Goal: Communication & Community: Answer question/provide support

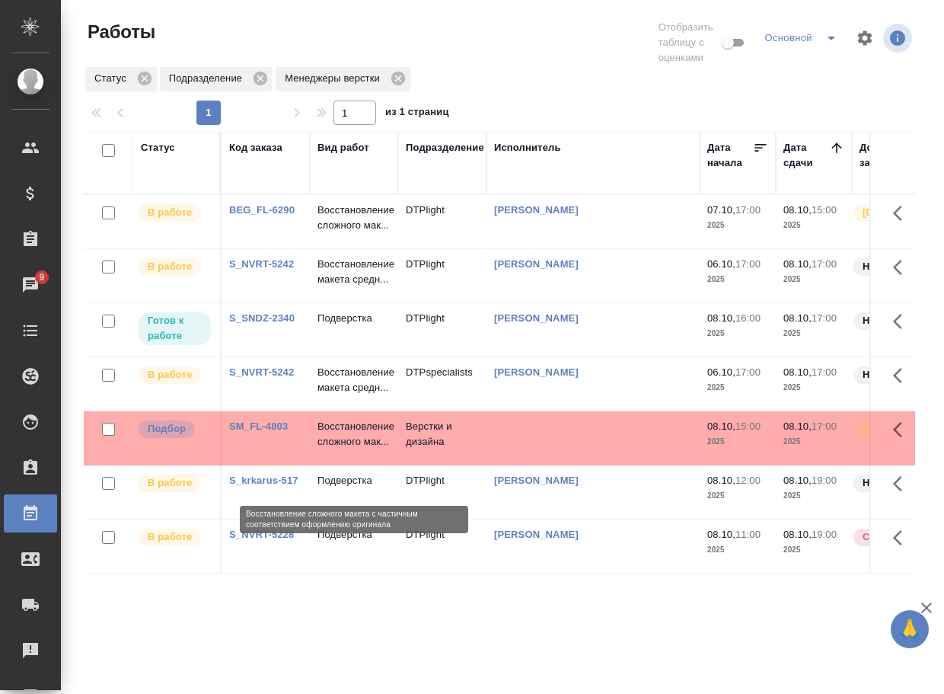
click at [355, 449] on p "Восстановление сложного мак..." at bounding box center [354, 434] width 73 height 30
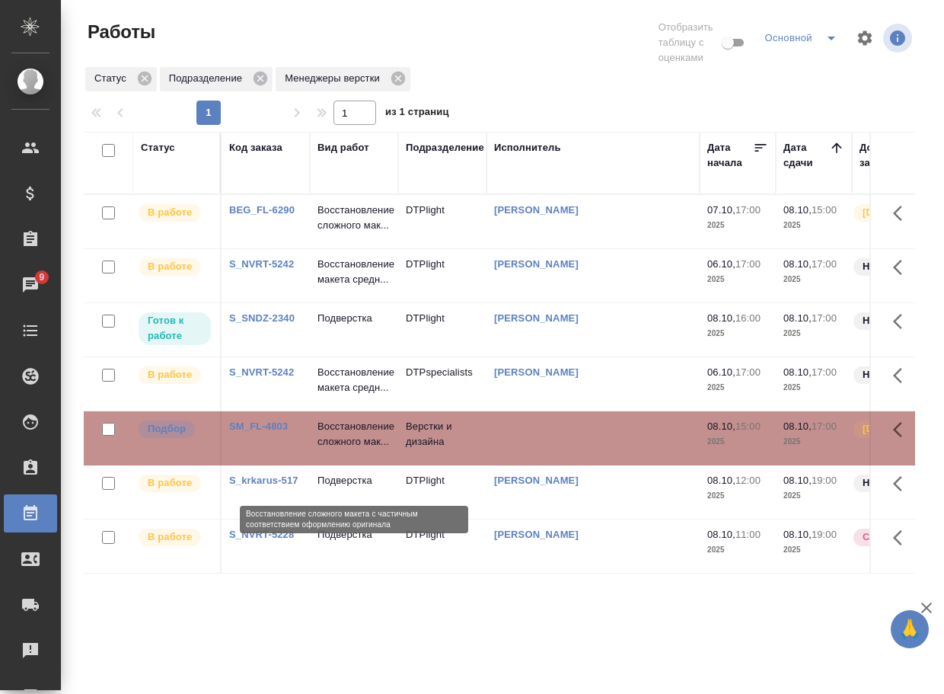
click at [355, 449] on p "Восстановление сложного мак..." at bounding box center [354, 434] width 73 height 30
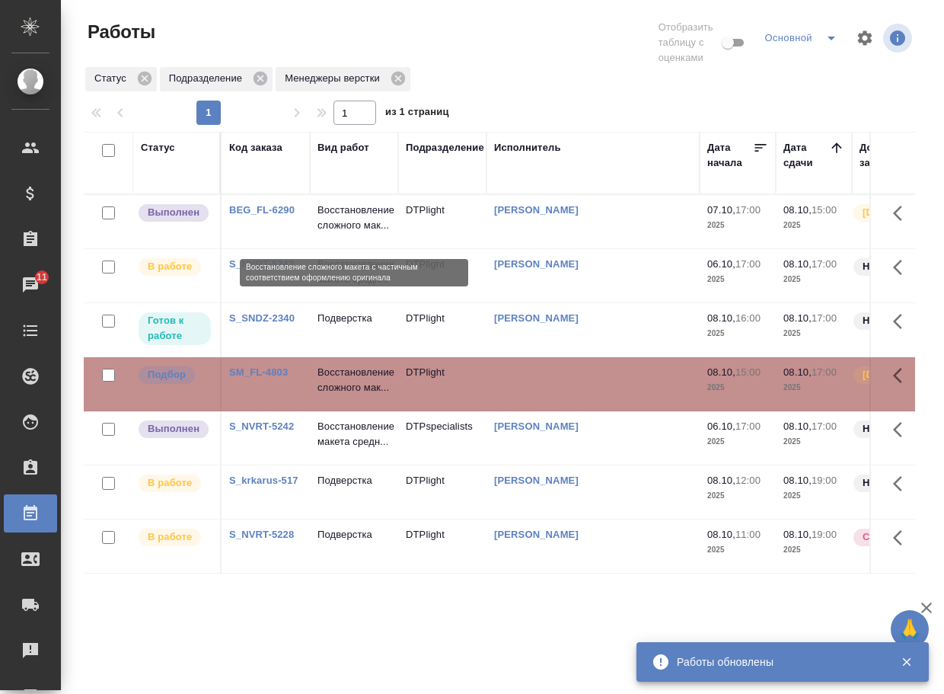
click at [331, 231] on p "Восстановление сложного мак..." at bounding box center [354, 218] width 73 height 30
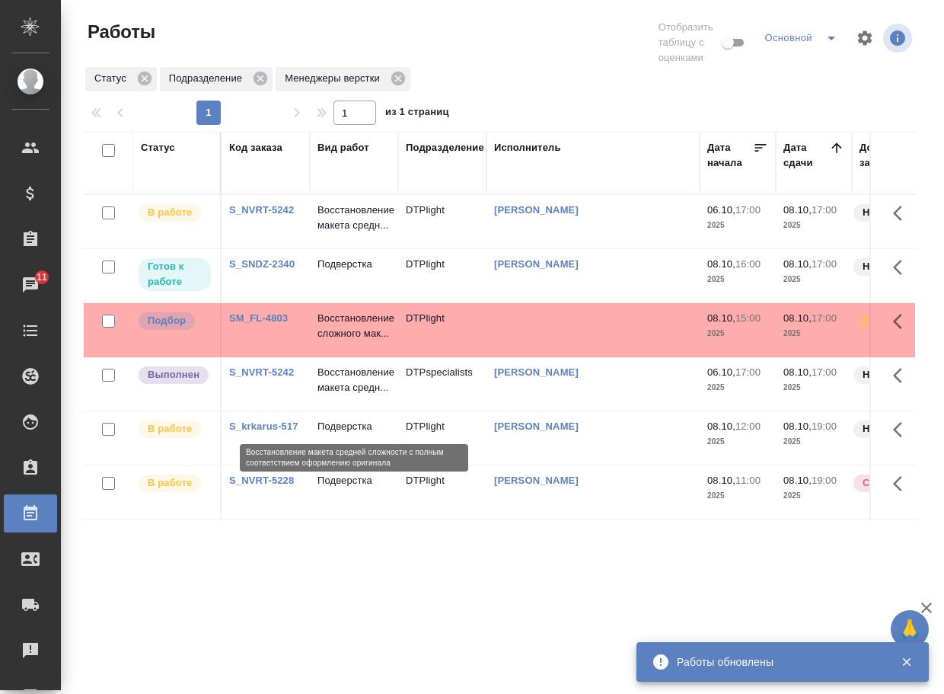
click at [340, 395] on p "Восстановление макета средн..." at bounding box center [354, 380] width 73 height 30
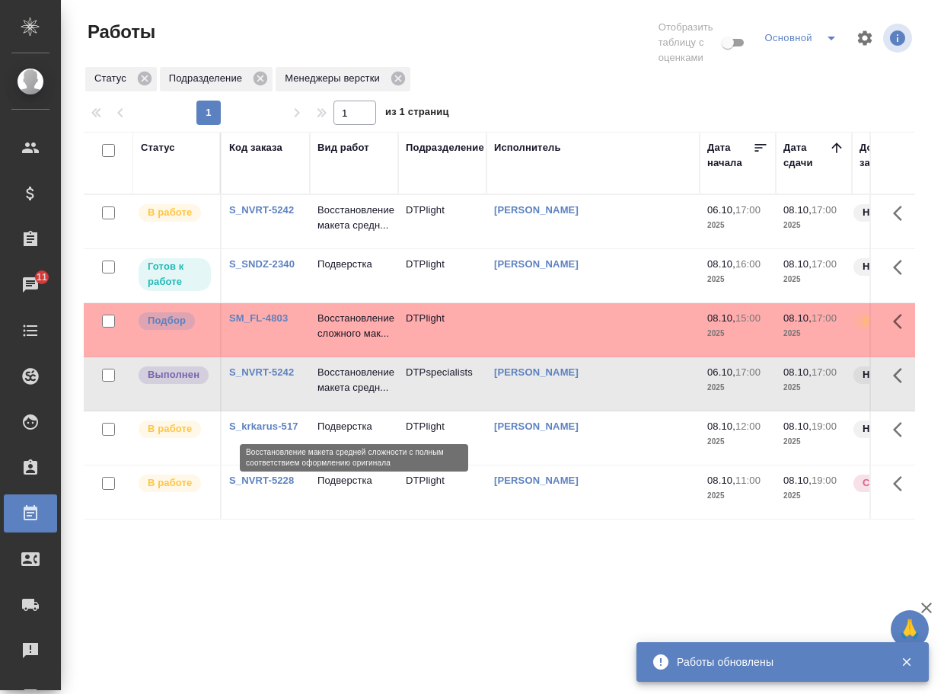
click at [340, 395] on p "Восстановление макета средн..." at bounding box center [354, 380] width 73 height 30
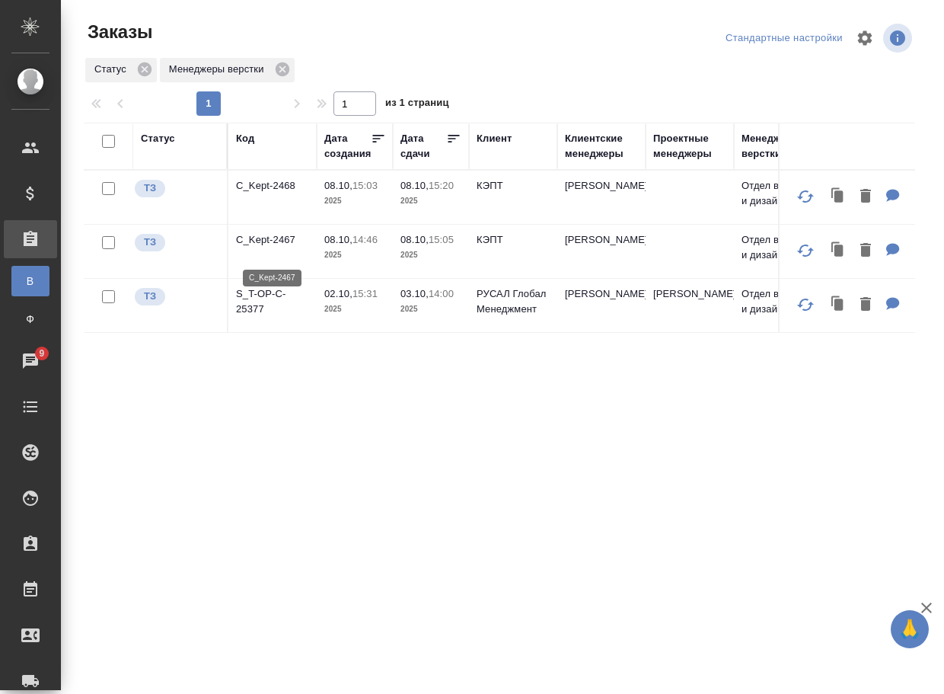
click at [276, 247] on p "C_Kept-2467" at bounding box center [272, 239] width 73 height 15
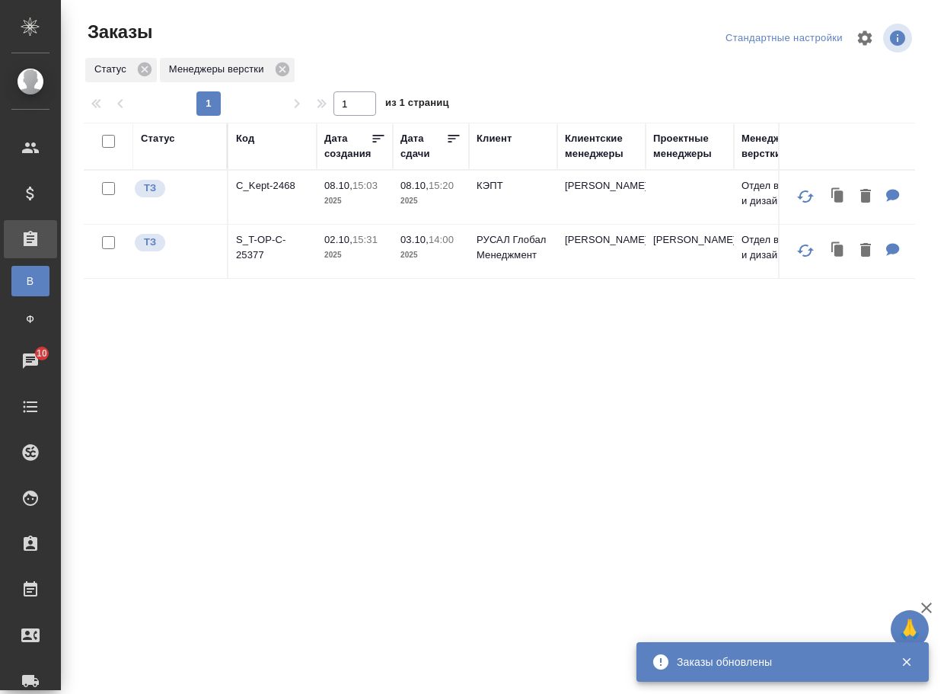
click at [277, 190] on p "C_Kept-2468" at bounding box center [272, 185] width 73 height 15
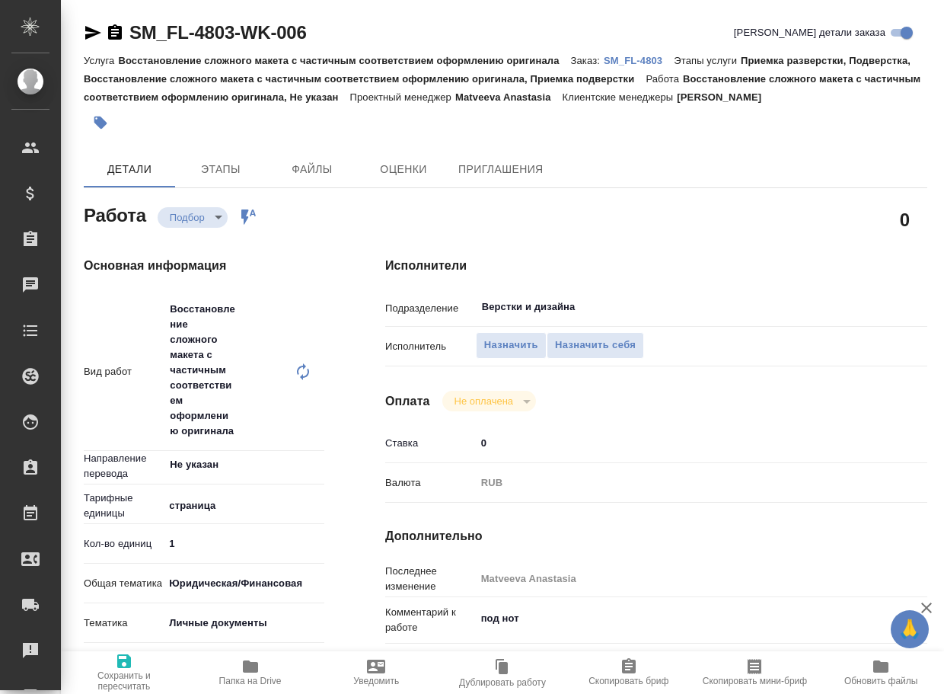
type textarea "x"
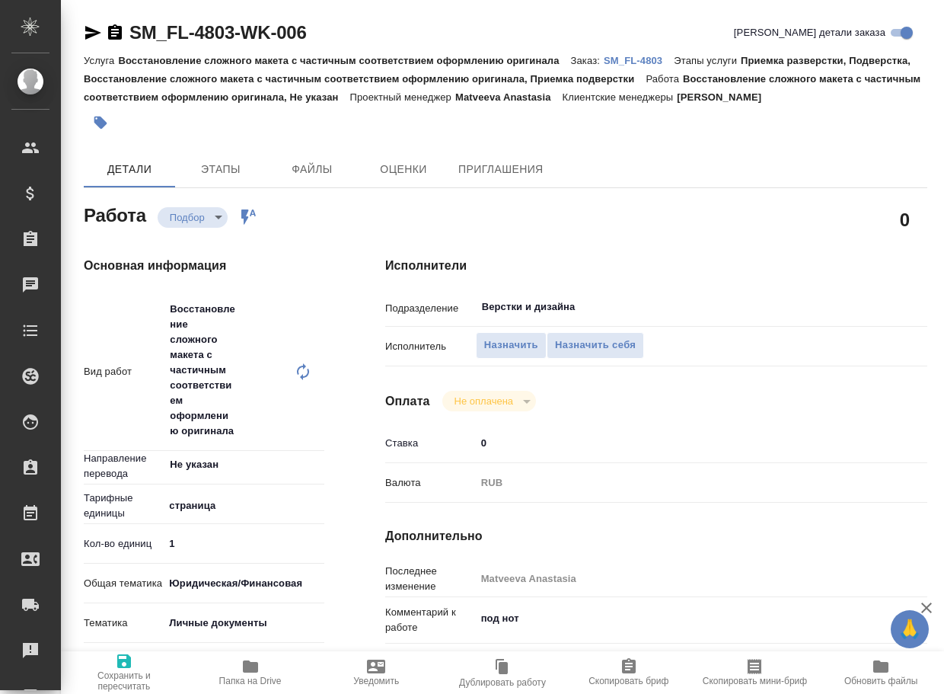
type textarea "x"
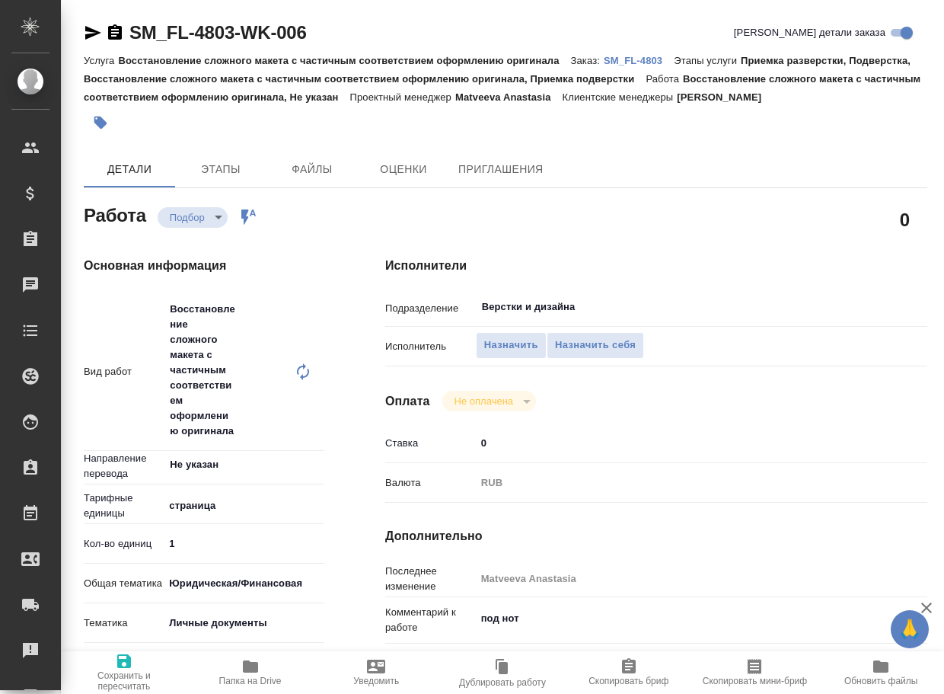
type textarea "x"
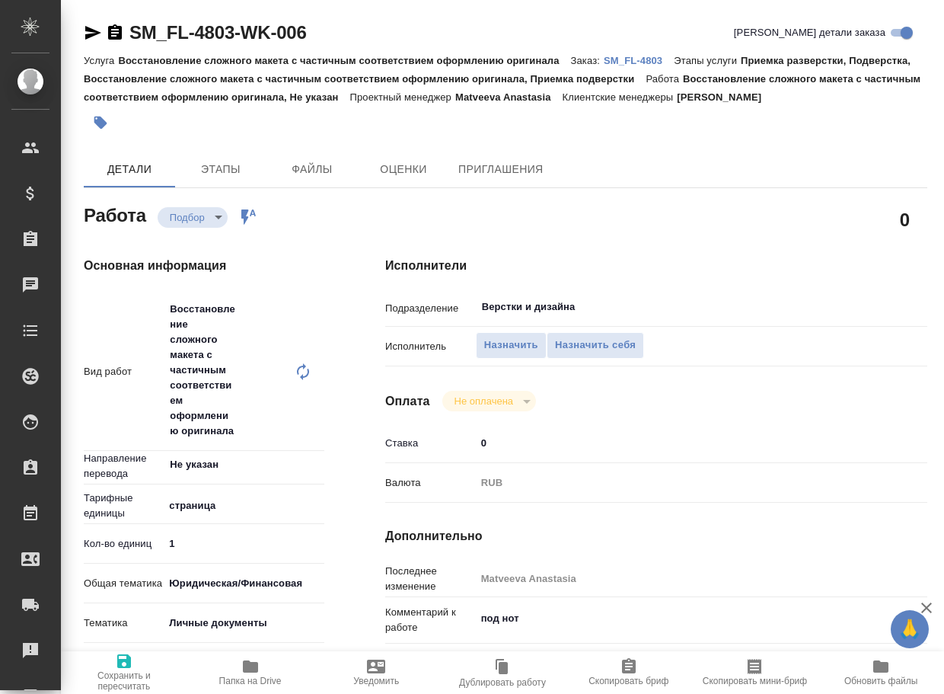
type textarea "x"
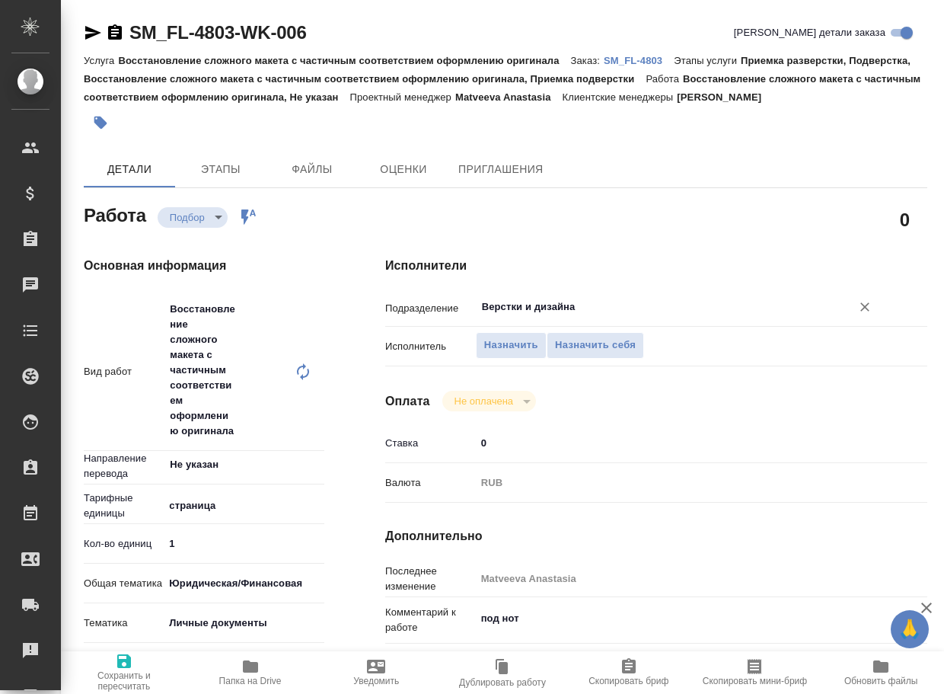
click at [627, 311] on input "Верстки и дизайна" at bounding box center [654, 307] width 346 height 18
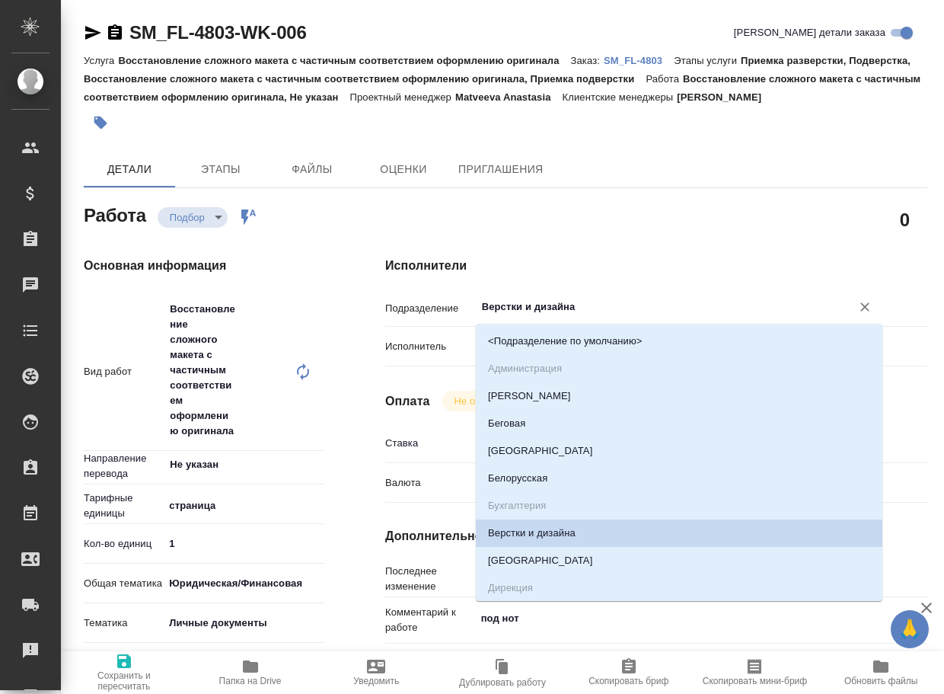
type textarea "x"
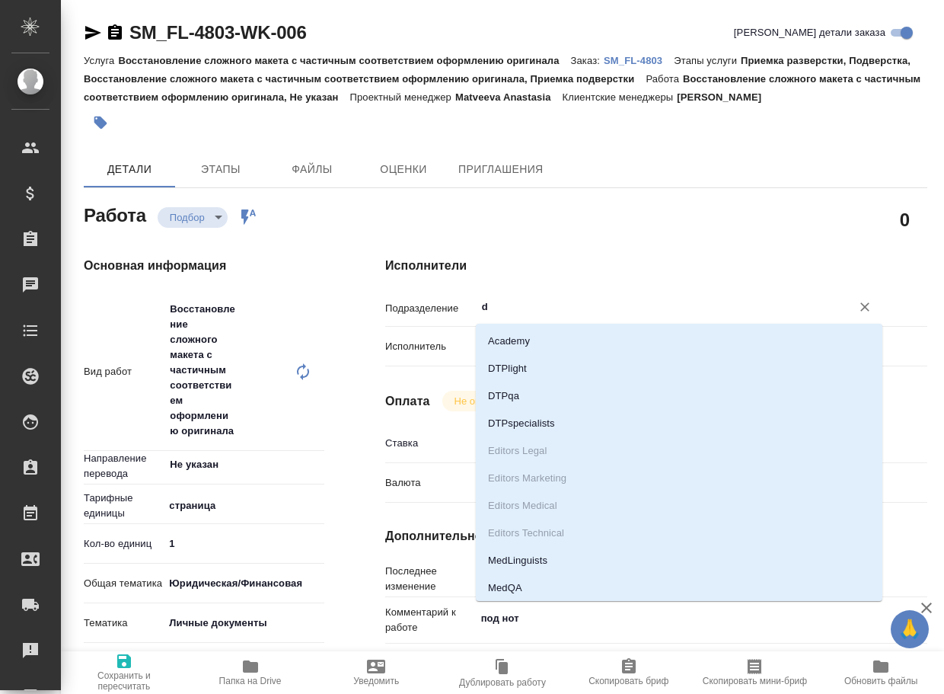
type input "dt"
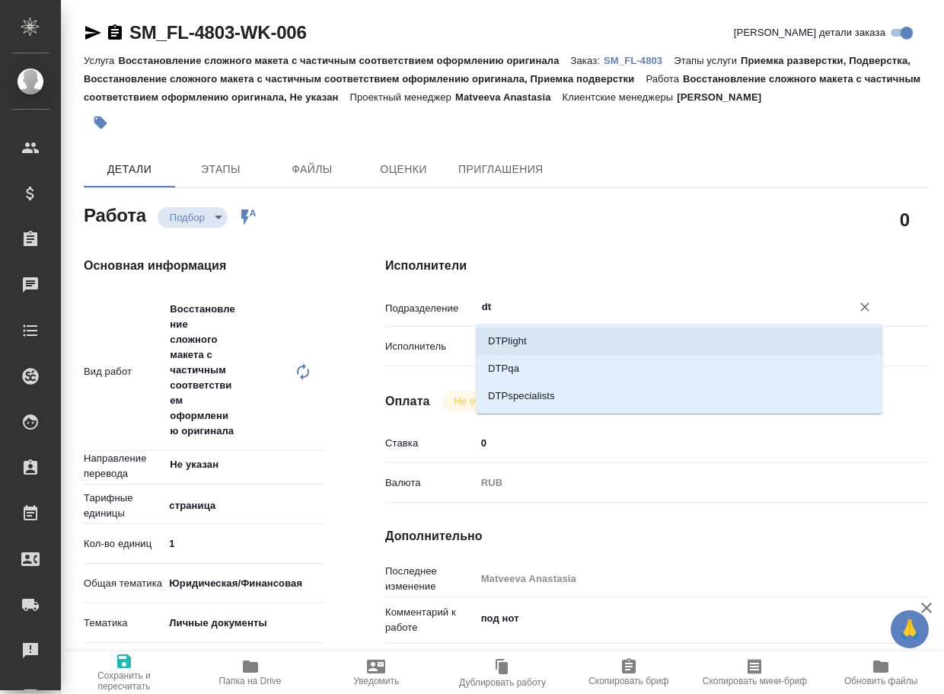
drag, startPoint x: 609, startPoint y: 335, endPoint x: 557, endPoint y: 346, distance: 53.6
click at [608, 336] on li "DTPlight" at bounding box center [679, 340] width 407 height 27
type textarea "x"
type input "DTPlight"
type textarea "x"
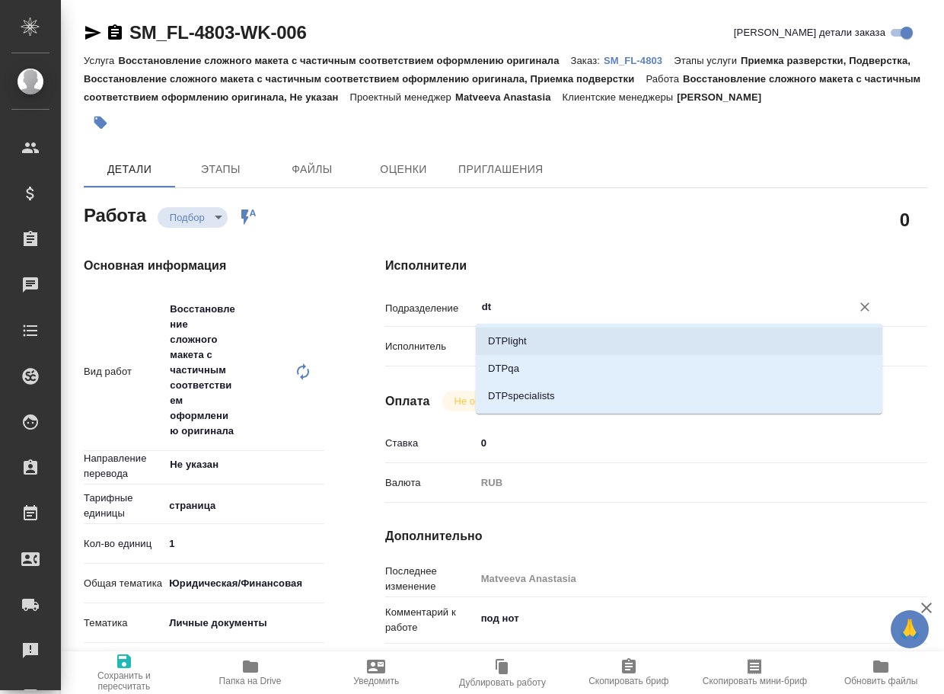
type textarea "x"
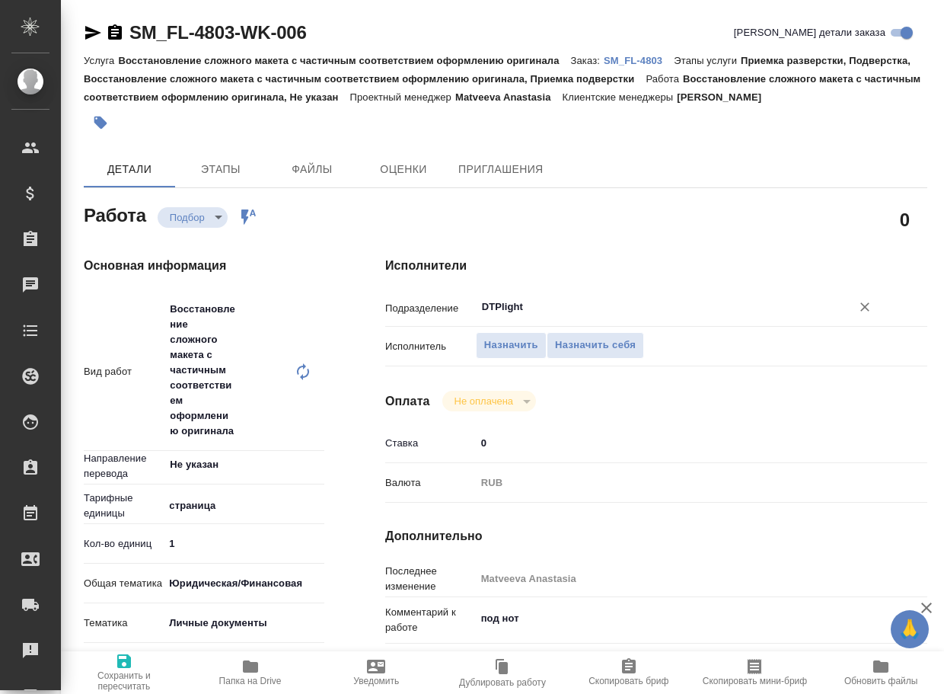
type input "DTPlight"
click at [117, 671] on span "Сохранить и пересчитать" at bounding box center [124, 680] width 108 height 21
type textarea "x"
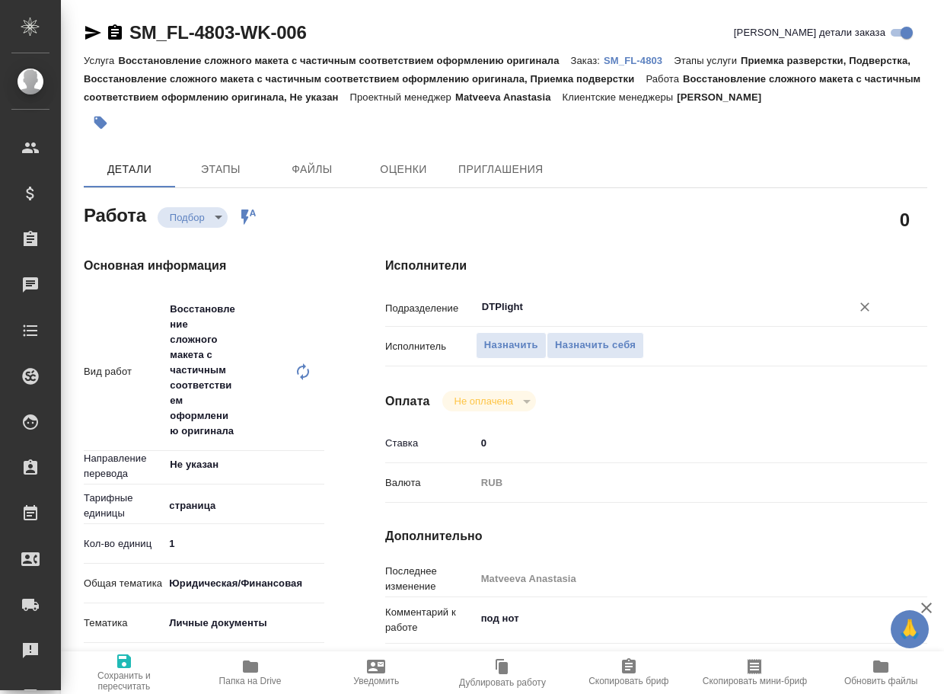
type textarea "x"
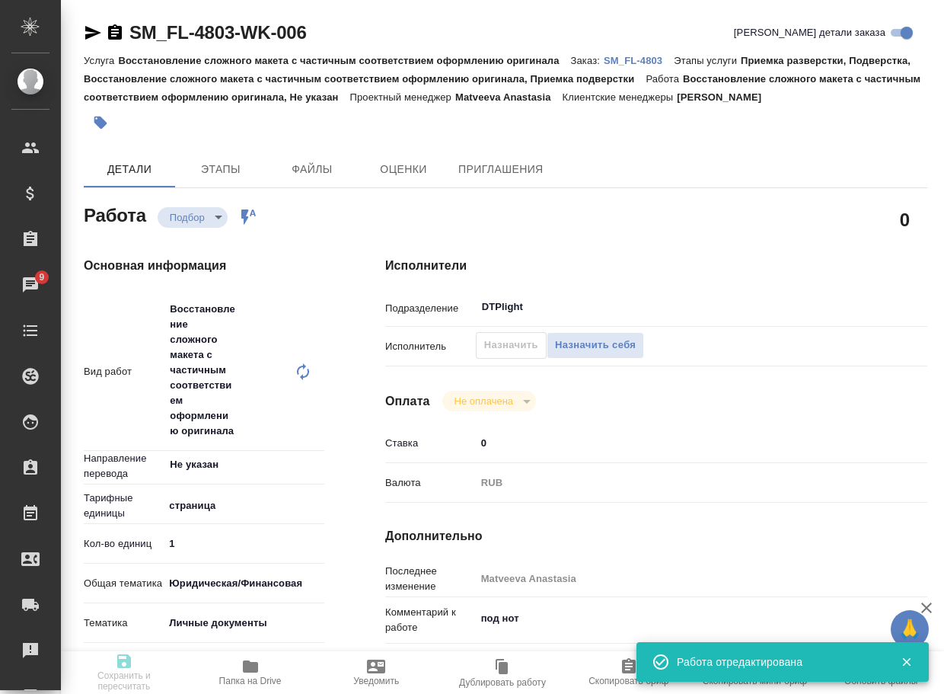
type textarea "x"
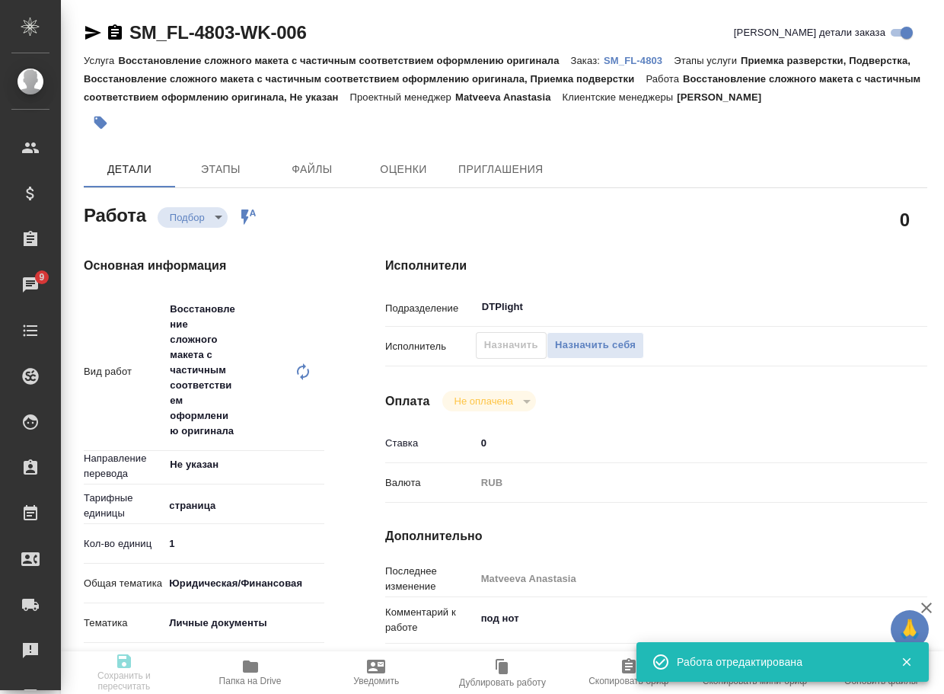
type textarea "x"
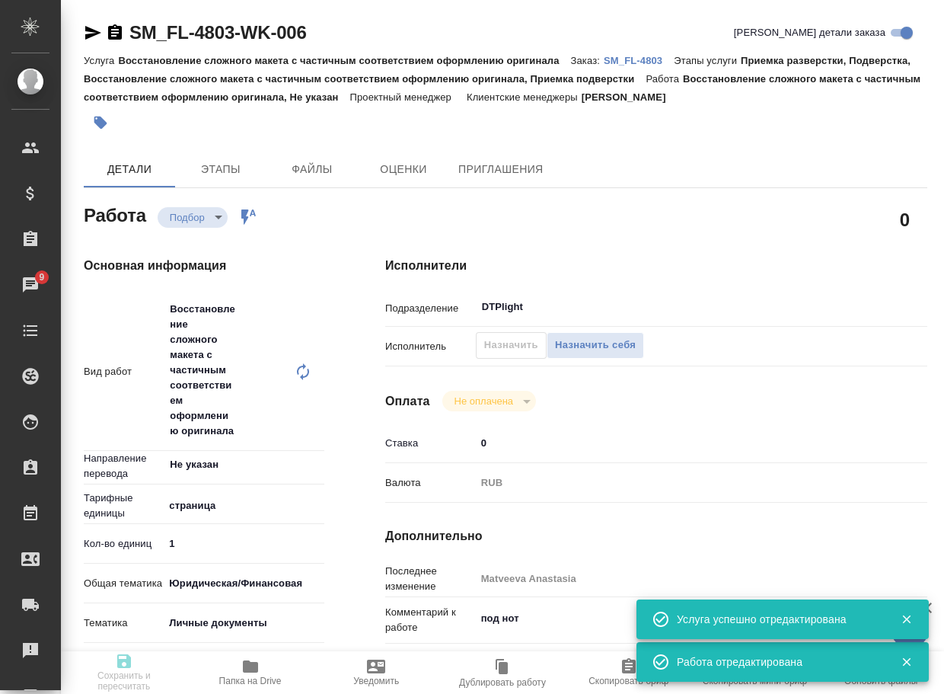
type input "recruiting"
type textarea "Восстановление сложного макета с частичным соответствием оформлению оригинала"
type textarea "x"
type input "Не указан"
type input "5a8b1489cc6b4906c91bfdb2"
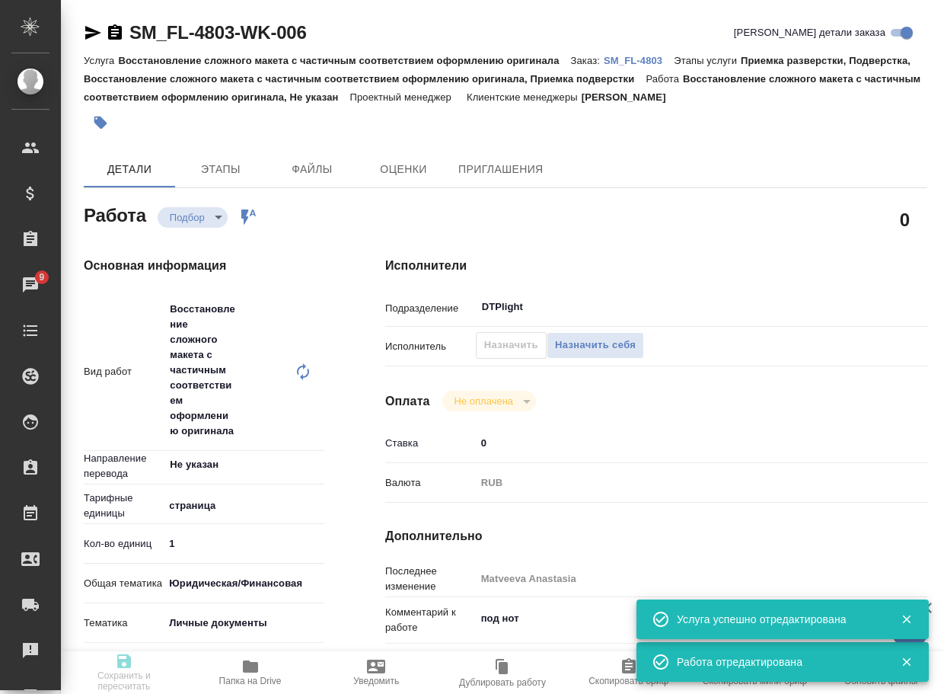
type input "1"
type input "yr-fn"
type input "5a8b8b956a9677013d343cfe"
checkbox input "true"
type input "08.10.2025 15:00"
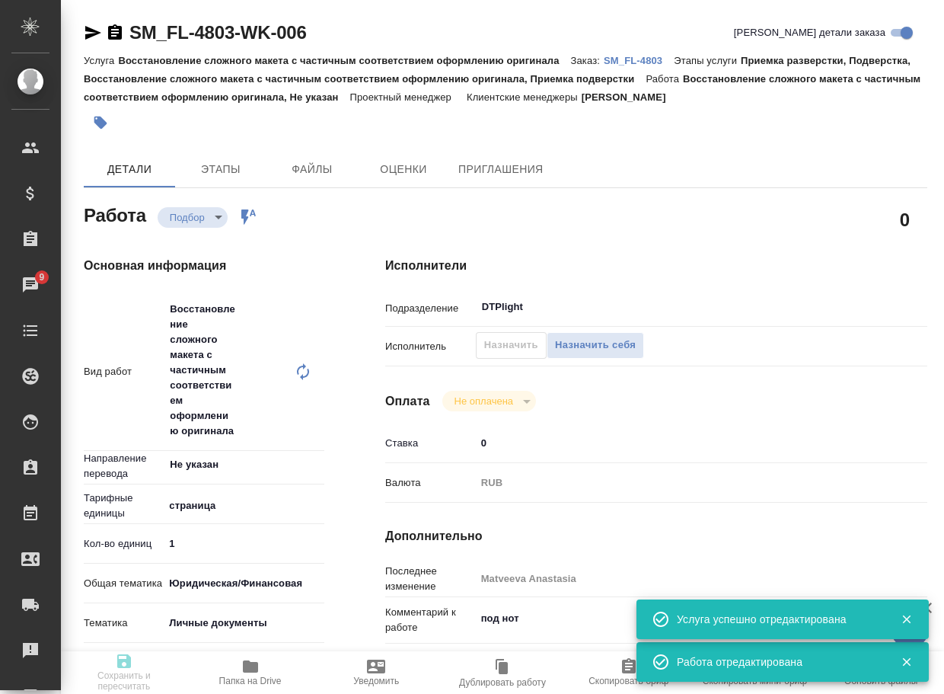
type input "08.10.2025 17:00"
type input "10.10.2025 14:00"
type input "DTPlight"
type input "notPayed"
type input "0"
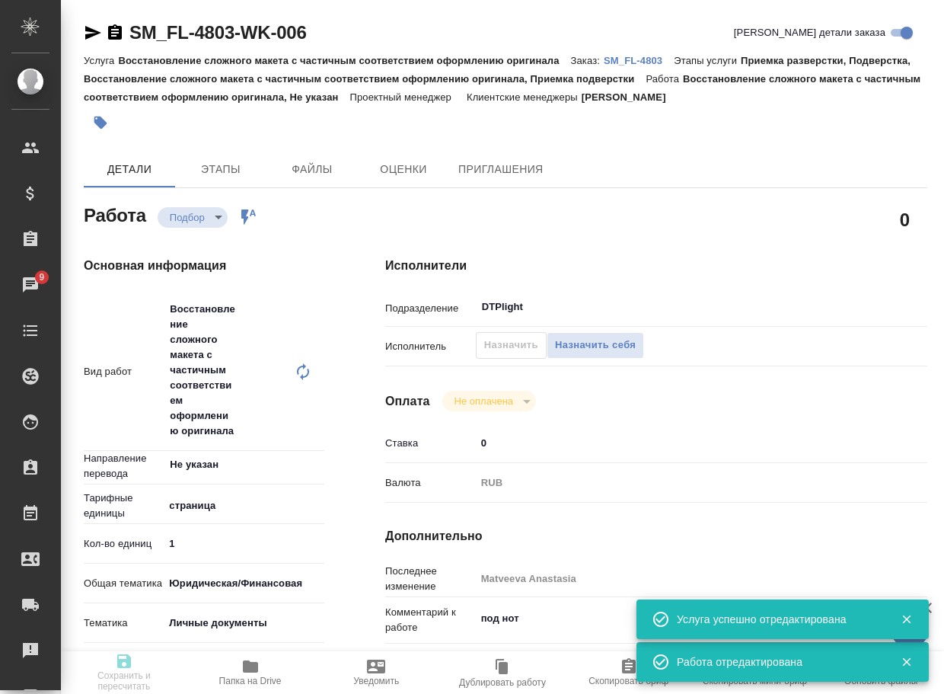
type input "RUB"
type input "Matveeva Anastasia"
type textarea "под нот"
type textarea "x"
type textarea "/Clients/FL_SM/Orders/SM_FL-4803/DTP/SM_FL-4803-WK-006"
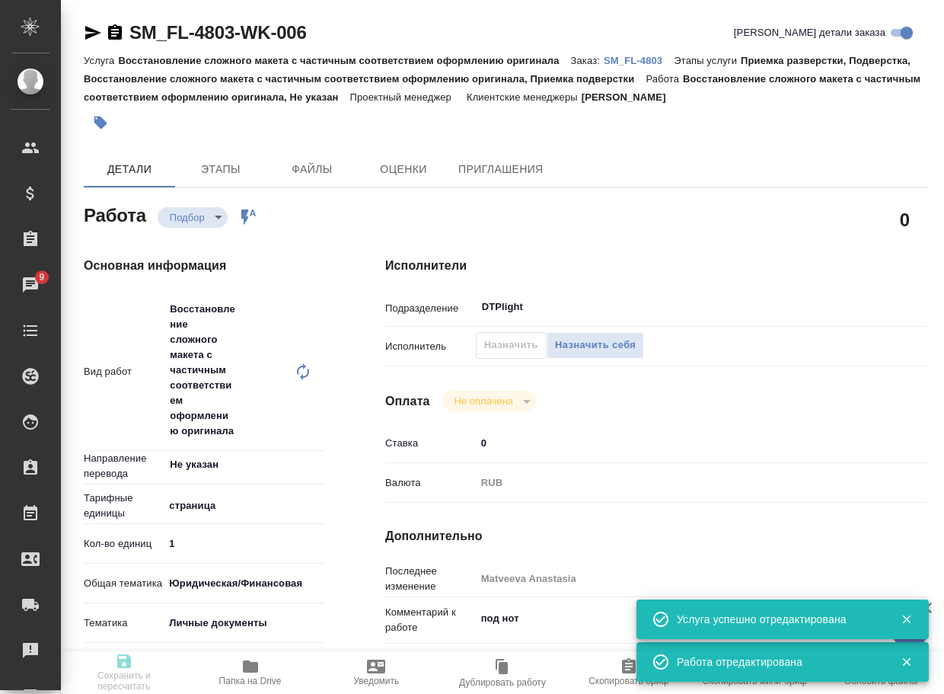
type textarea "x"
type input "SM_FL-4803"
type input "Восстановление сложного макета с частичным соответствием оформлению оригинала"
type input "Приемка разверстки, Подверстка, Восстановление сложного макета с частичным соот…"
type input "Козлова Мария"
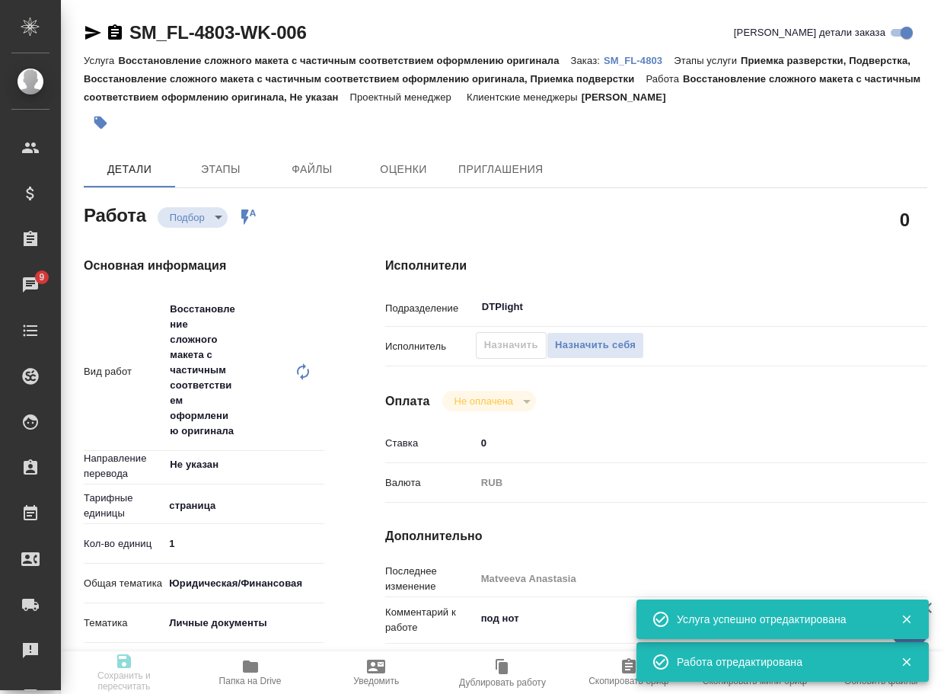
type input "Арсеньева Вера"
type input "/Clients/FL_SM/Orders/SM_FL-4803"
type textarea "x"
type textarea "ру-франц страховка под нот в реф положила скан прошлого перевода, изменились да…"
type textarea "x"
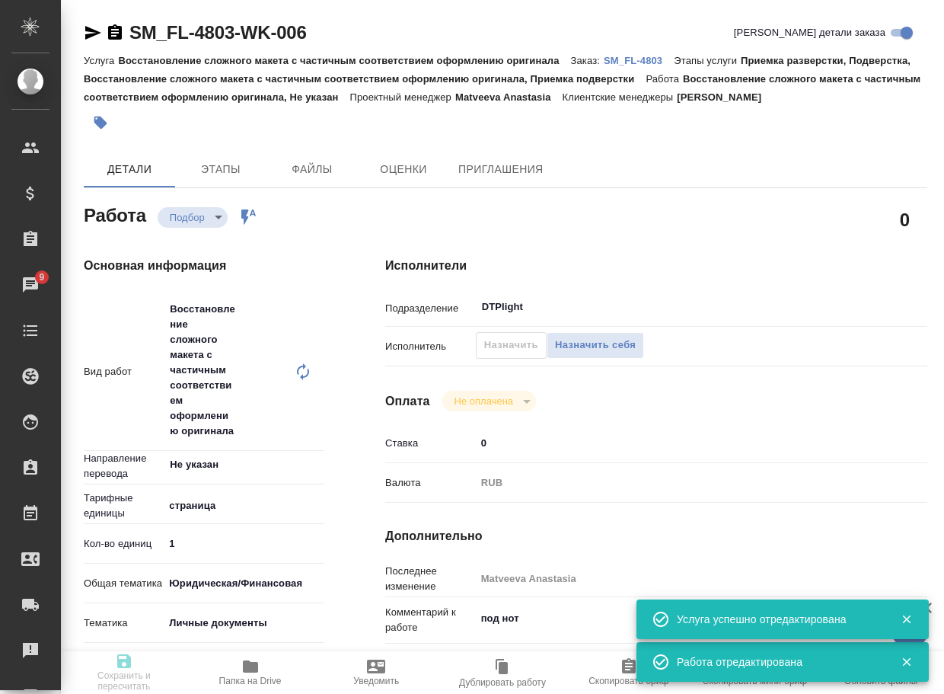
type textarea "x"
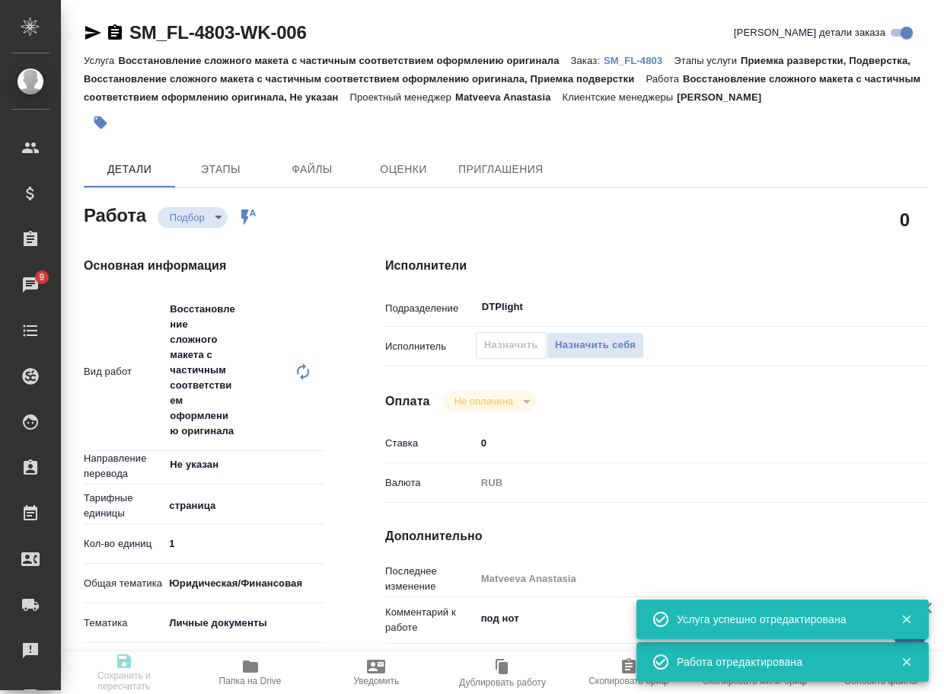
type textarea "x"
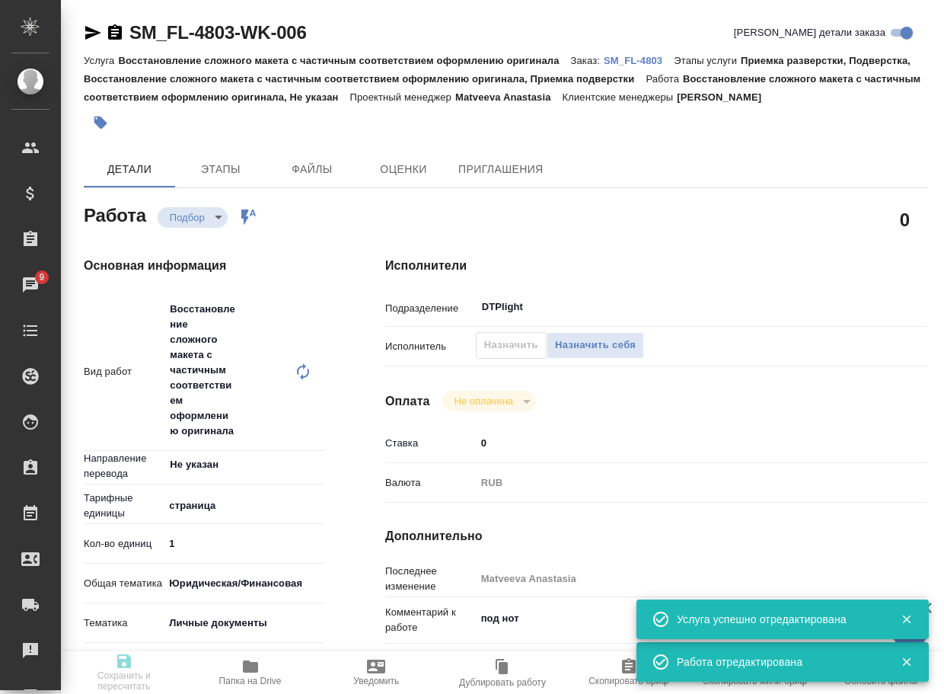
type textarea "x"
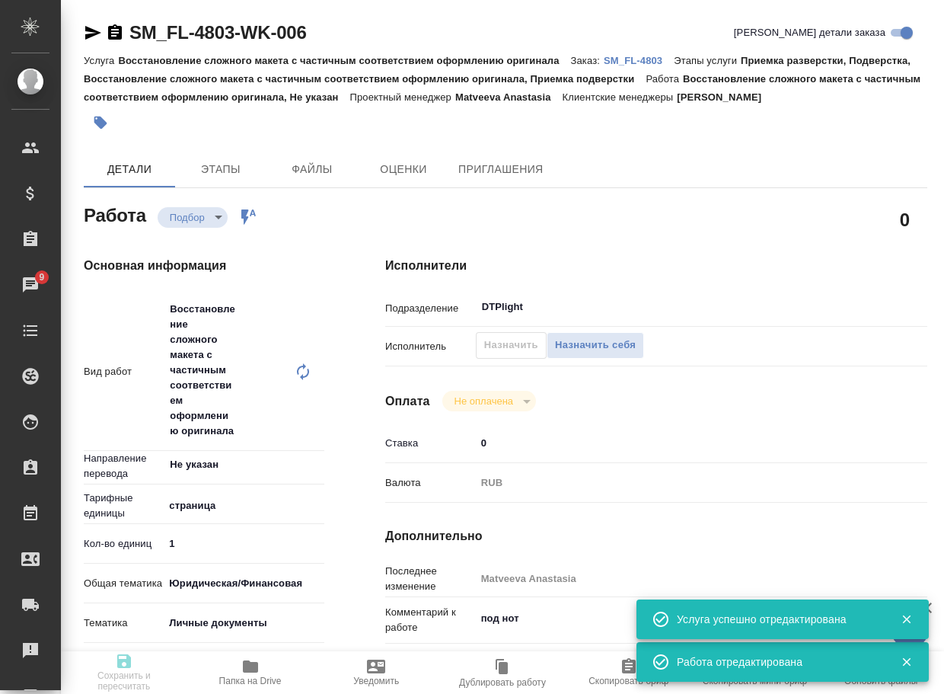
type textarea "x"
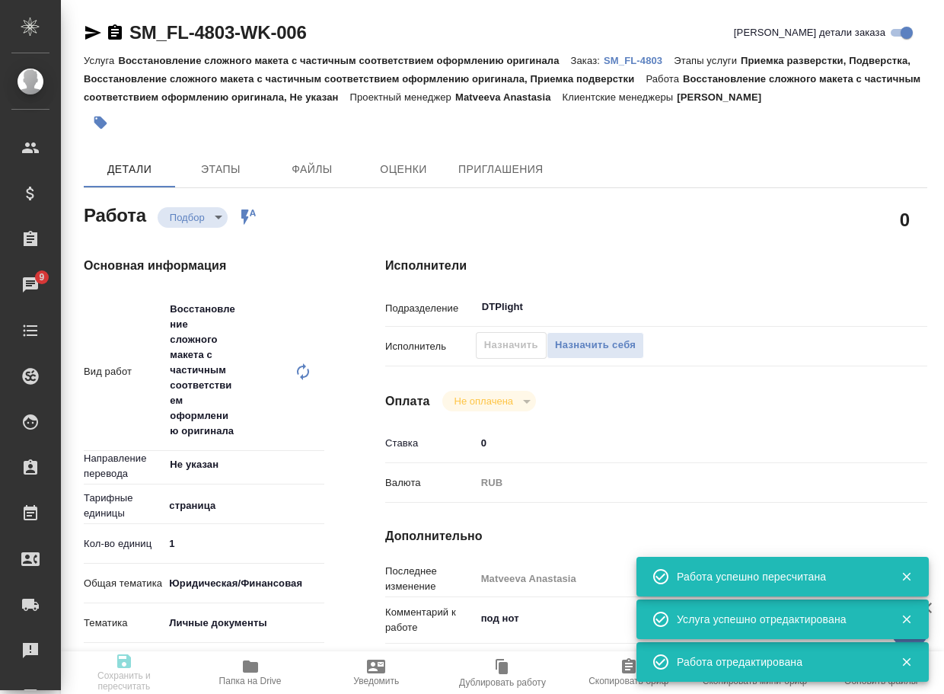
type input "recruiting"
type textarea "Восстановление сложного макета с частичным соответствием оформлению оригинала"
type textarea "x"
type input "Не указан"
type input "5a8b1489cc6b4906c91bfdb2"
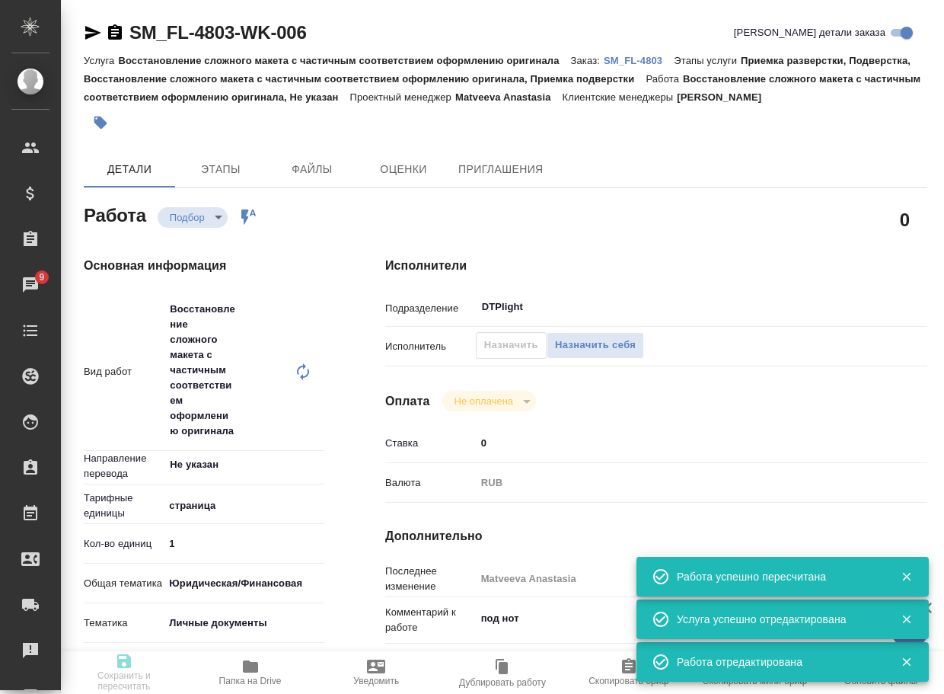
type input "1"
type input "yr-fn"
type input "5a8b8b956a9677013d343cfe"
checkbox input "true"
type input "08.10.2025 15:00"
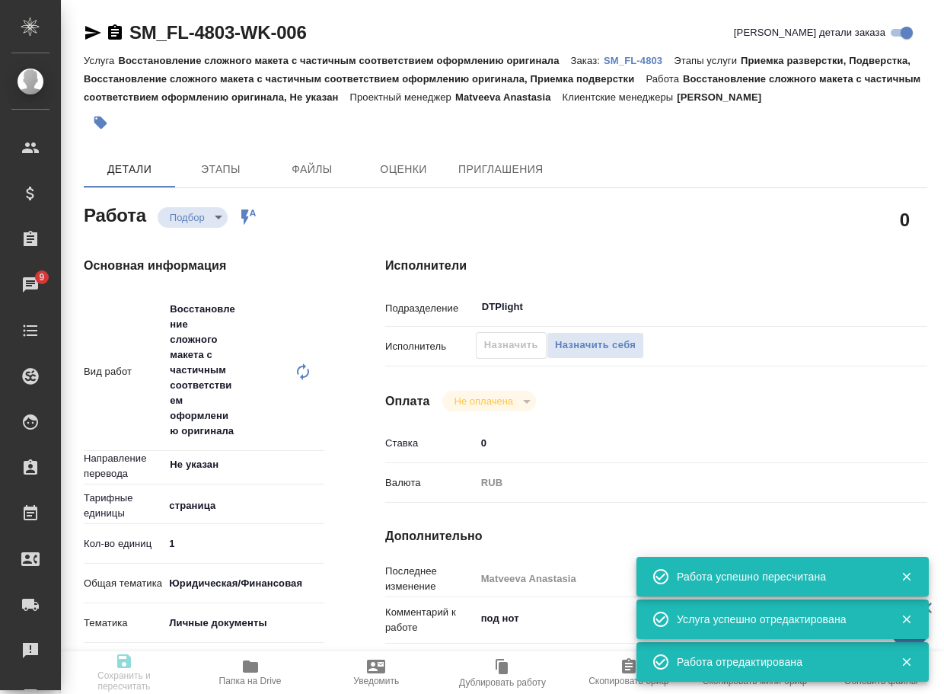
type input "08.10.2025 17:00"
type input "10.10.2025 14:00"
type input "DTPlight"
type input "notPayed"
type input "0"
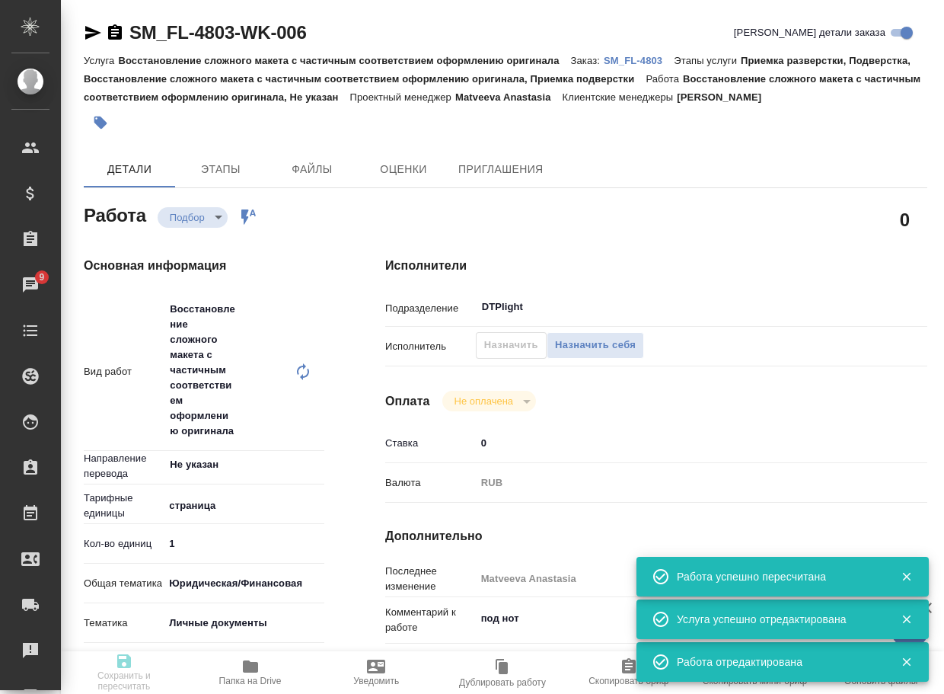
type input "RUB"
type input "Matveeva Anastasia"
type textarea "под нот"
type textarea "x"
type textarea "/Clients/FL_SM/Orders/SM_FL-4803/DTP/SM_FL-4803-WK-006"
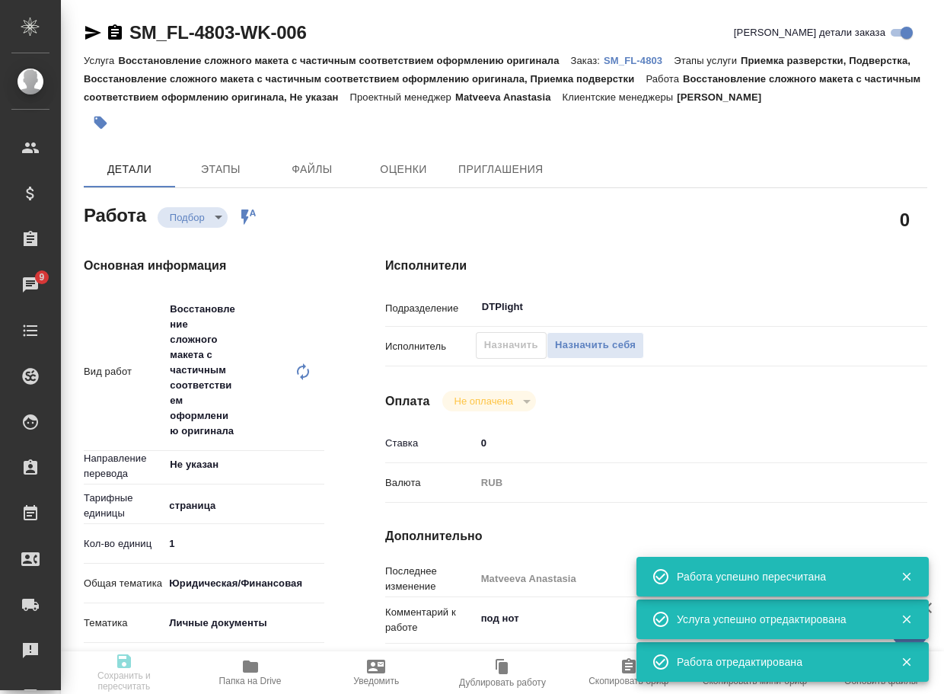
type textarea "x"
type input "SM_FL-4803"
type input "Восстановление сложного макета с частичным соответствием оформлению оригинала"
type input "Приемка разверстки, Подверстка, Восстановление сложного макета с частичным соот…"
type input "Козлова Мария"
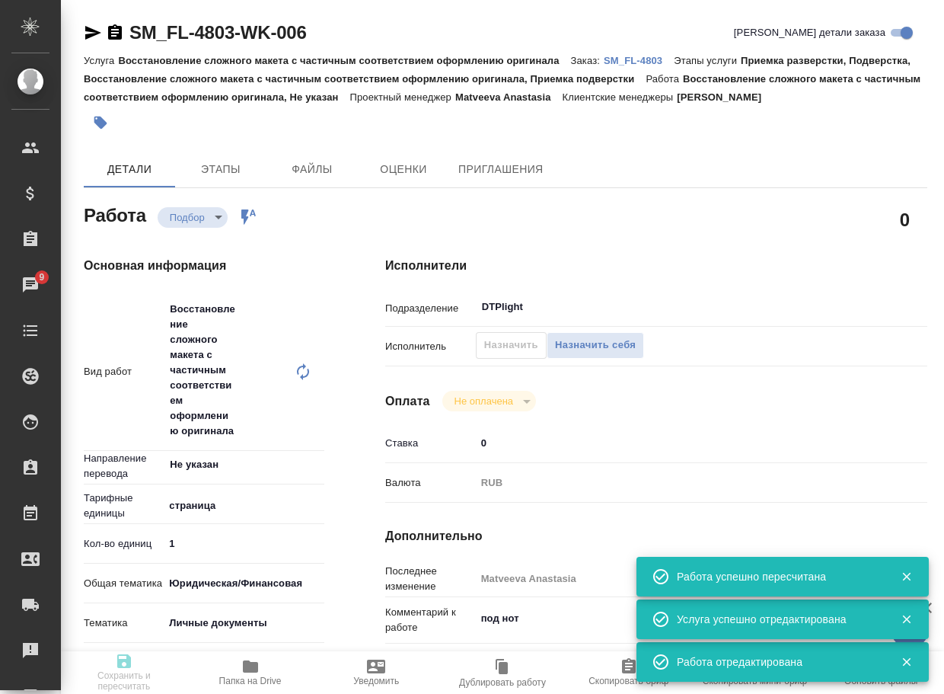
type input "[PERSON_NAME]"
type input "/Clients/FL_SM/Orders/SM_FL-4803"
type textarea "x"
type textarea "ру-франц страховка под нот в реф положила скан прошлого перевода, изменились да…"
type textarea "x"
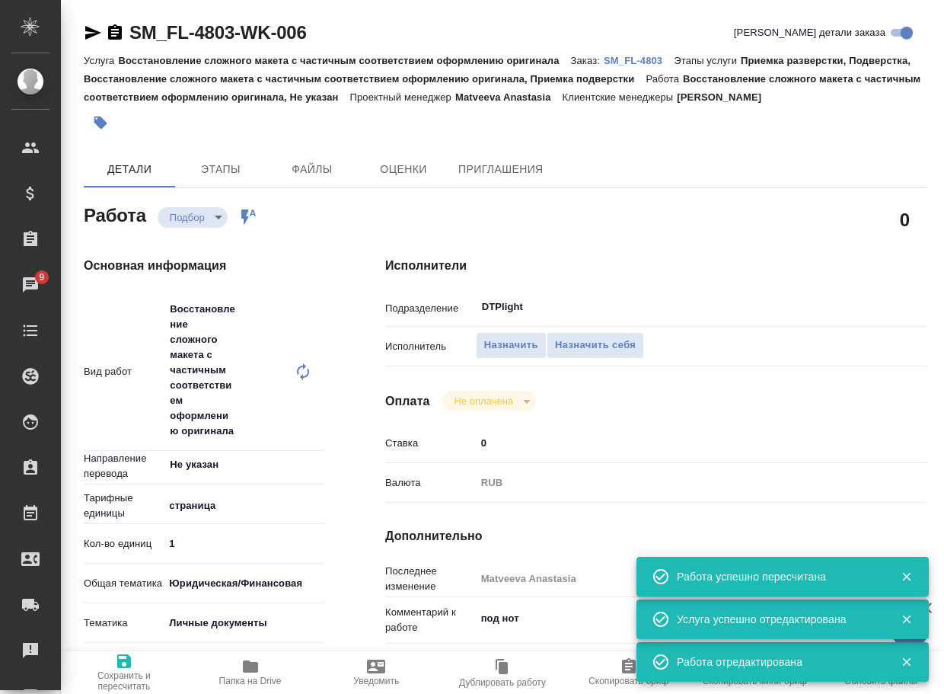
type textarea "x"
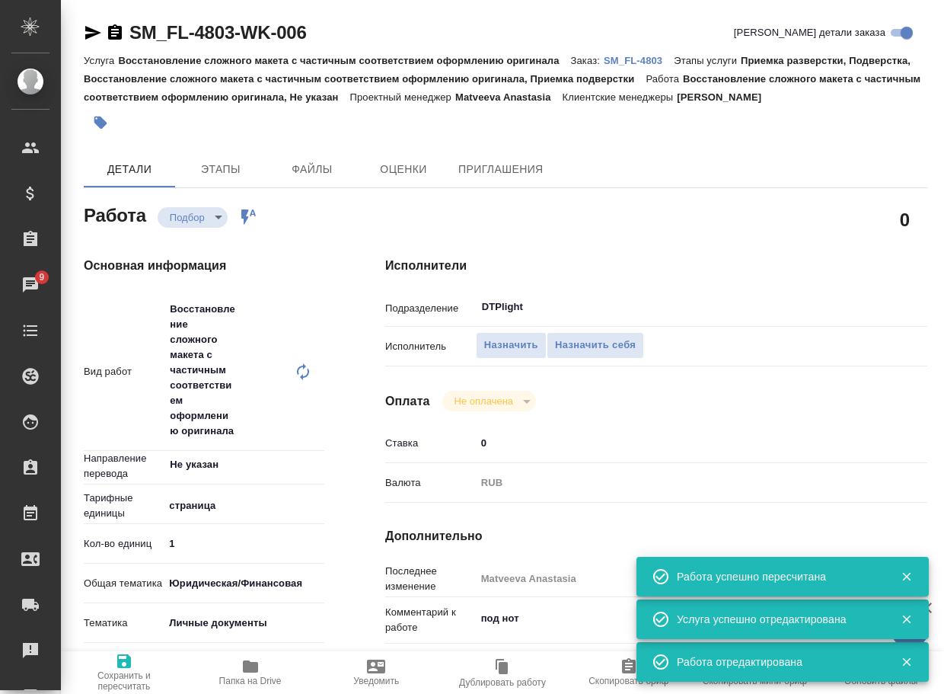
type textarea "x"
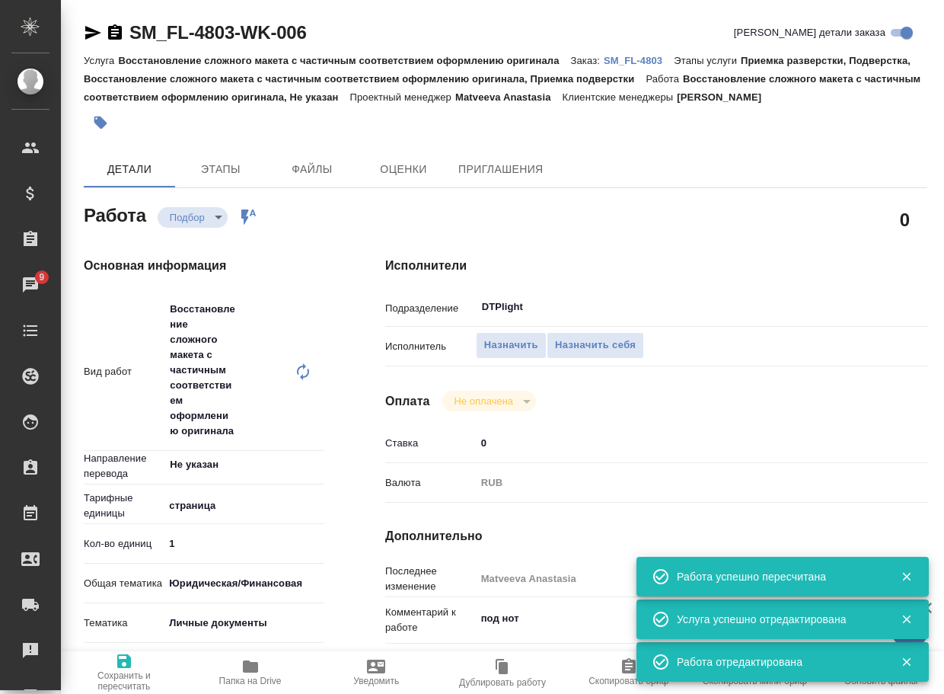
type textarea "x"
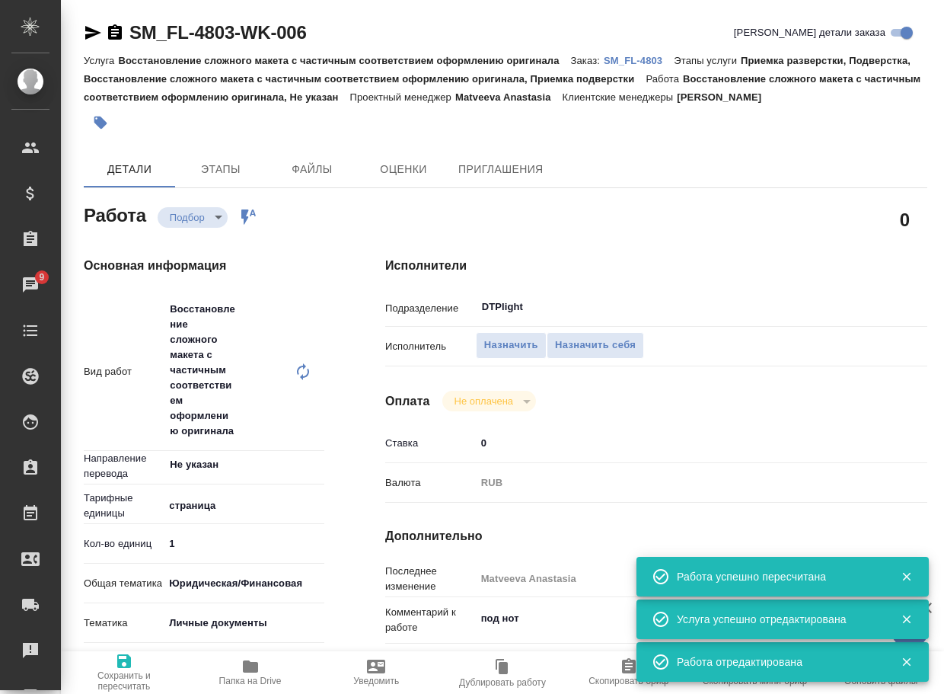
type textarea "x"
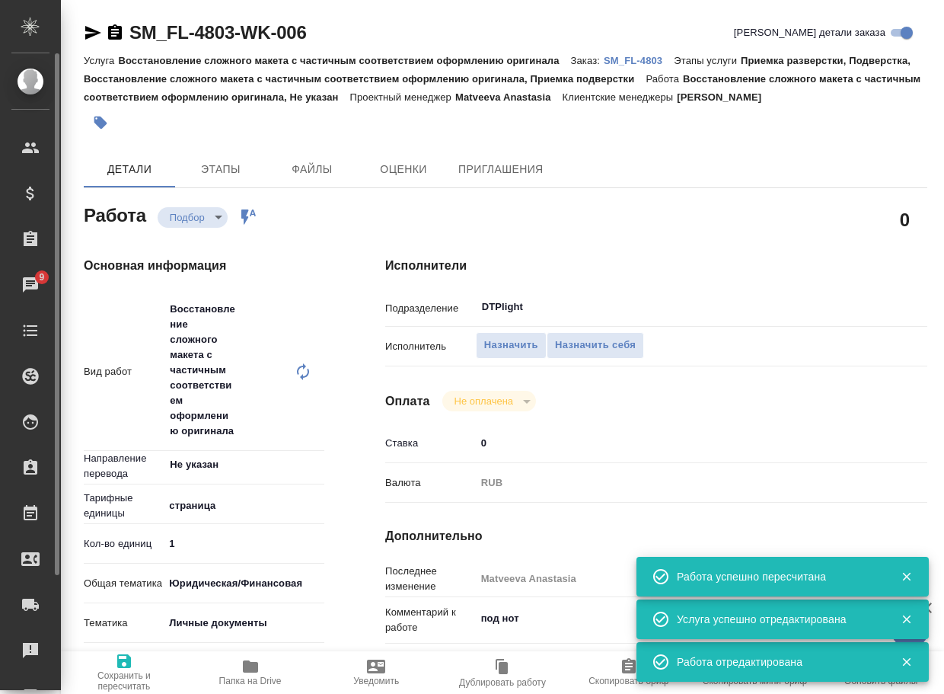
type textarea "x"
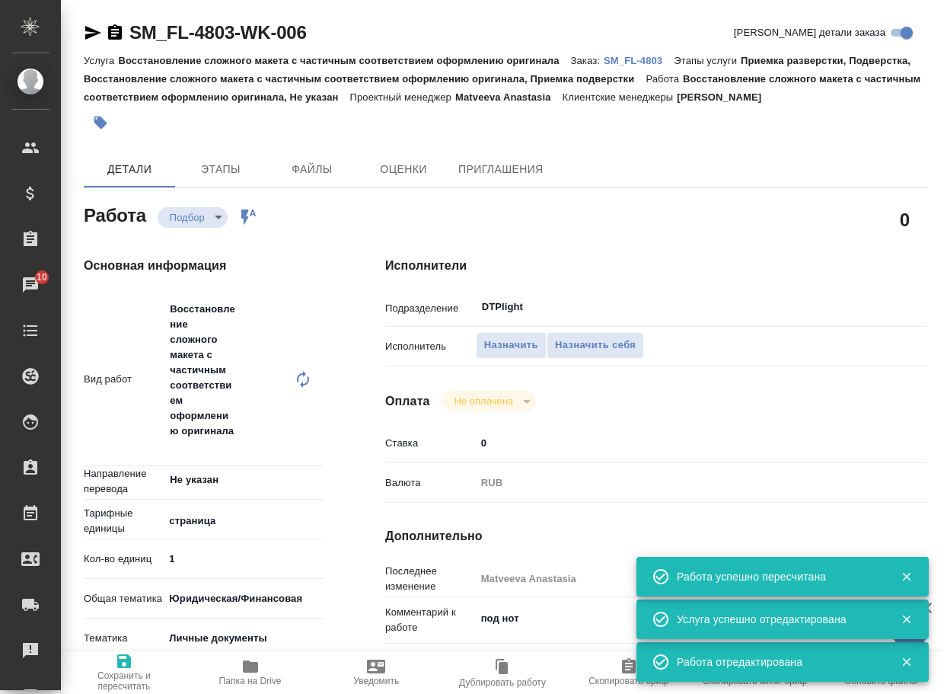
type textarea "x"
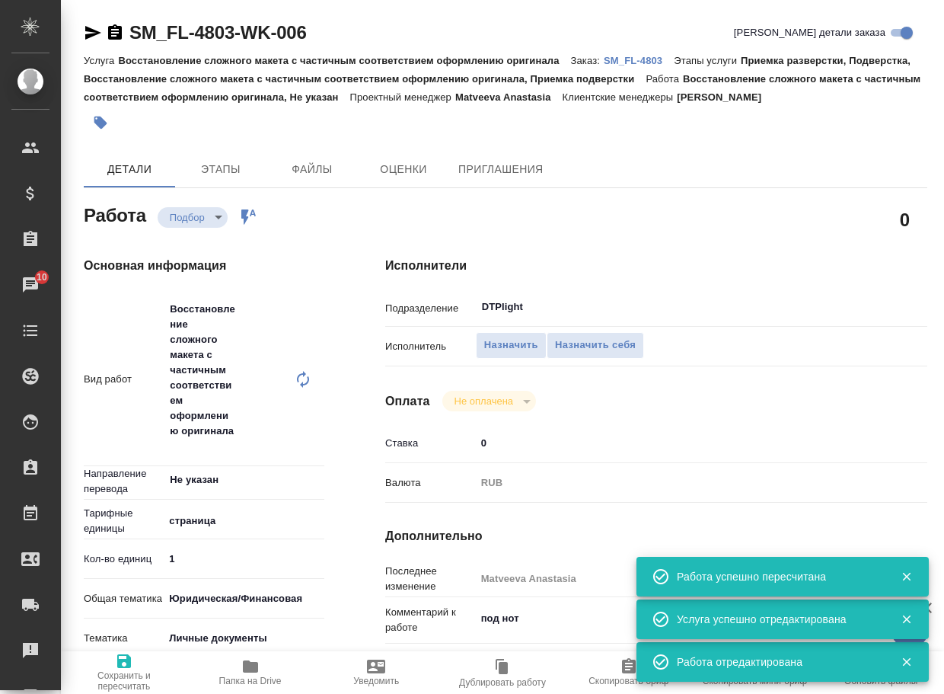
type textarea "x"
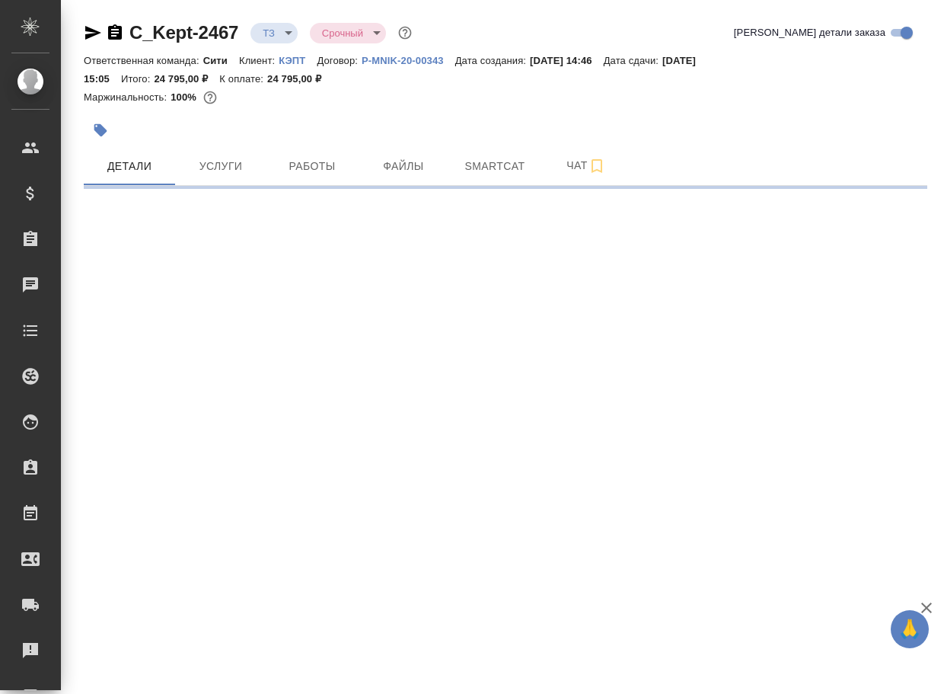
select select "RU"
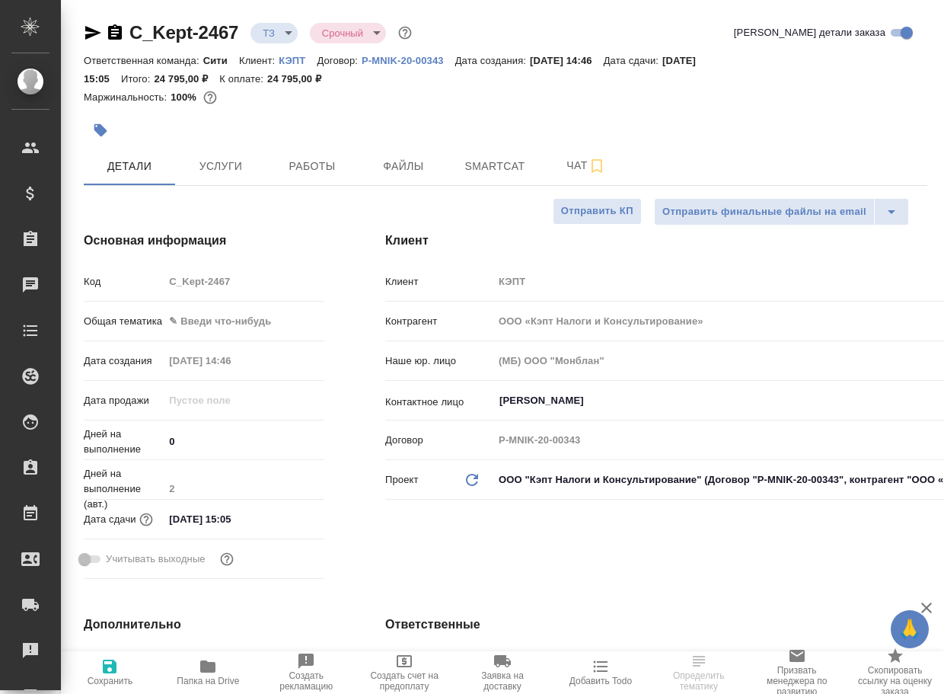
type textarea "x"
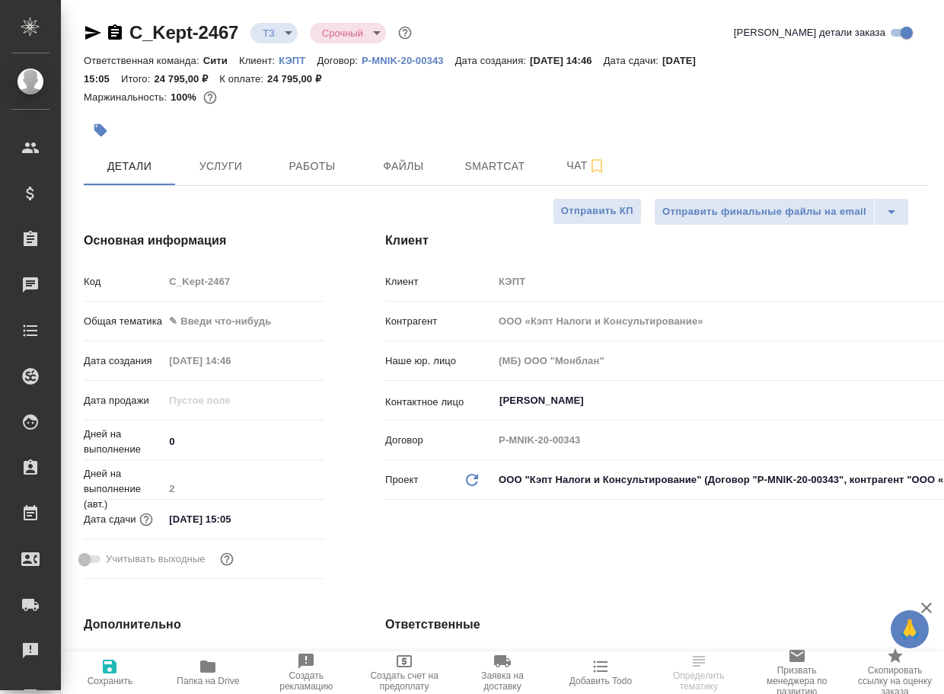
type textarea "x"
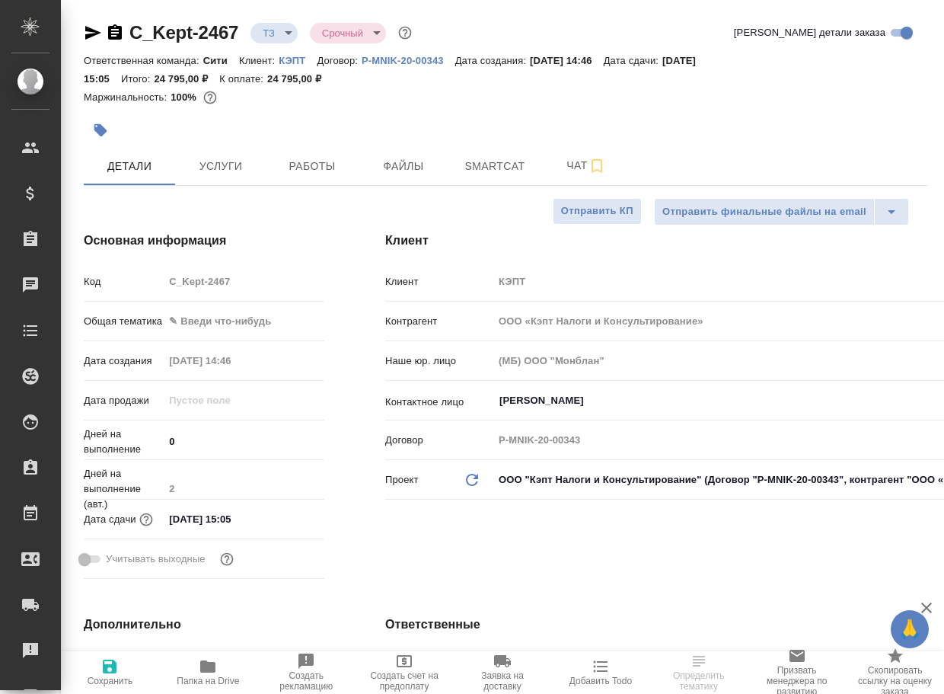
type textarea "x"
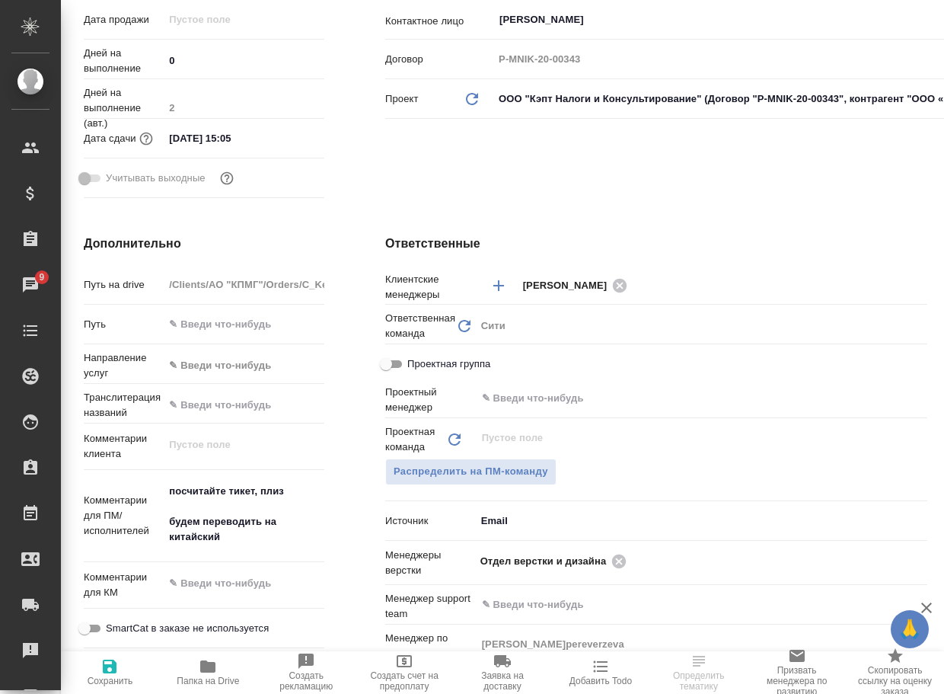
click at [202, 677] on span "Папка на Drive" at bounding box center [208, 680] width 62 height 11
type textarea "x"
select select "RU"
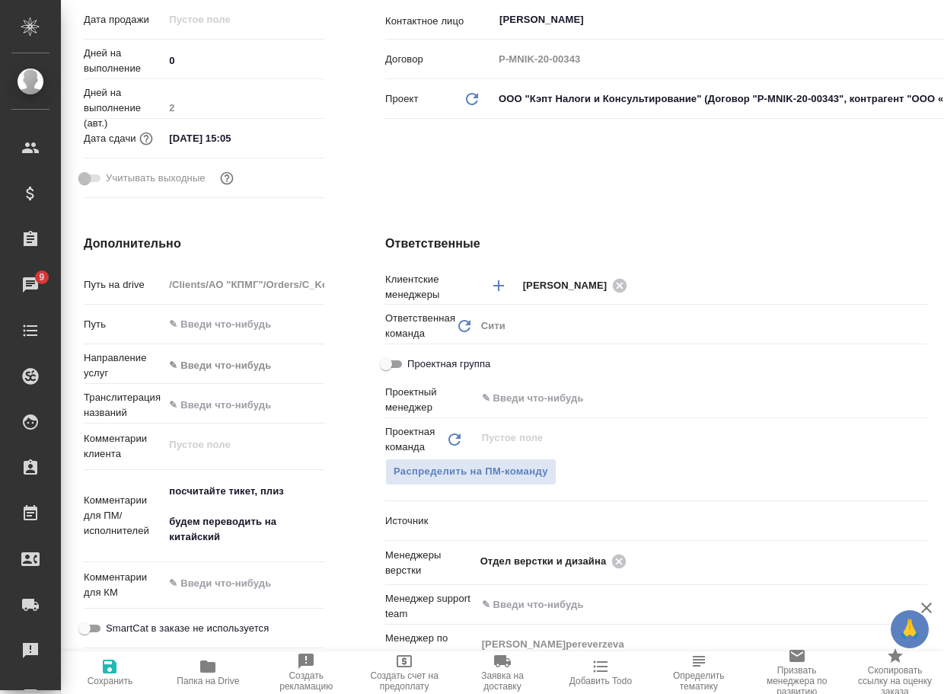
type textarea "x"
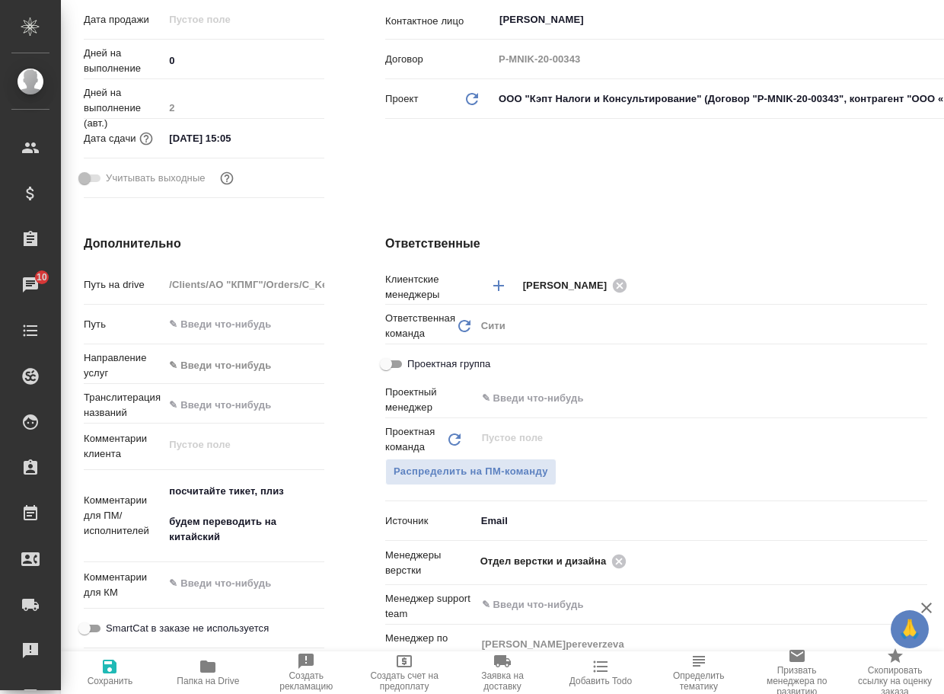
type textarea "x"
click at [611, 564] on icon at bounding box center [619, 561] width 17 height 17
type textarea "x"
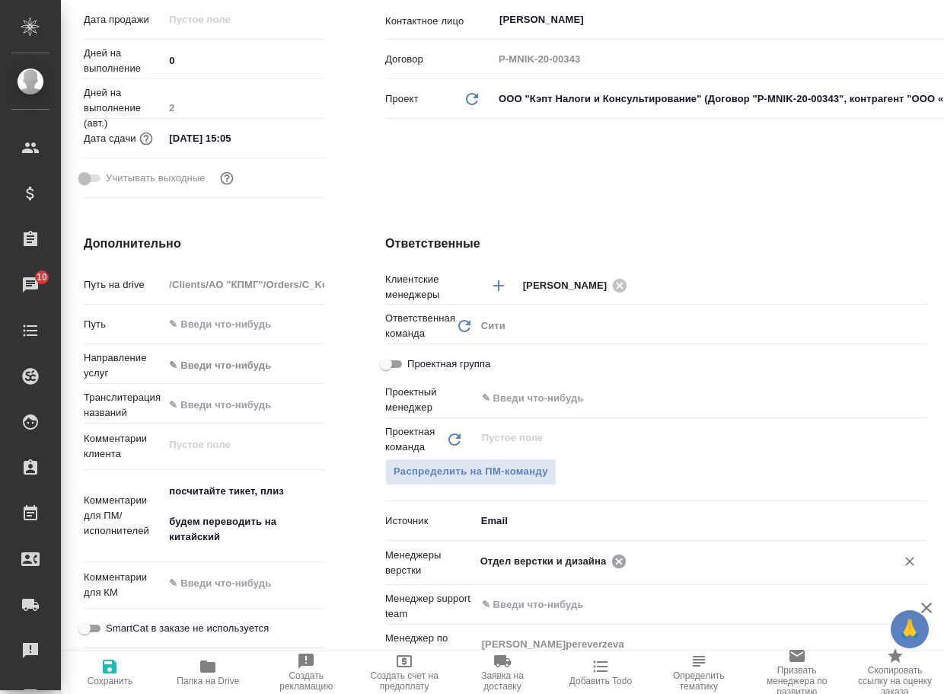
click at [631, 564] on input "text" at bounding box center [751, 560] width 241 height 18
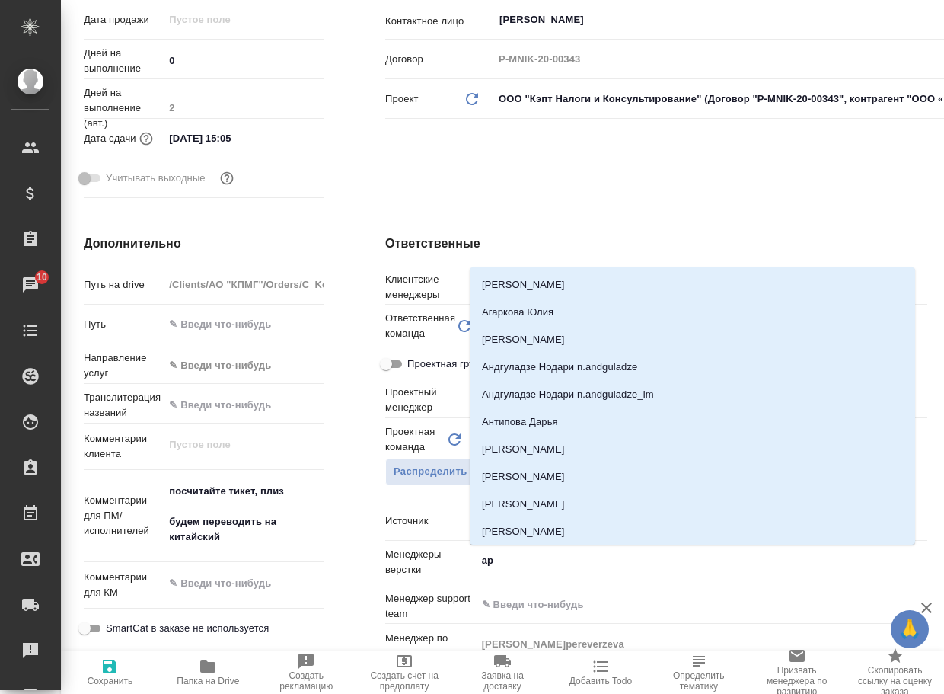
type input "арс"
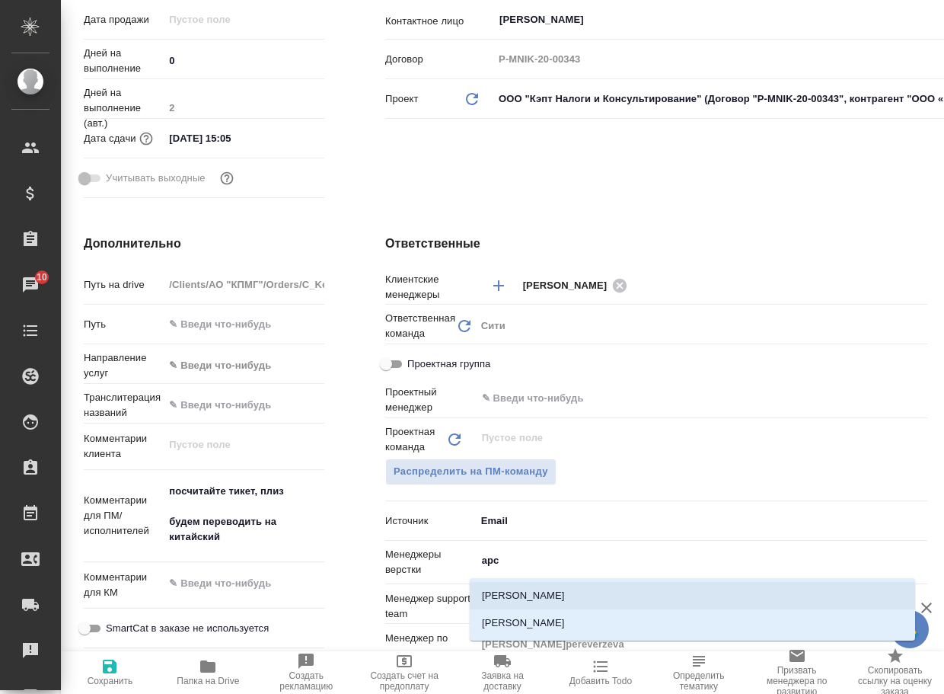
click at [557, 611] on li "[PERSON_NAME]" at bounding box center [692, 622] width 445 height 27
type textarea "x"
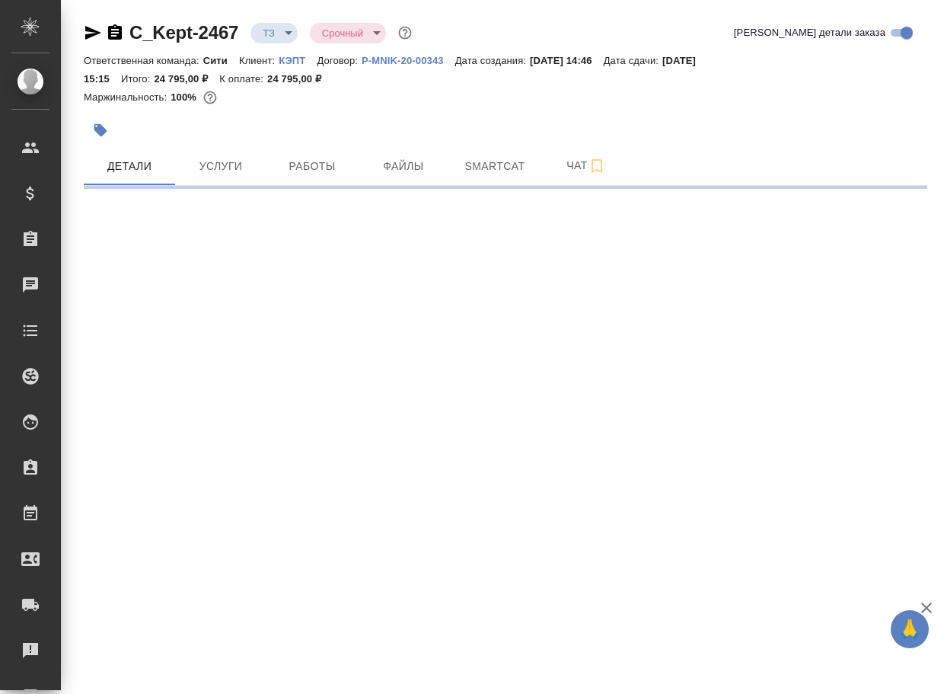
select select "RU"
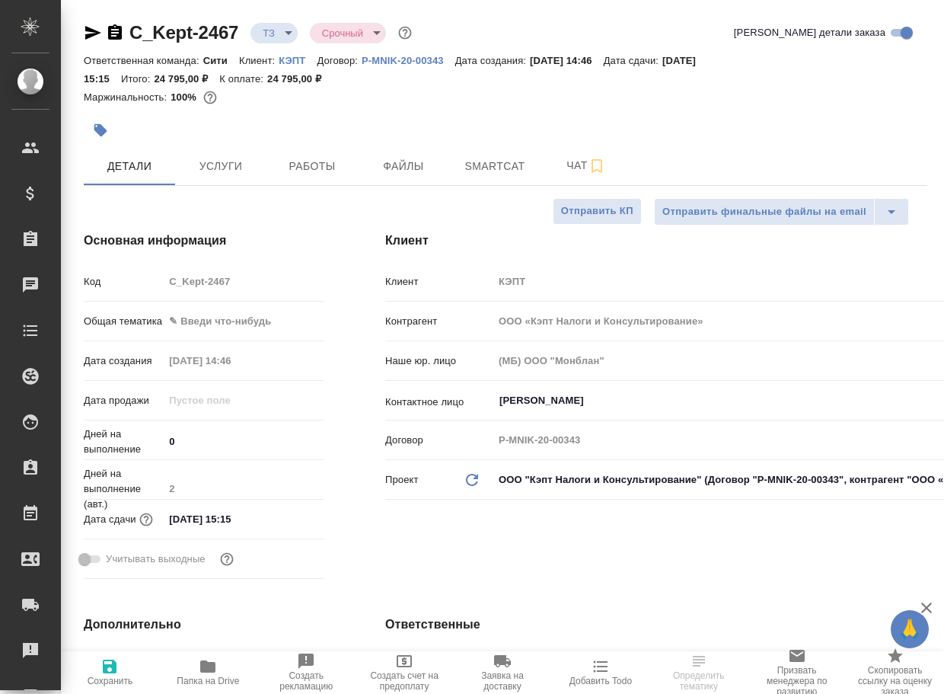
type textarea "x"
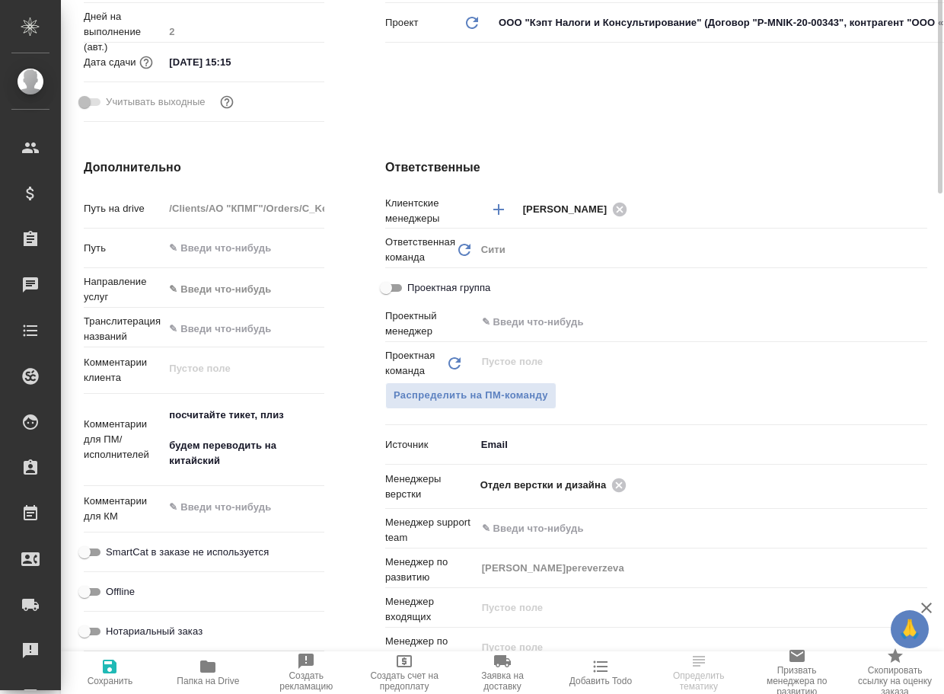
scroll to position [609, 0]
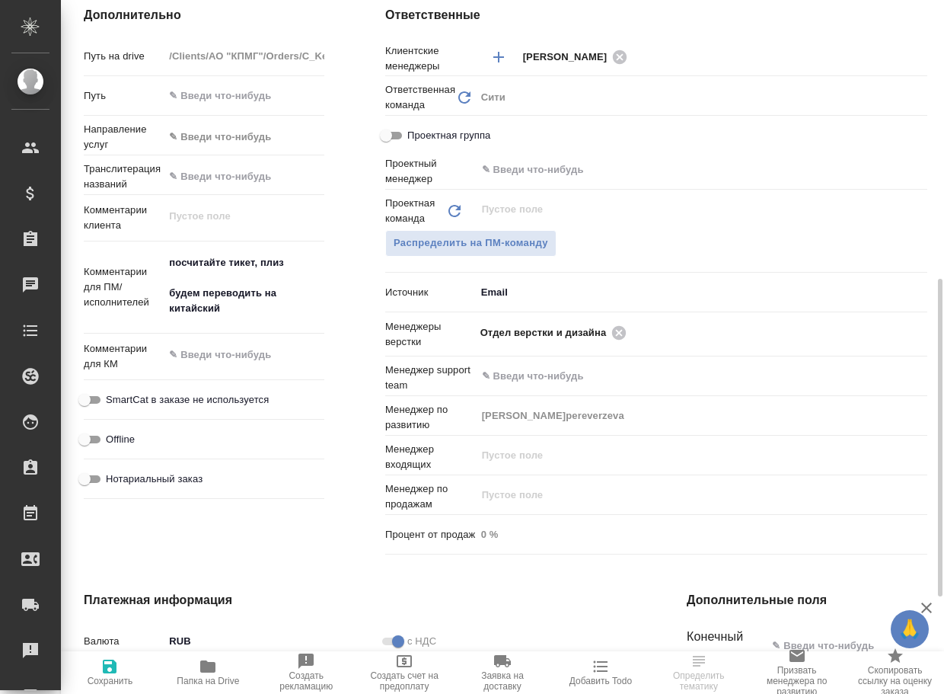
type textarea "x"
click at [623, 334] on icon at bounding box center [619, 332] width 14 height 14
type textarea "x"
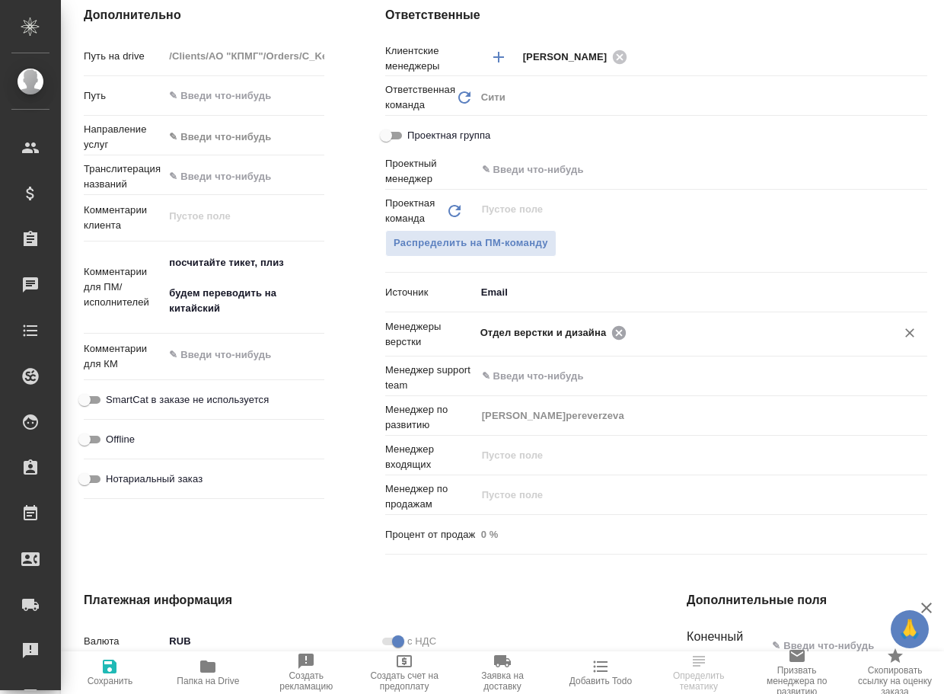
type textarea "x"
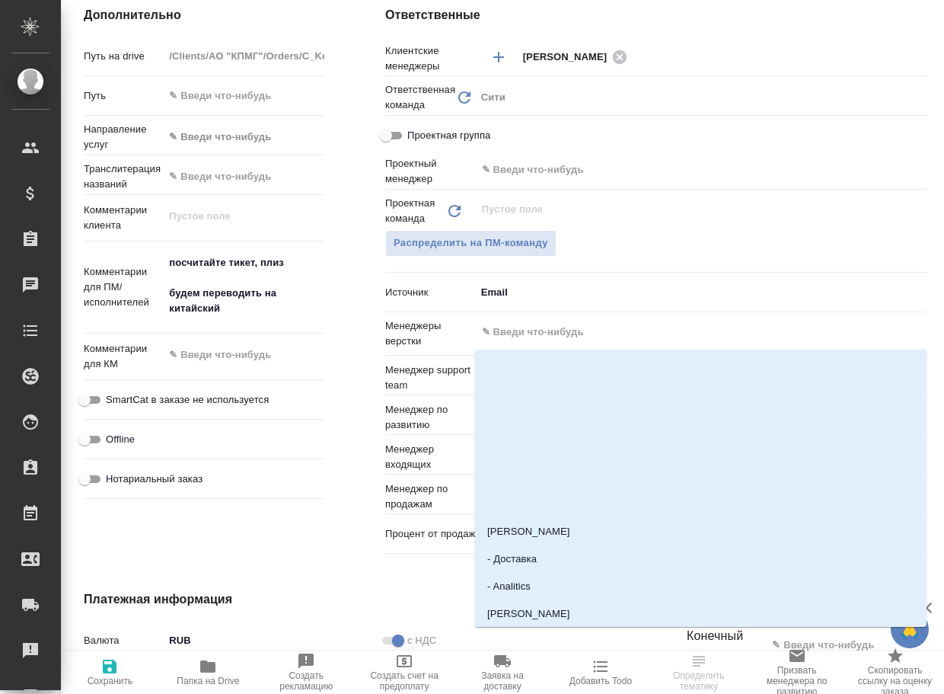
click at [623, 334] on input "text" at bounding box center [676, 332] width 391 height 18
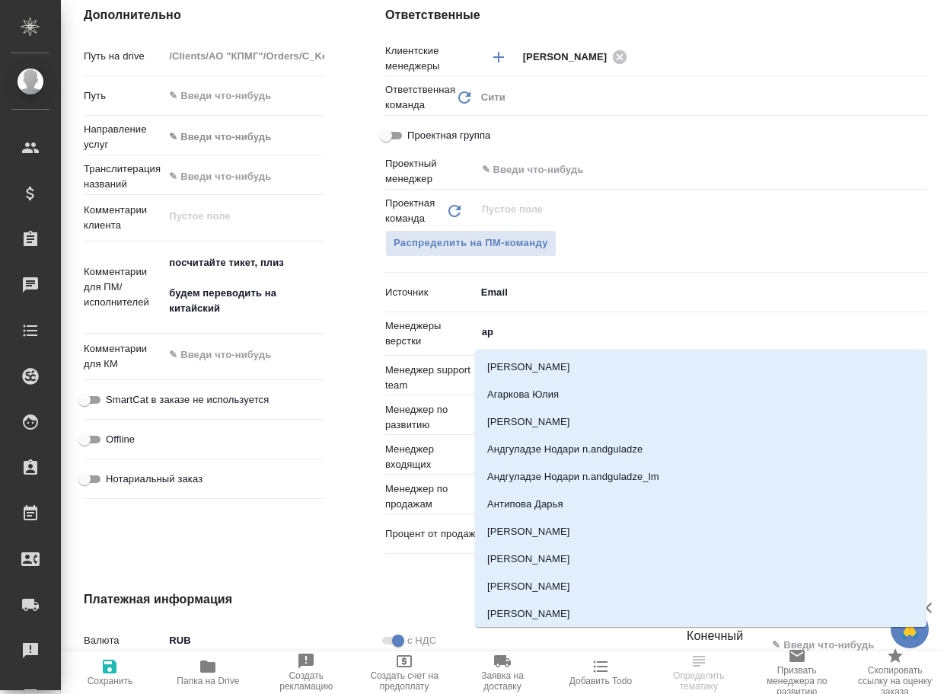
type input "арс"
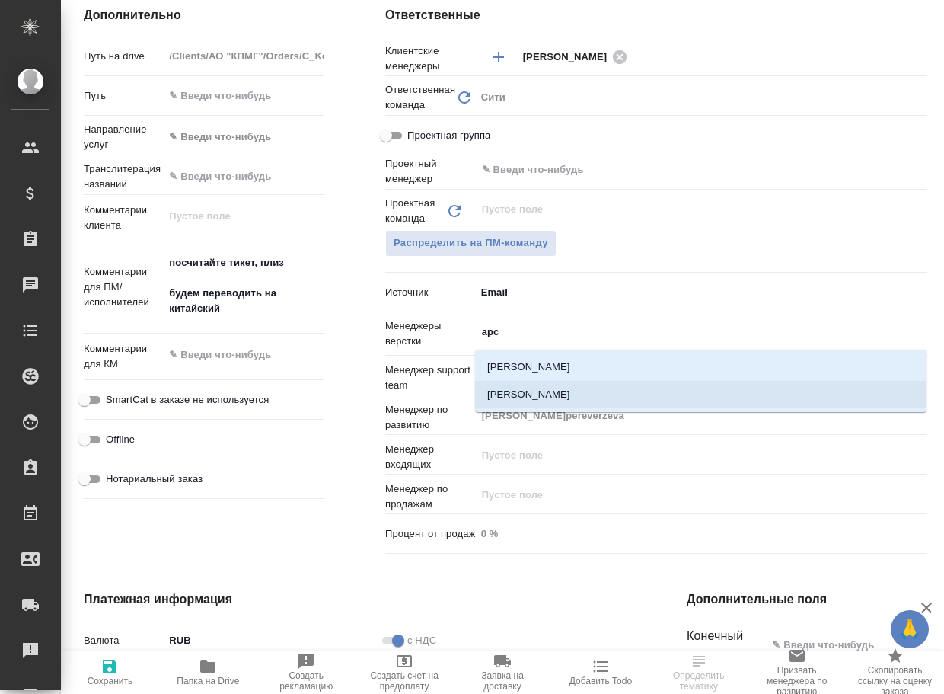
click at [553, 395] on li "[PERSON_NAME]" at bounding box center [701, 394] width 452 height 27
type textarea "x"
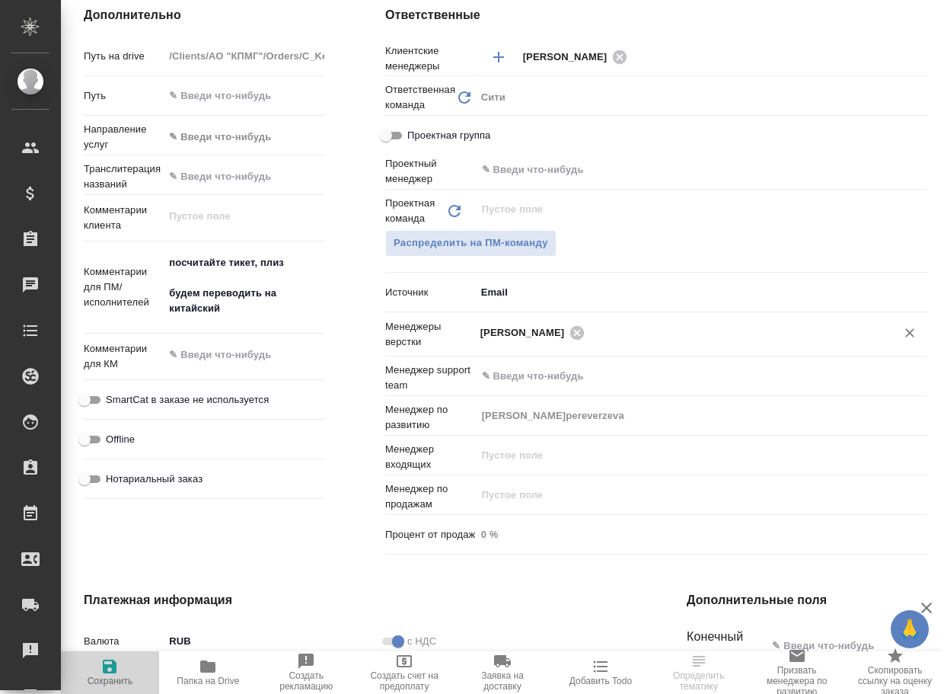
click at [117, 655] on button "Сохранить" at bounding box center [110, 672] width 98 height 43
type textarea "x"
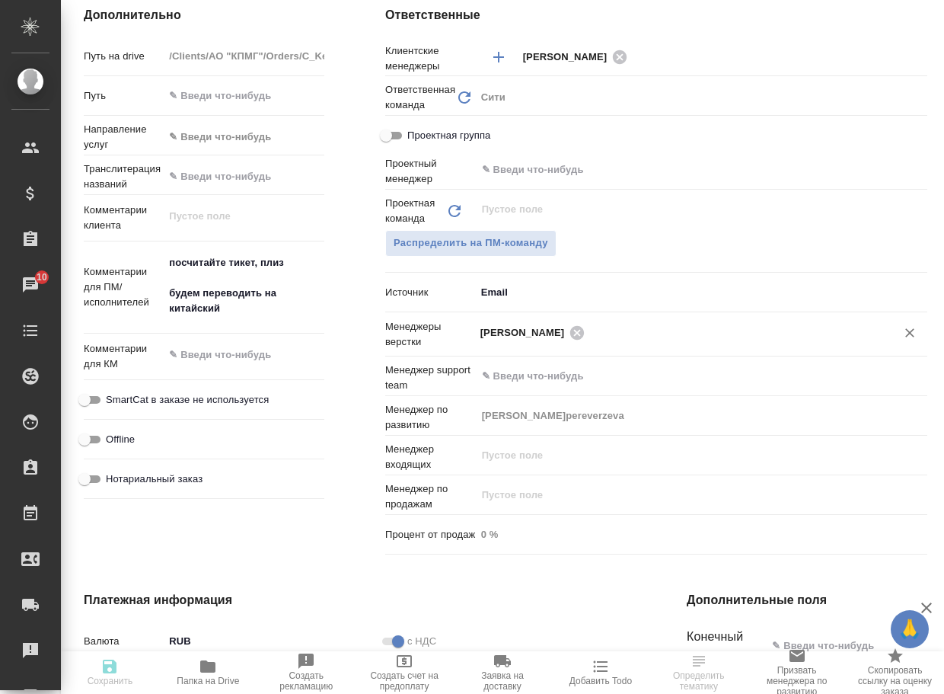
type textarea "x"
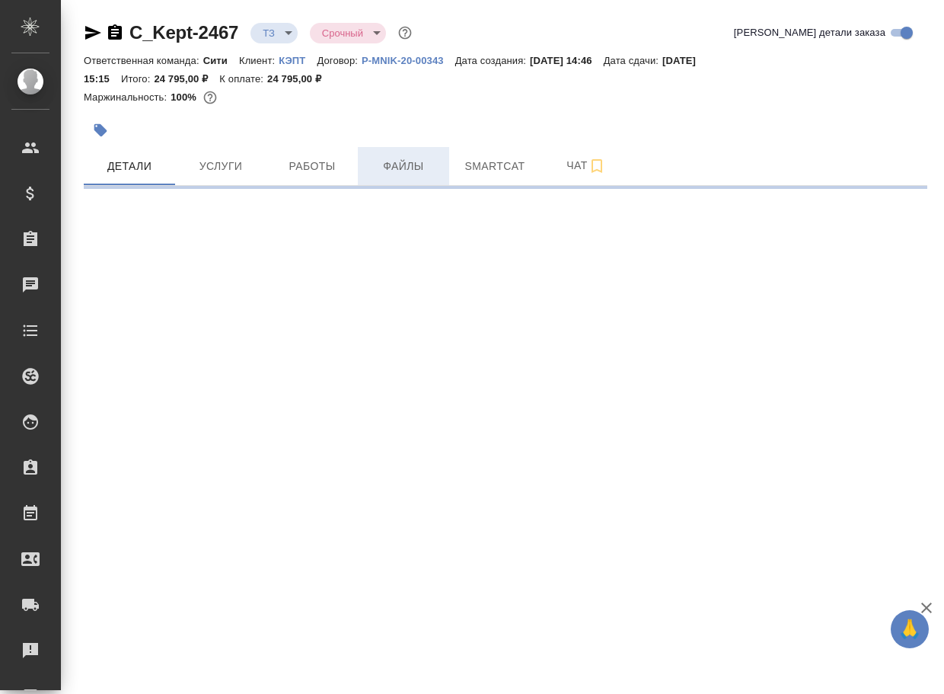
select select "RU"
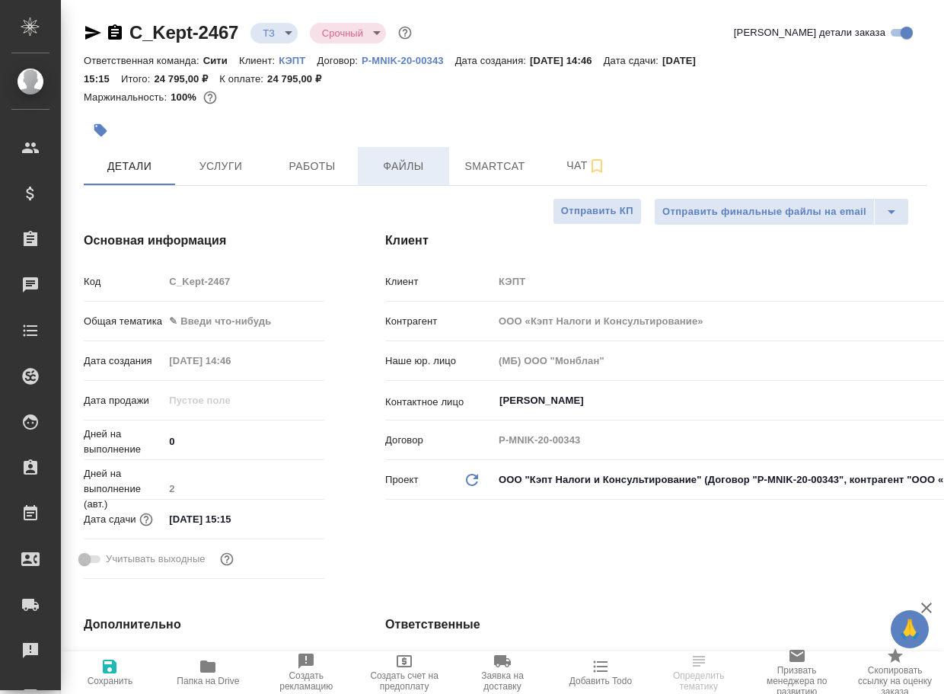
type textarea "x"
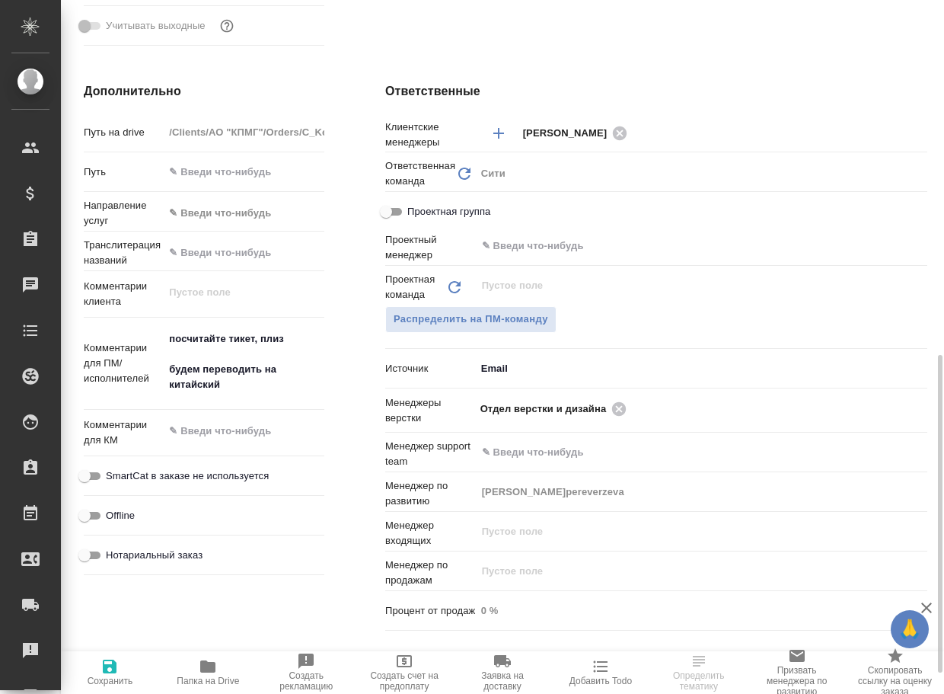
scroll to position [609, 0]
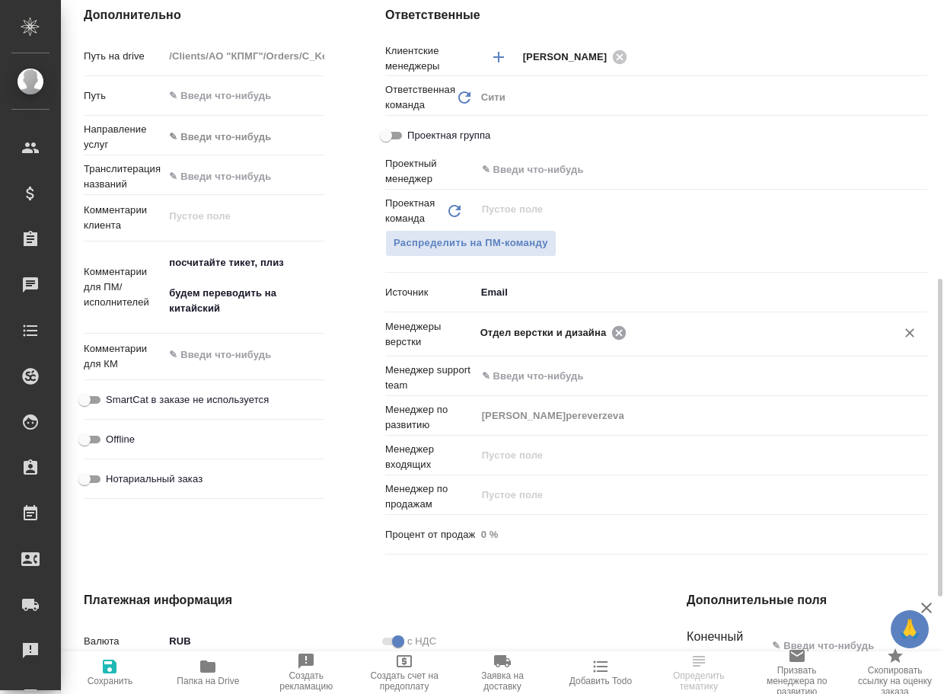
click at [617, 334] on icon at bounding box center [619, 332] width 14 height 14
type textarea "x"
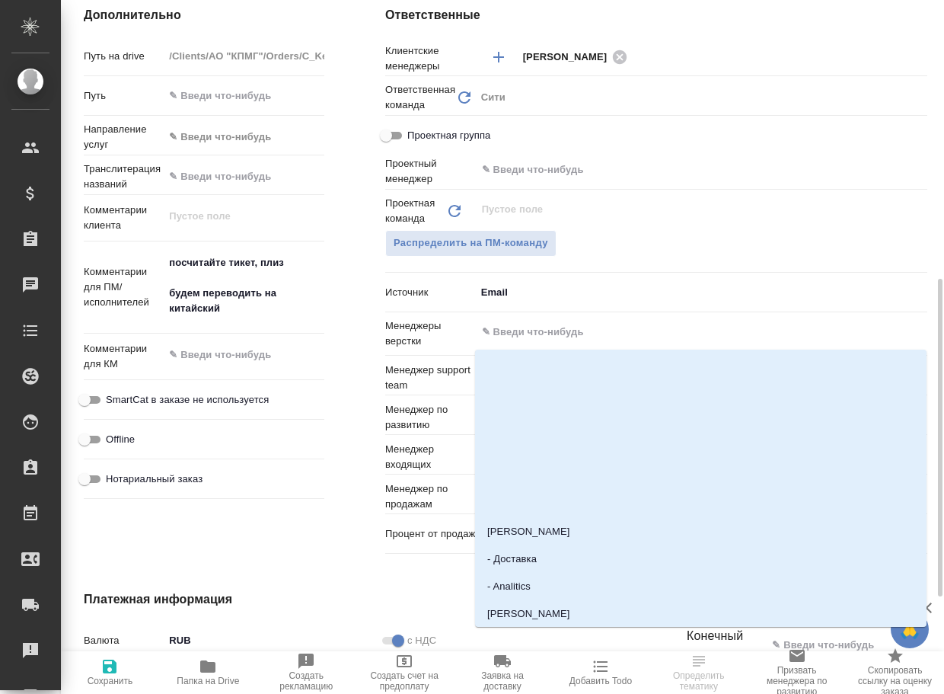
click at [617, 334] on input "text" at bounding box center [676, 332] width 391 height 18
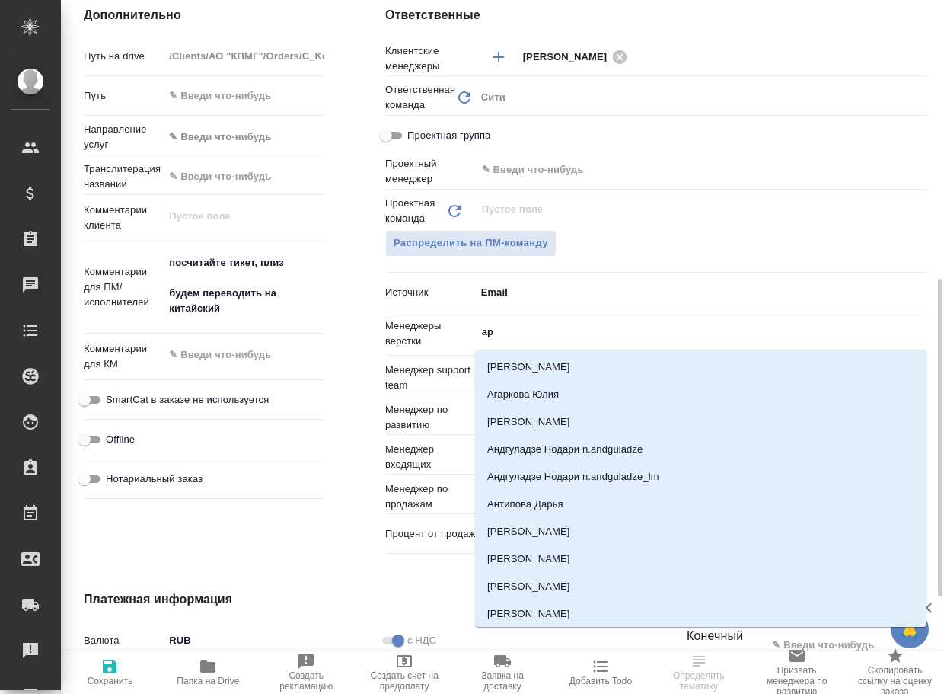
type input "арс"
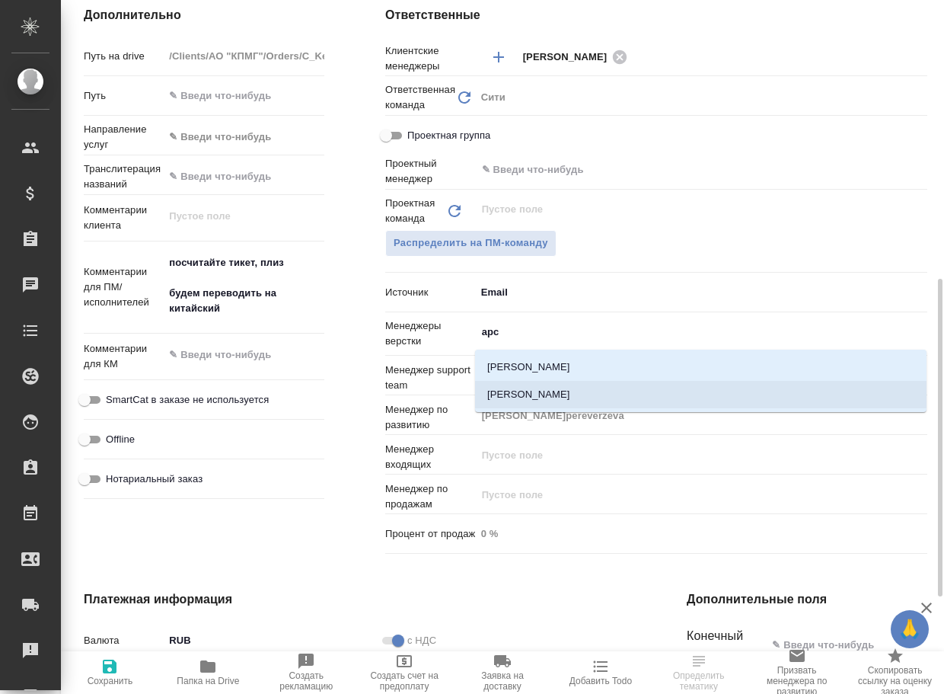
click at [589, 390] on li "[PERSON_NAME]" at bounding box center [701, 394] width 452 height 27
type textarea "x"
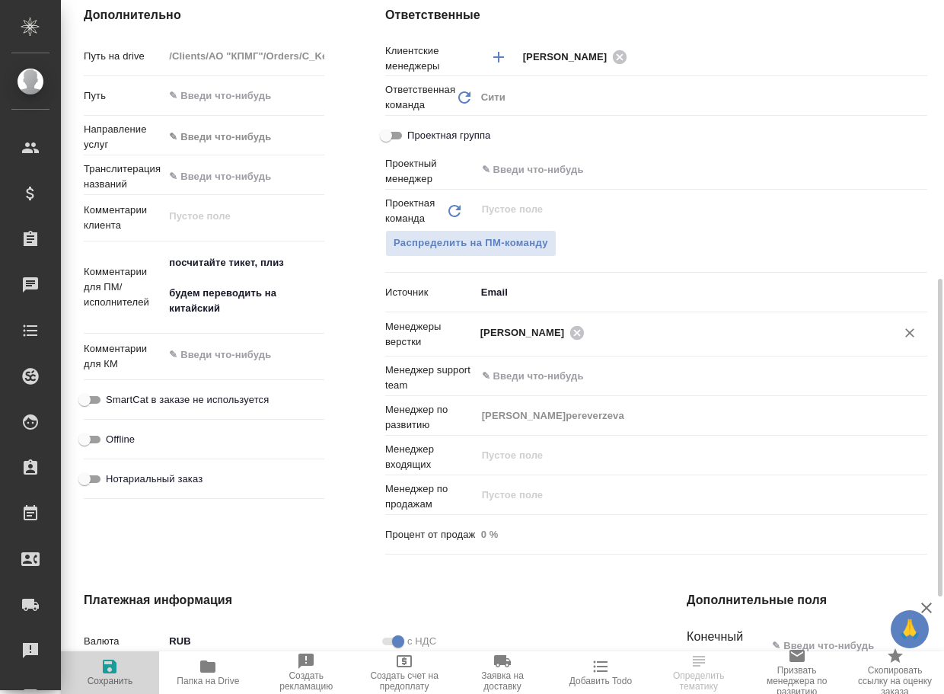
click at [113, 668] on icon "button" at bounding box center [110, 666] width 14 height 14
type textarea "x"
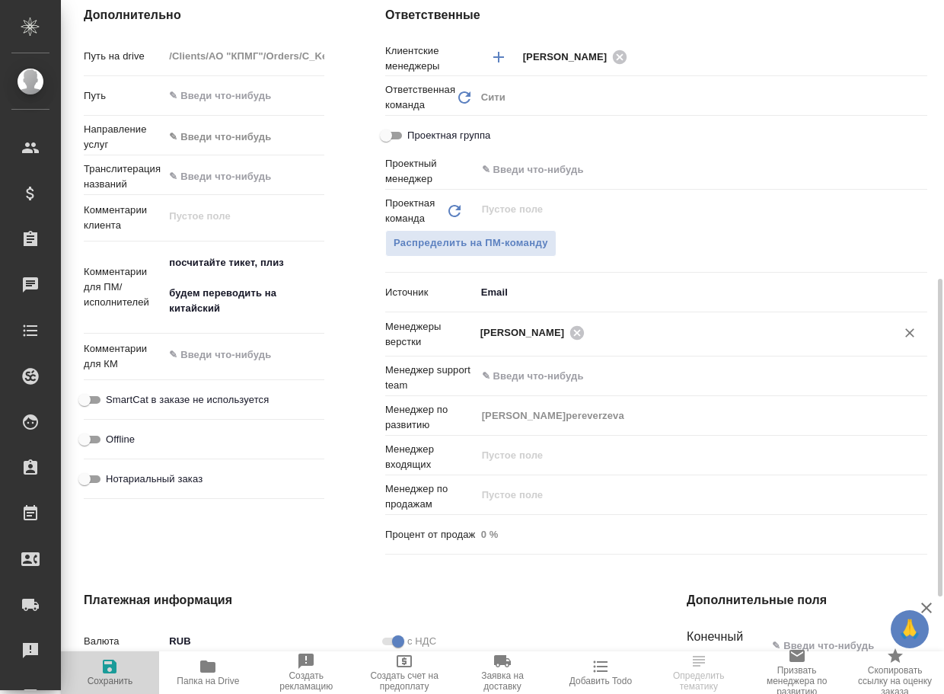
type textarea "x"
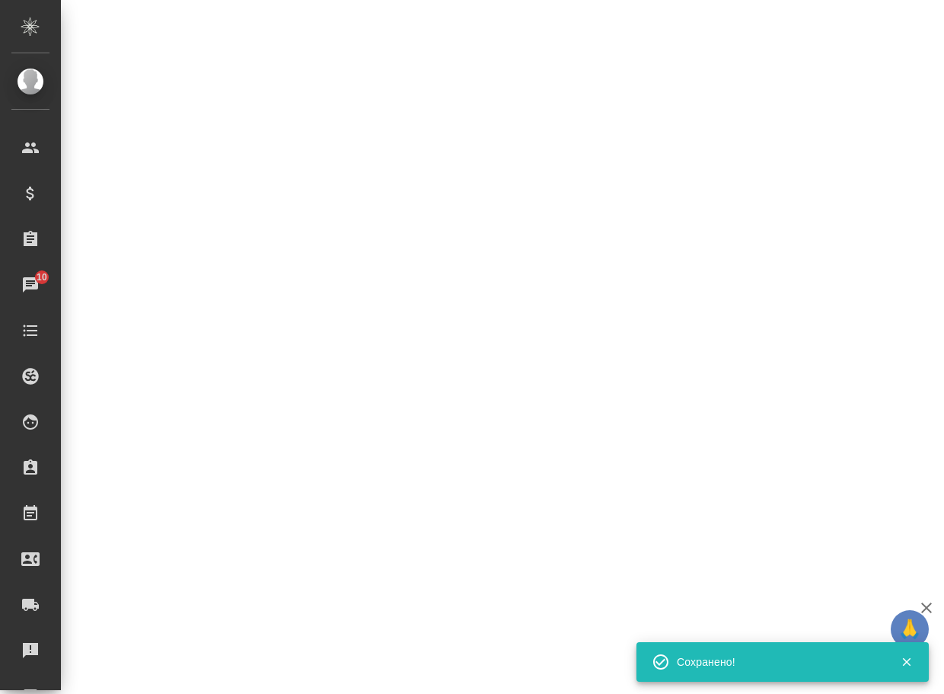
select select "RU"
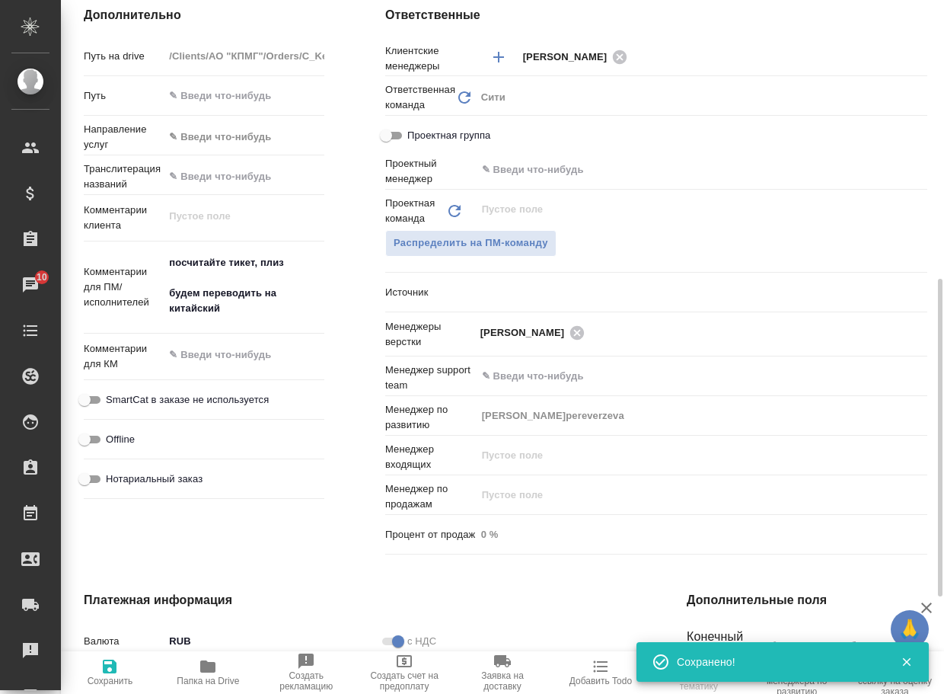
type textarea "x"
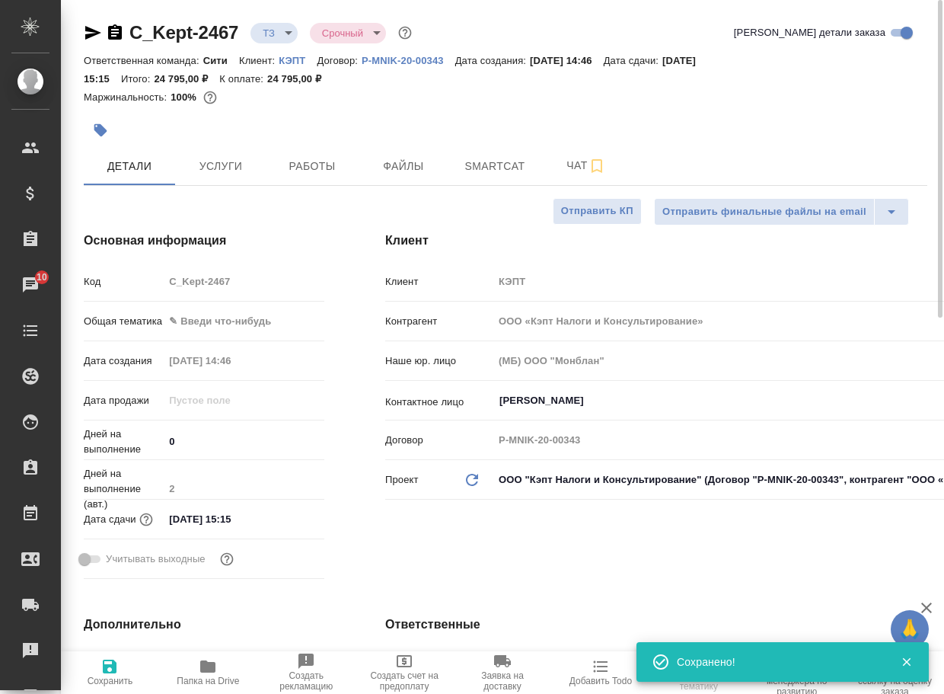
click at [279, 28] on body "🙏 .cls-1 fill:#fff; AWATERA Arsenyeva Vera Клиенты Спецификации Заказы 10 Чаты …" at bounding box center [472, 347] width 944 height 694
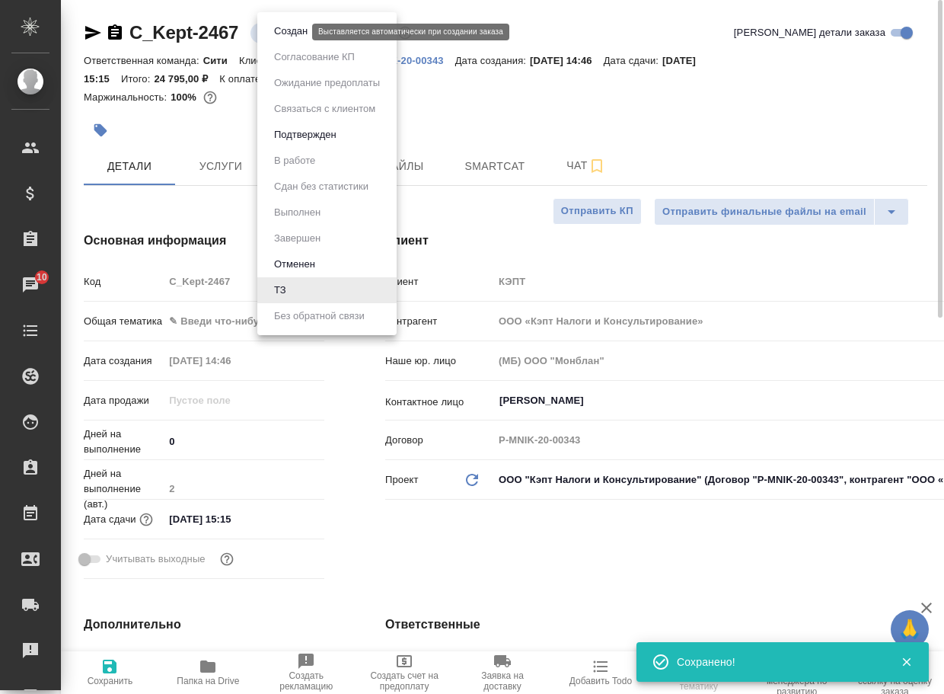
click at [284, 30] on button "Создан" at bounding box center [291, 31] width 43 height 17
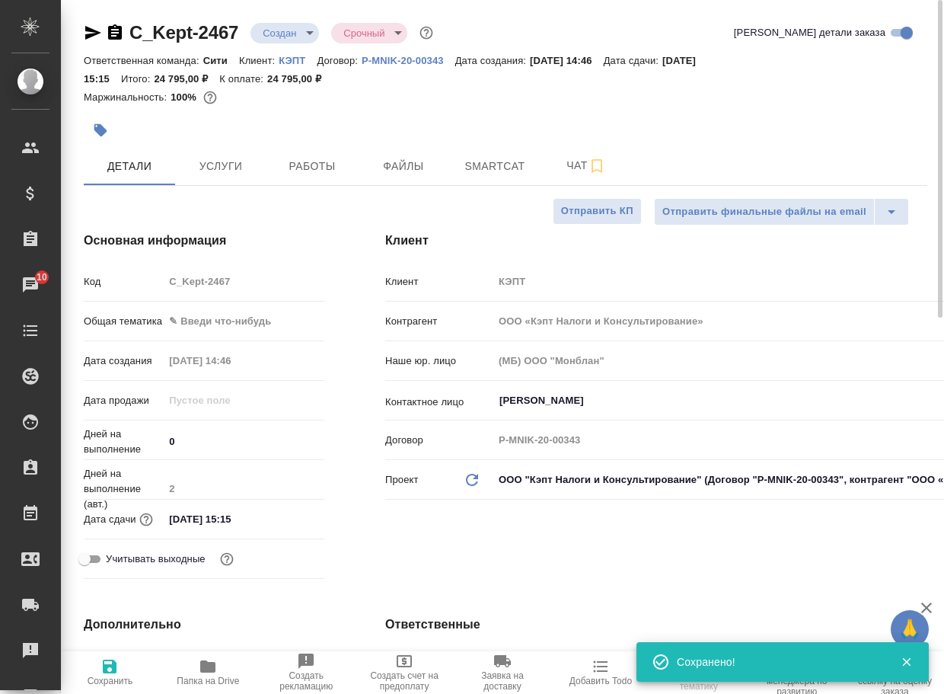
select select "RU"
type textarea "x"
drag, startPoint x: 248, startPoint y: 43, endPoint x: 130, endPoint y: 20, distance: 120.2
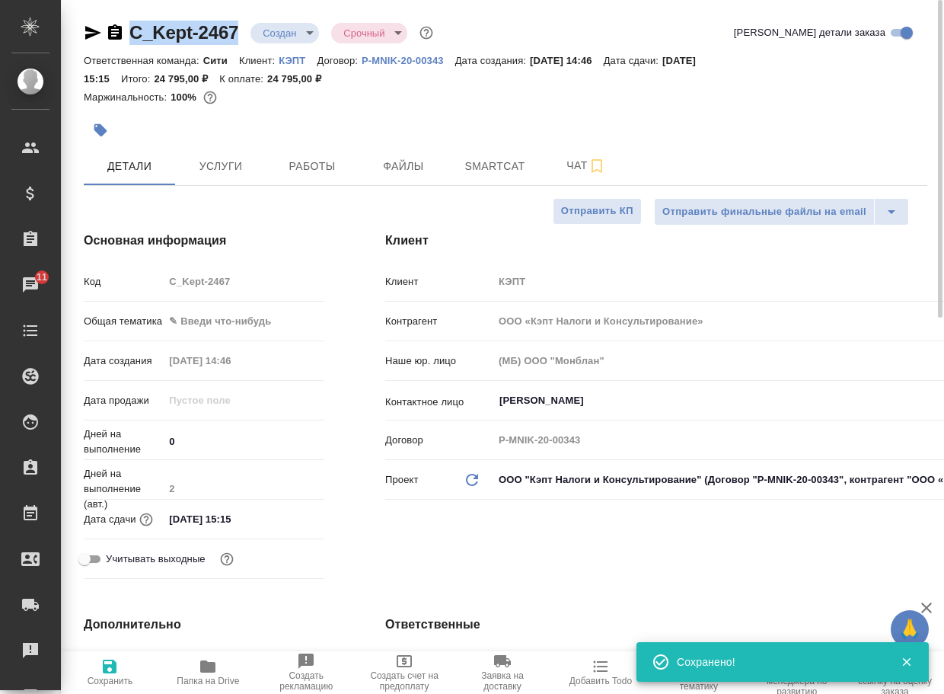
copy link "C_Kept-2467"
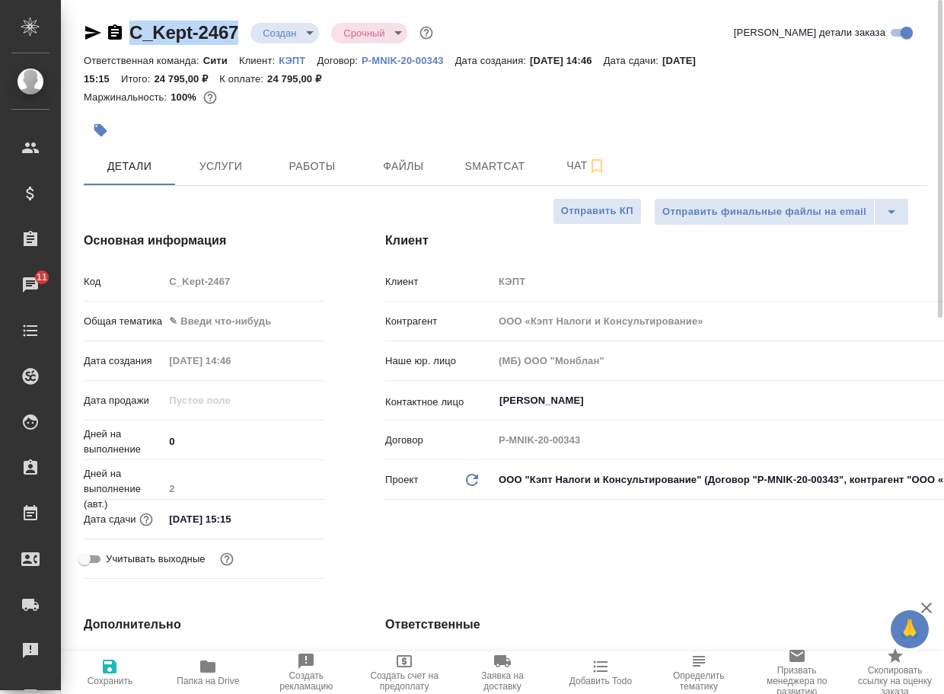
type textarea "x"
click at [574, 164] on span "Чат" at bounding box center [586, 165] width 73 height 19
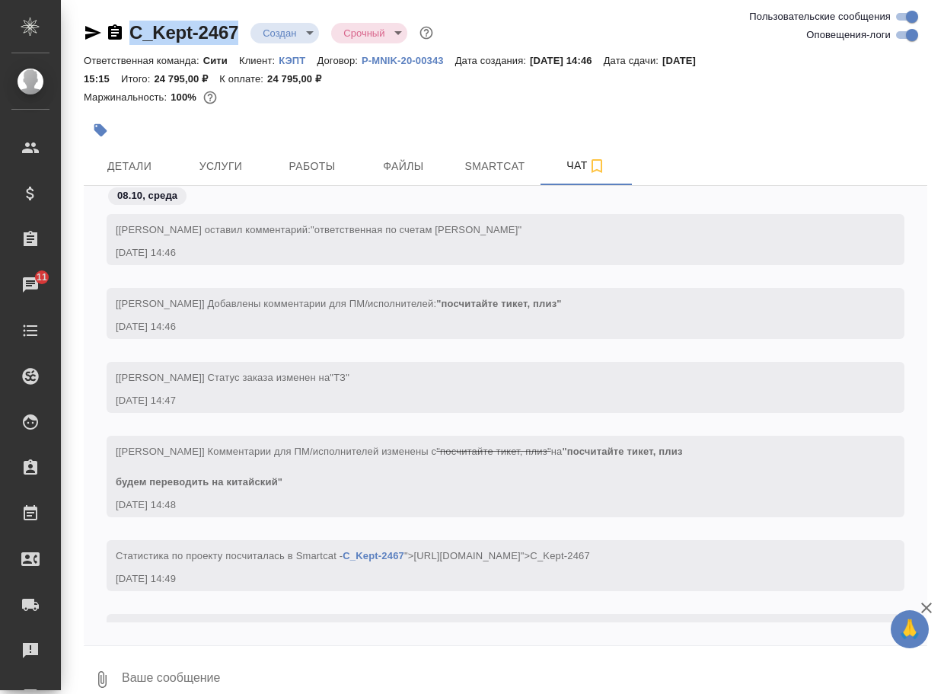
scroll to position [81, 0]
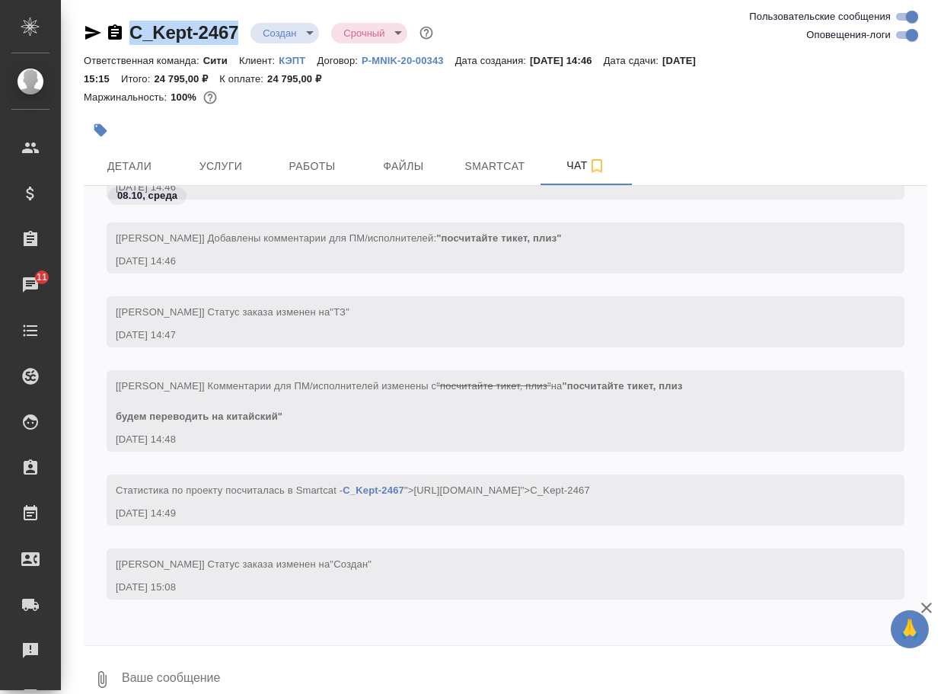
click at [103, 676] on icon "button" at bounding box center [102, 679] width 18 height 18
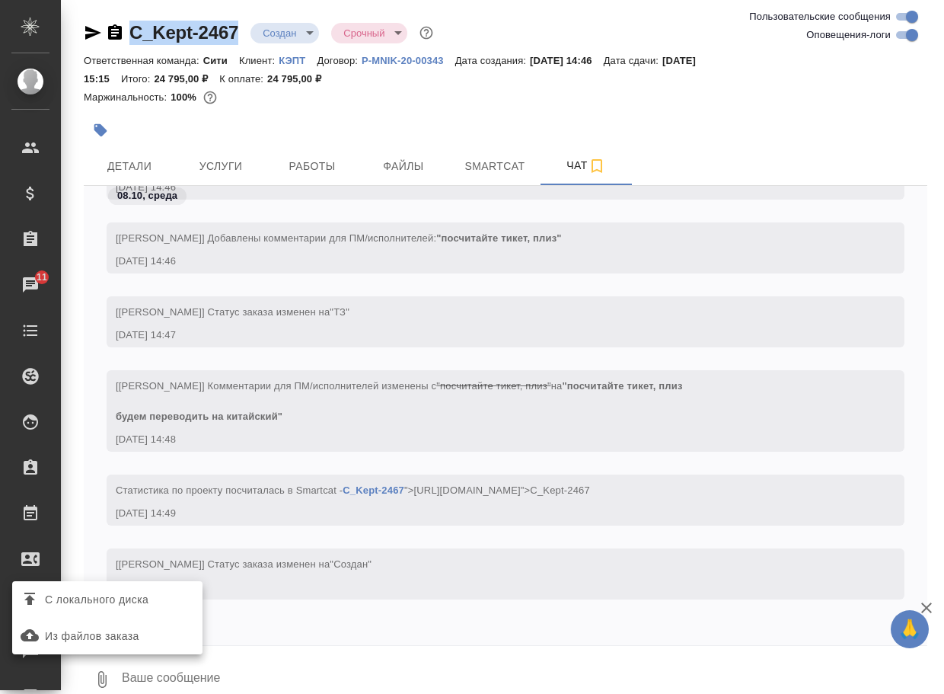
click at [142, 613] on label "С локального диска" at bounding box center [107, 599] width 190 height 29
click at [0, 0] on input "С локального диска" at bounding box center [0, 0] width 0 height 0
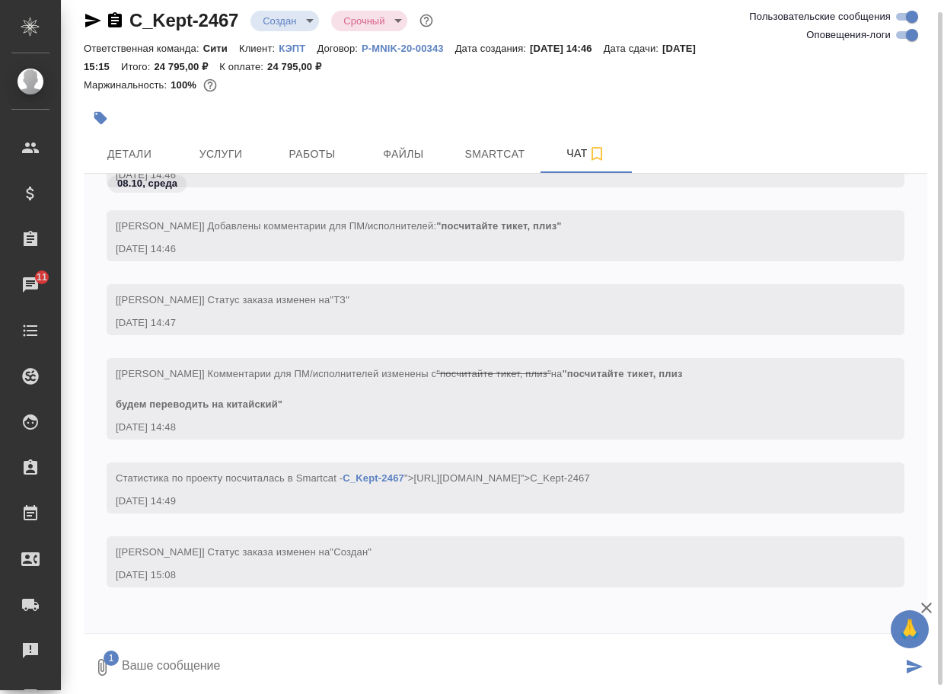
click at [213, 651] on textarea at bounding box center [511, 667] width 782 height 52
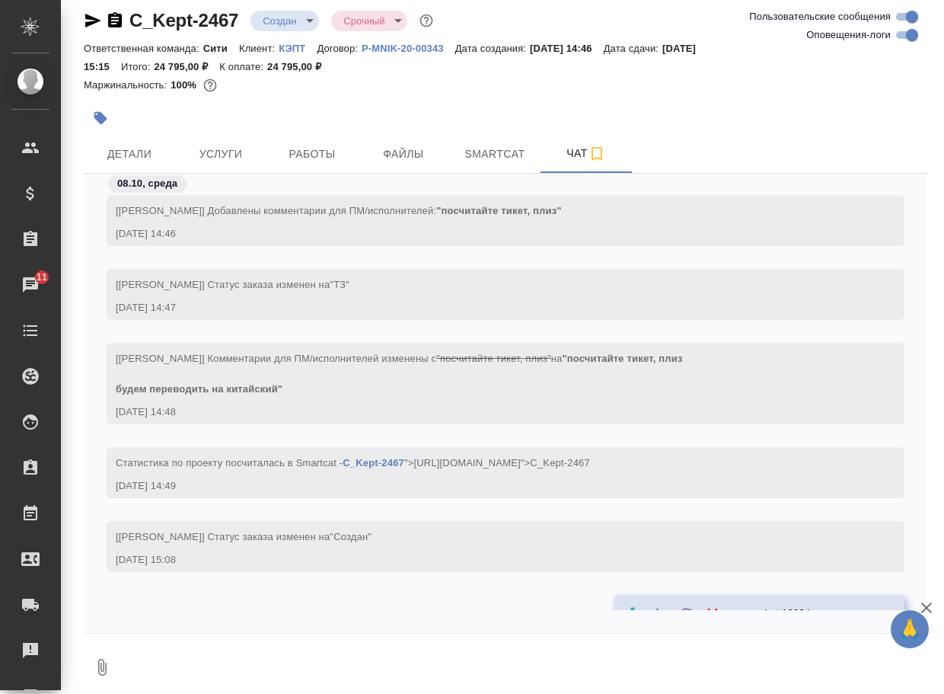
scroll to position [185, 0]
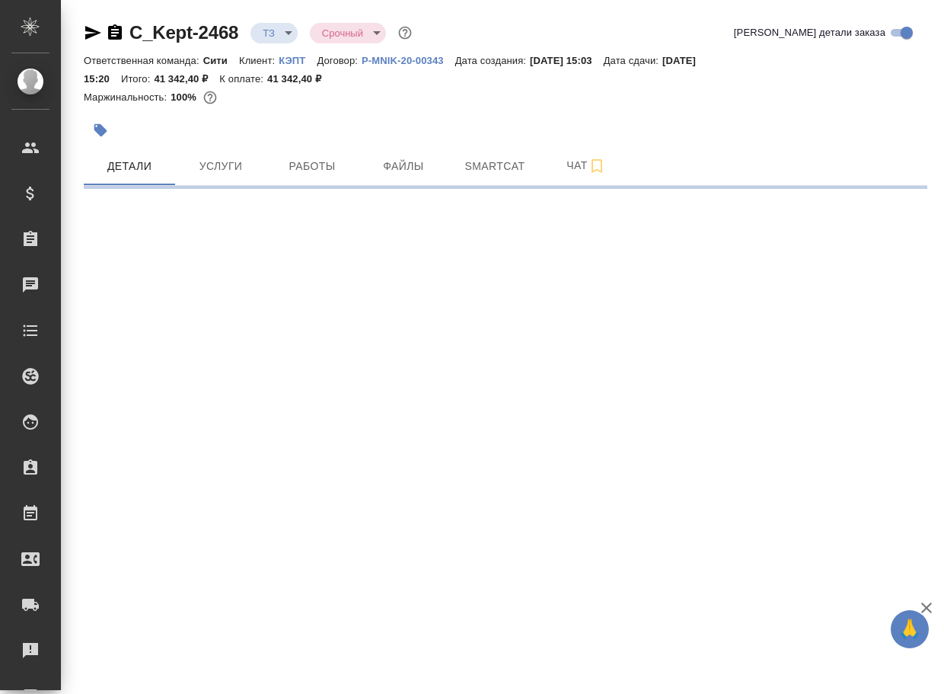
select select "RU"
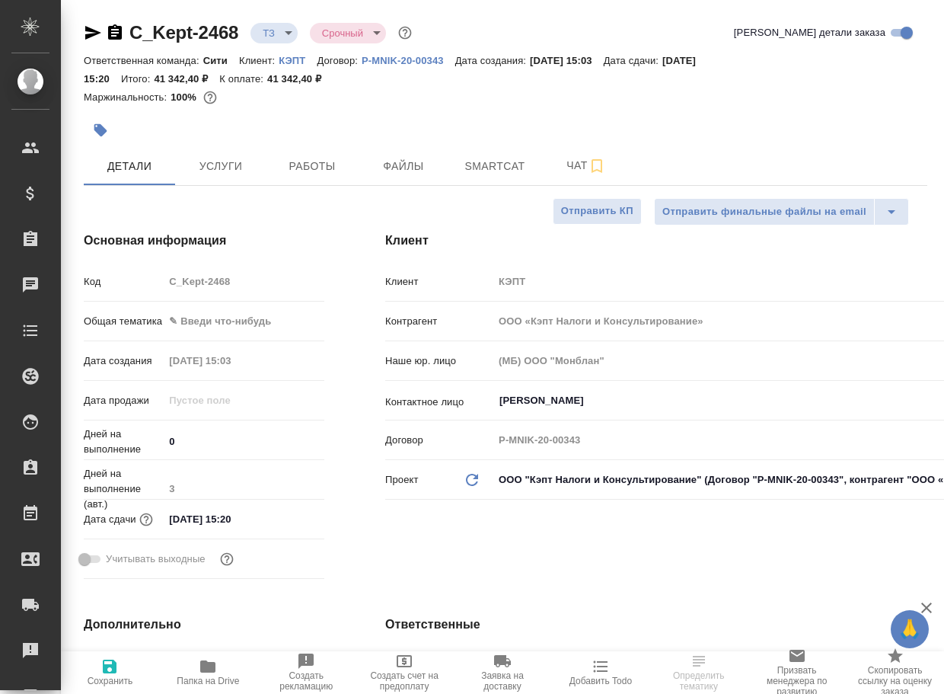
type textarea "x"
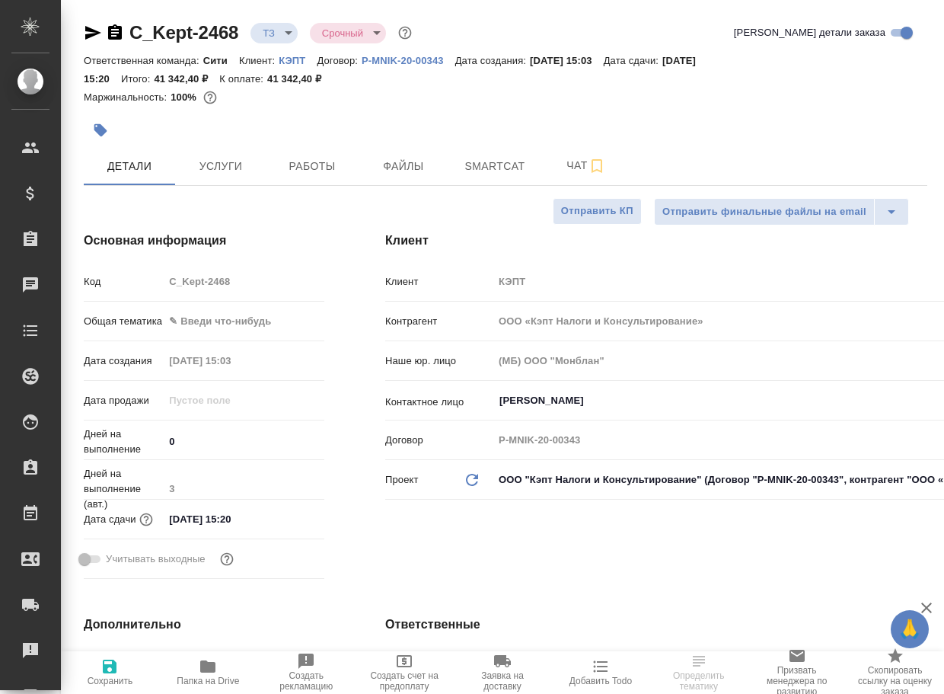
type textarea "x"
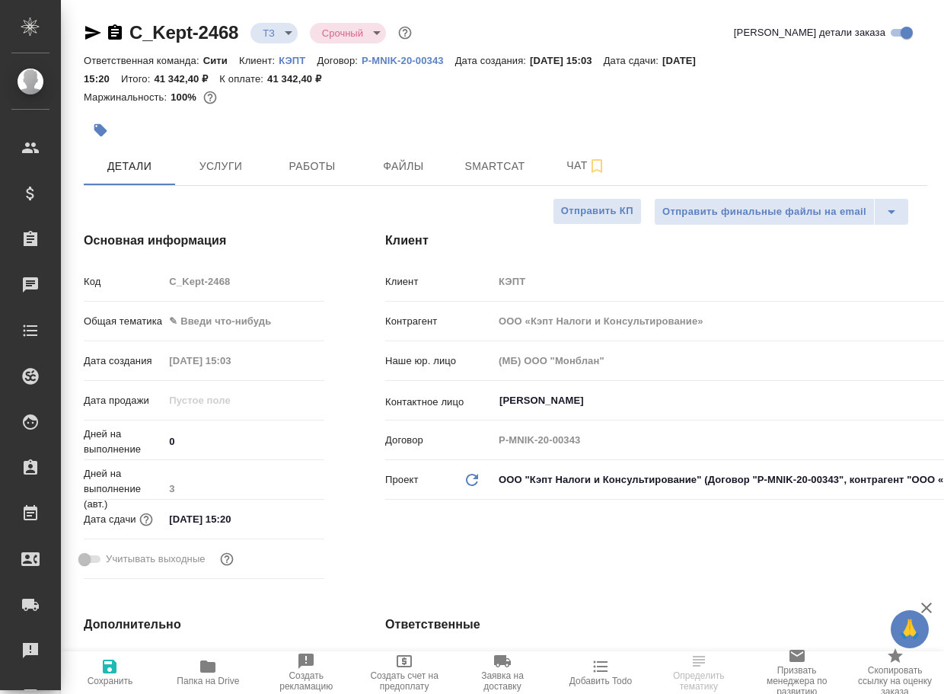
type textarea "x"
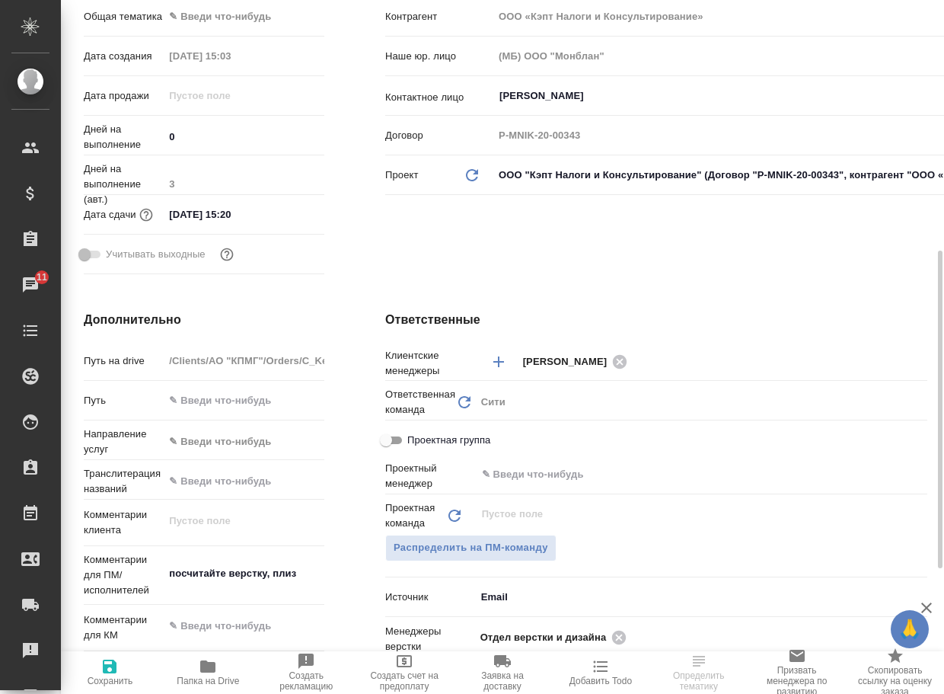
scroll to position [457, 0]
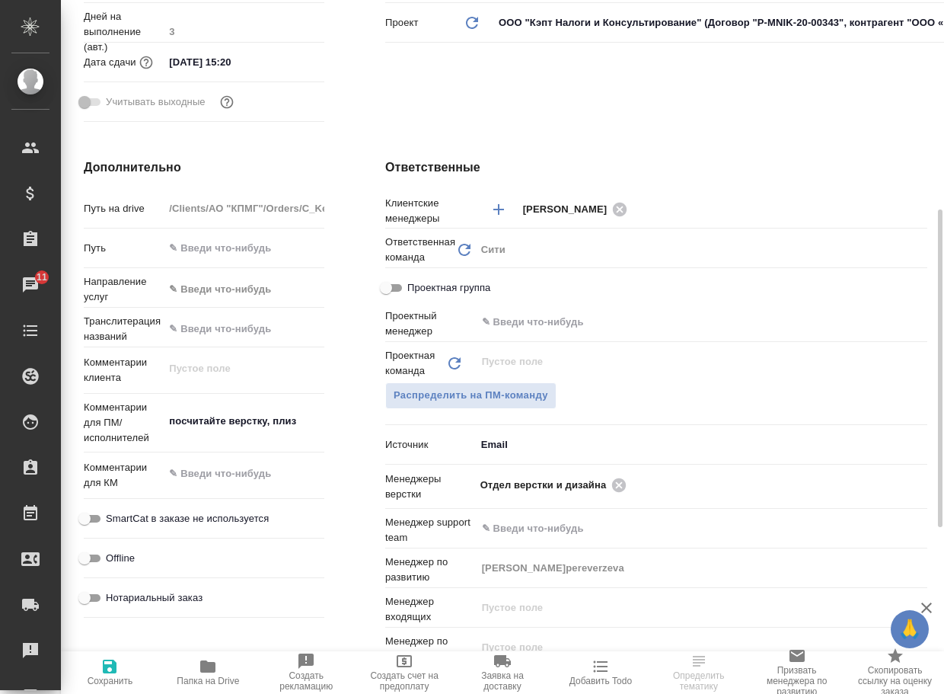
click at [213, 679] on span "Папка на Drive" at bounding box center [208, 680] width 62 height 11
type textarea "x"
select select "RU"
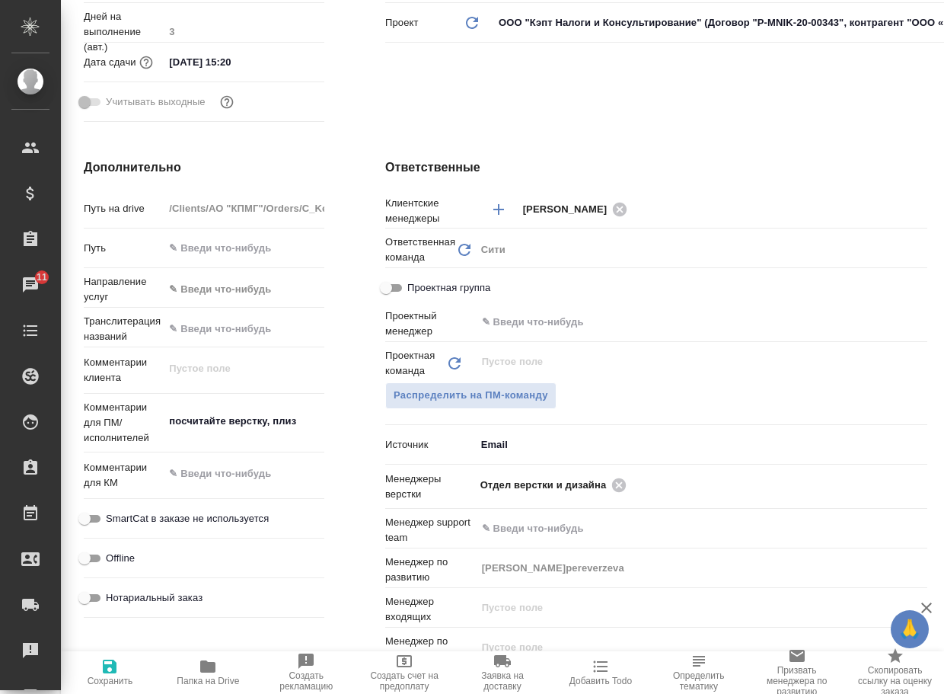
type textarea "x"
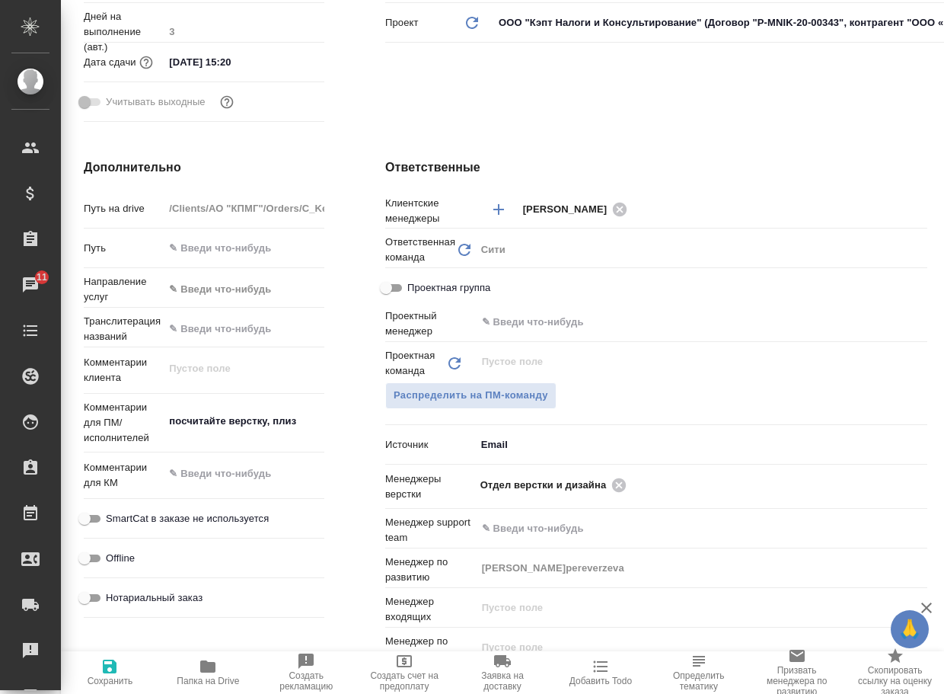
type textarea "x"
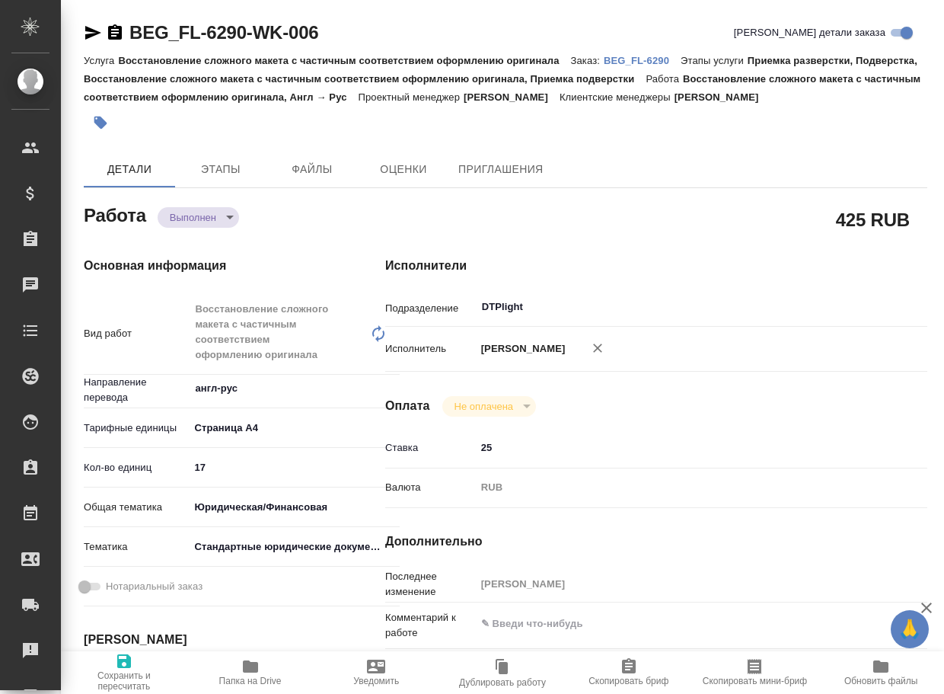
type textarea "x"
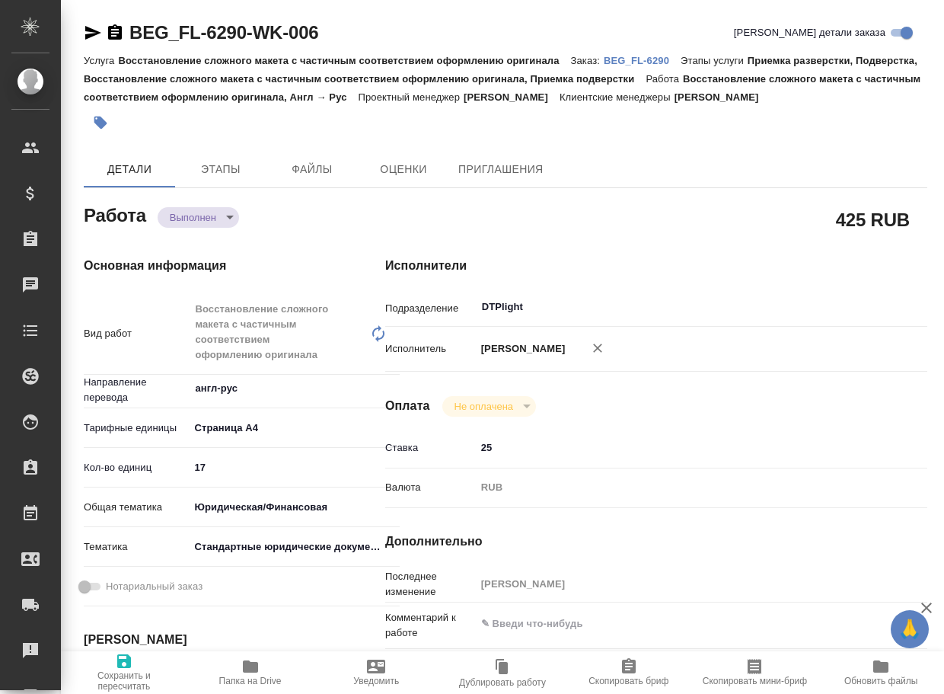
type textarea "x"
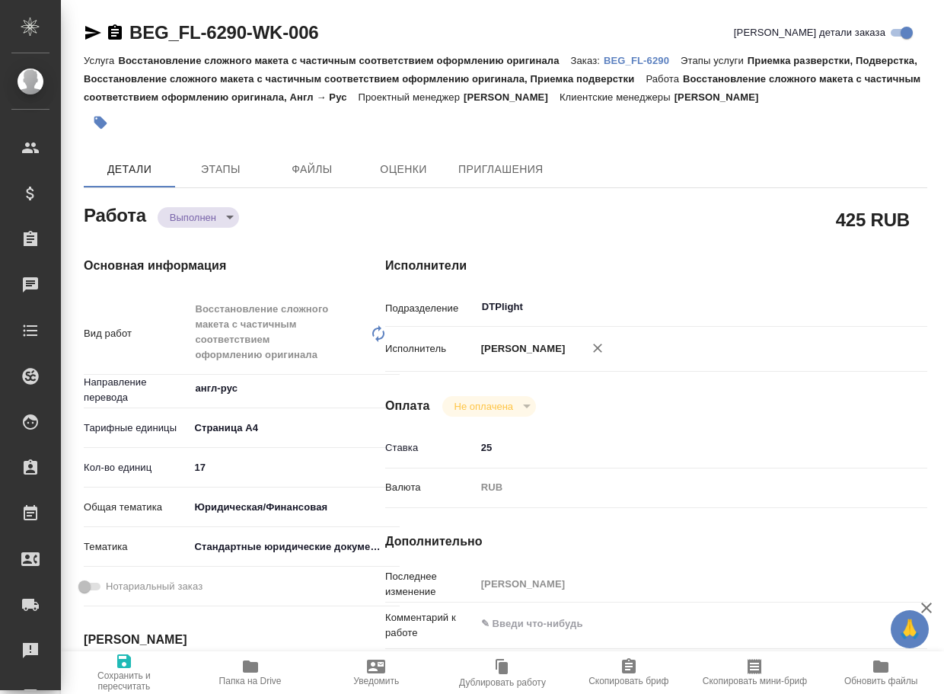
type textarea "x"
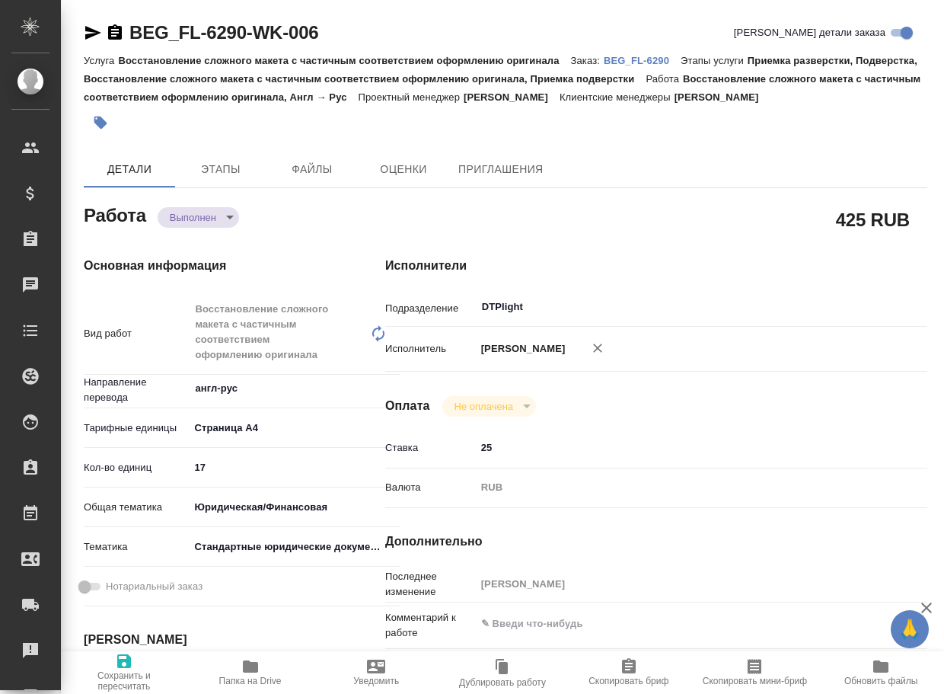
type textarea "x"
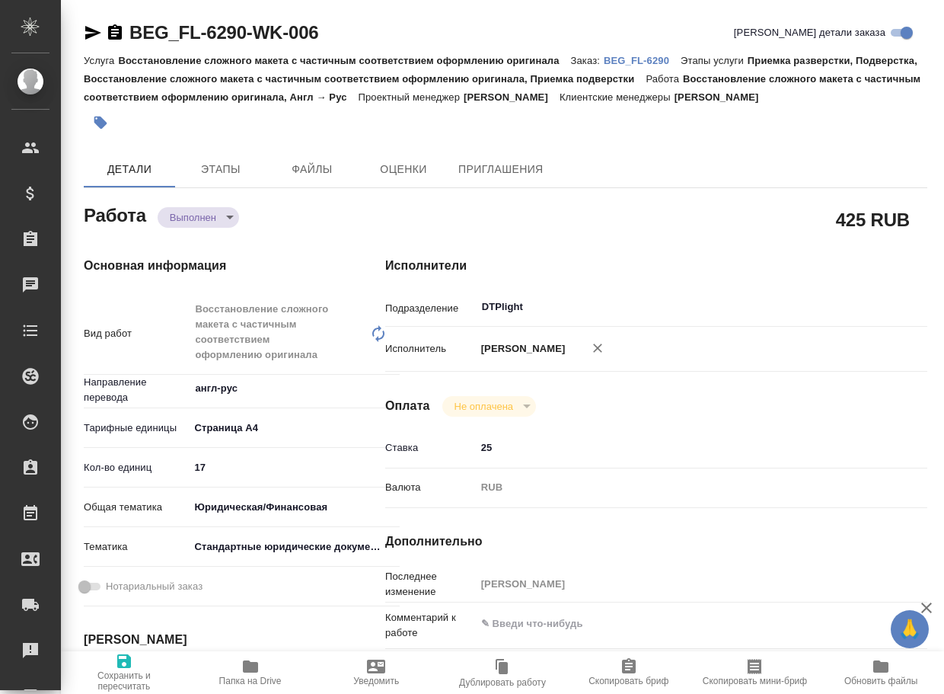
type textarea "x"
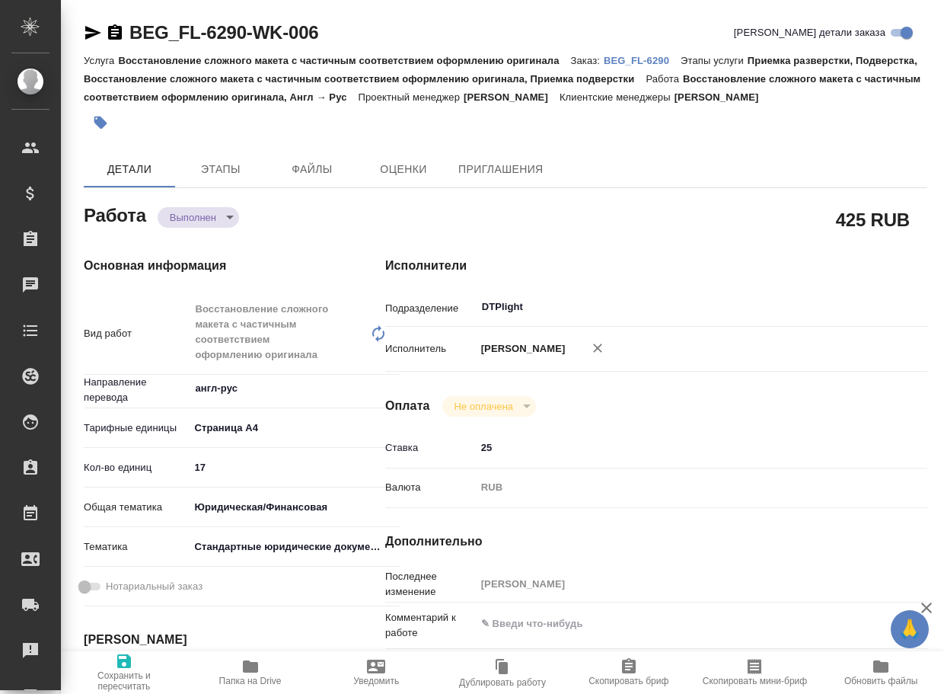
type textarea "x"
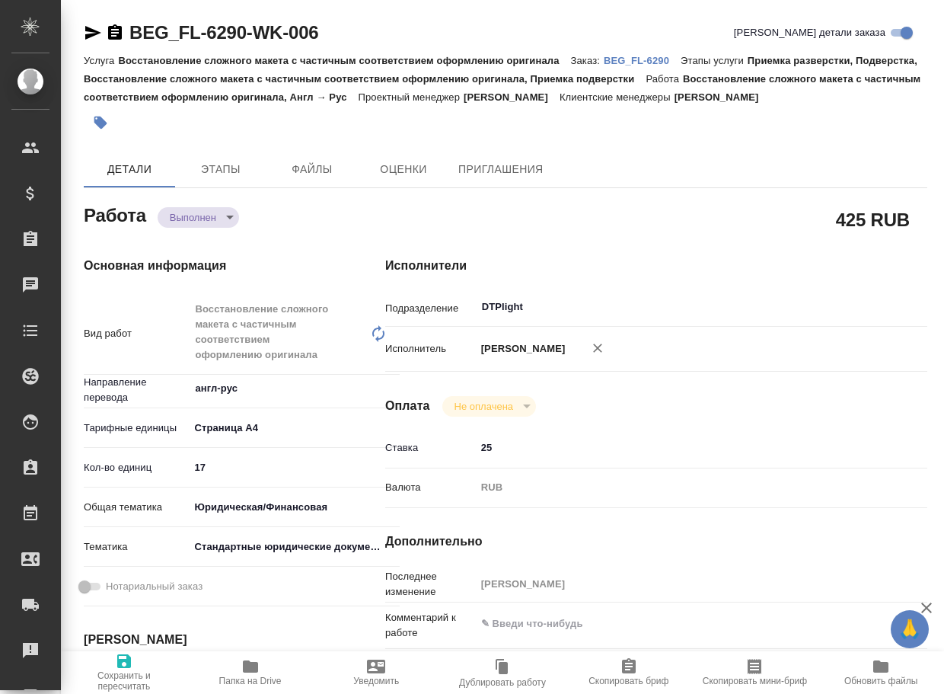
type textarea "x"
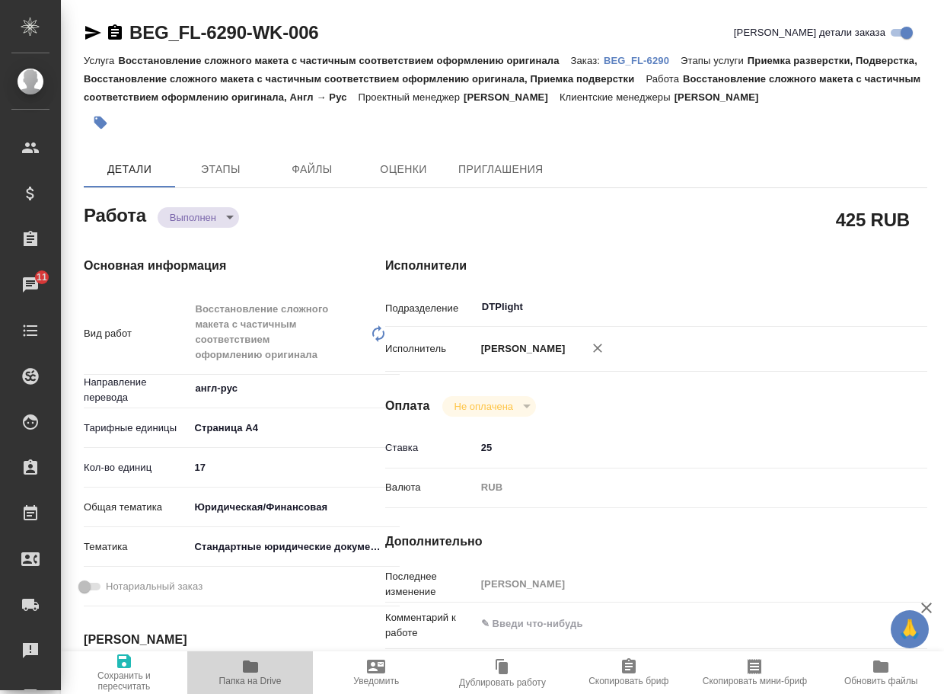
click at [249, 664] on icon "button" at bounding box center [250, 666] width 15 height 12
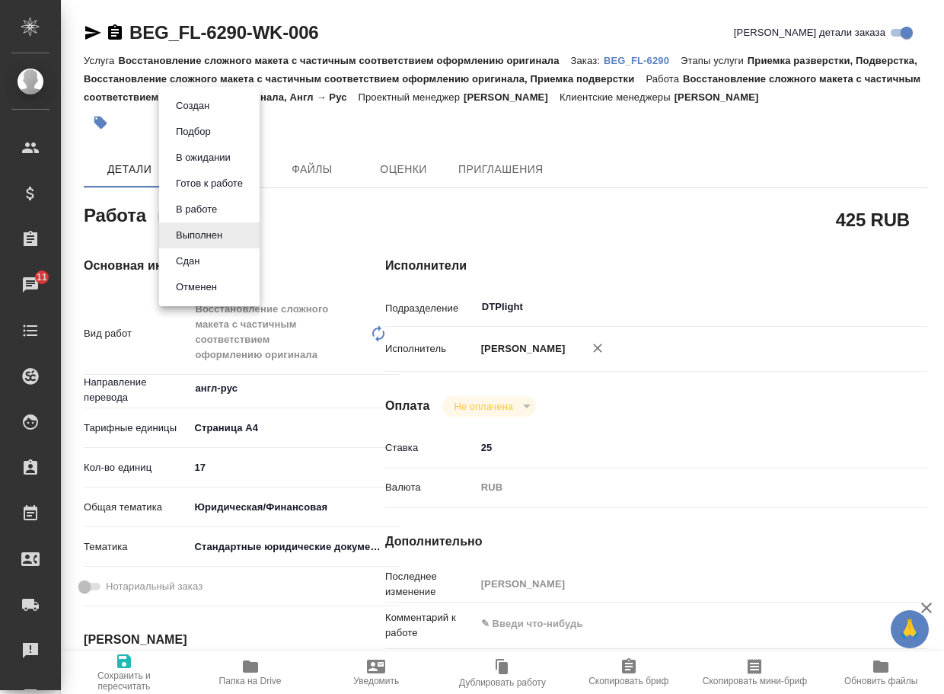
click at [215, 232] on body "🙏 .cls-1 fill:#fff; AWATERA Arsenyeva Vera Клиенты Спецификации Заказы 11 Чаты …" at bounding box center [472, 347] width 944 height 694
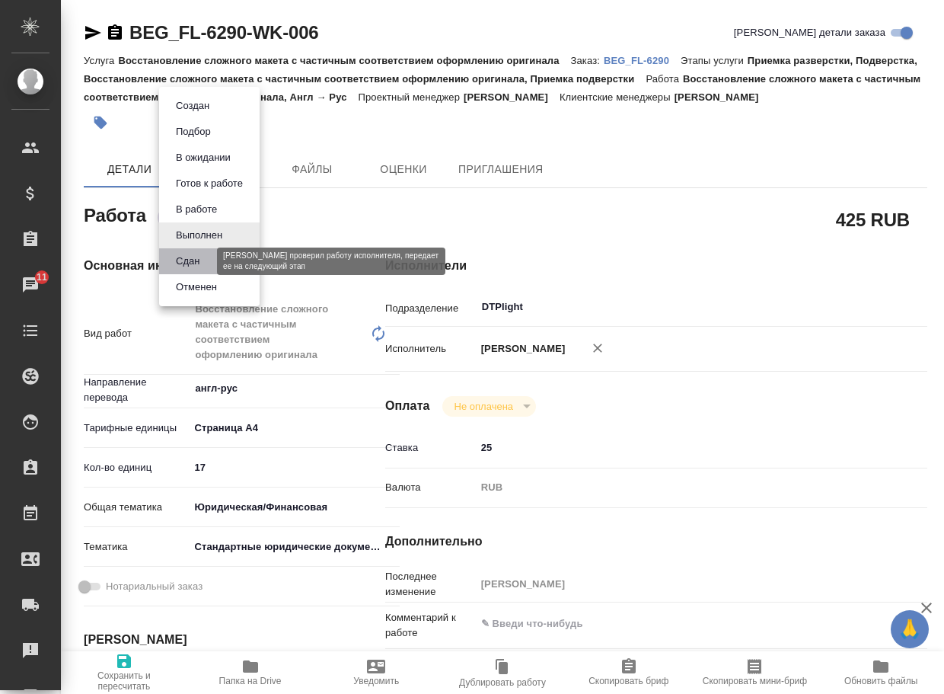
click at [191, 257] on button "Сдан" at bounding box center [187, 261] width 33 height 17
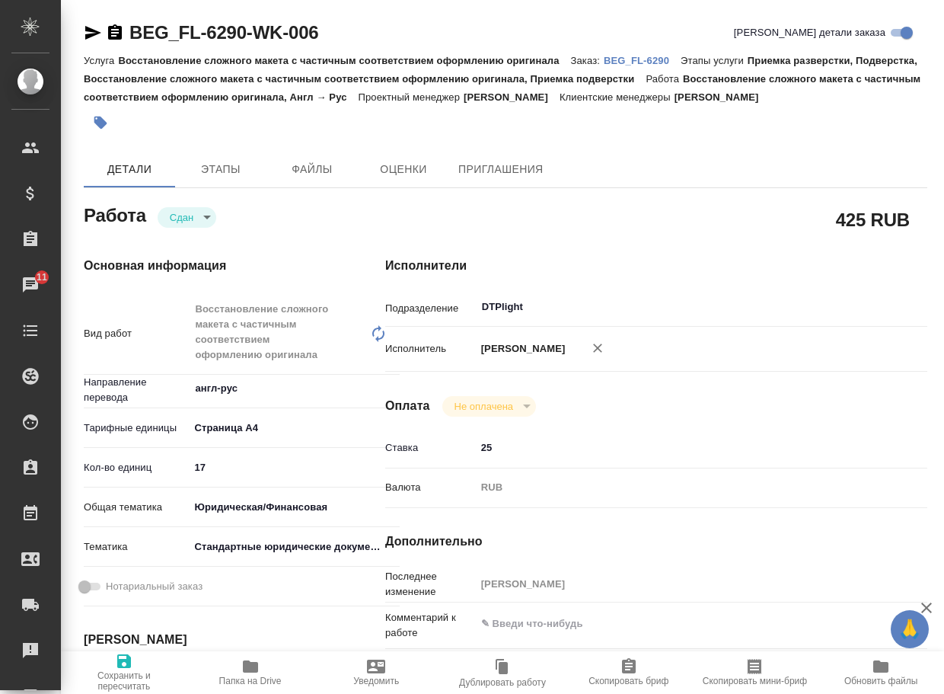
type textarea "x"
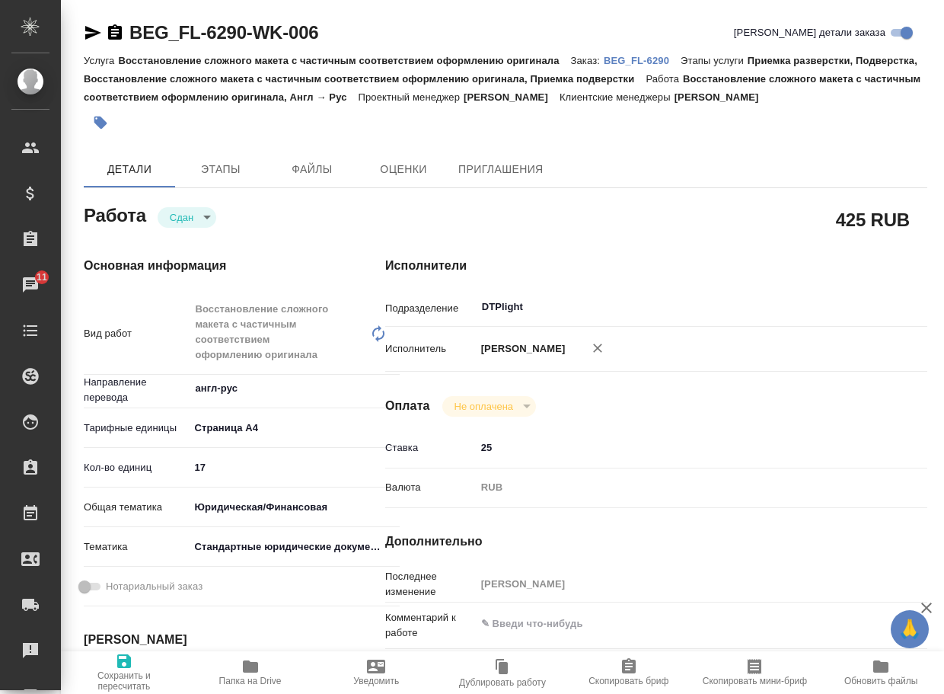
type textarea "x"
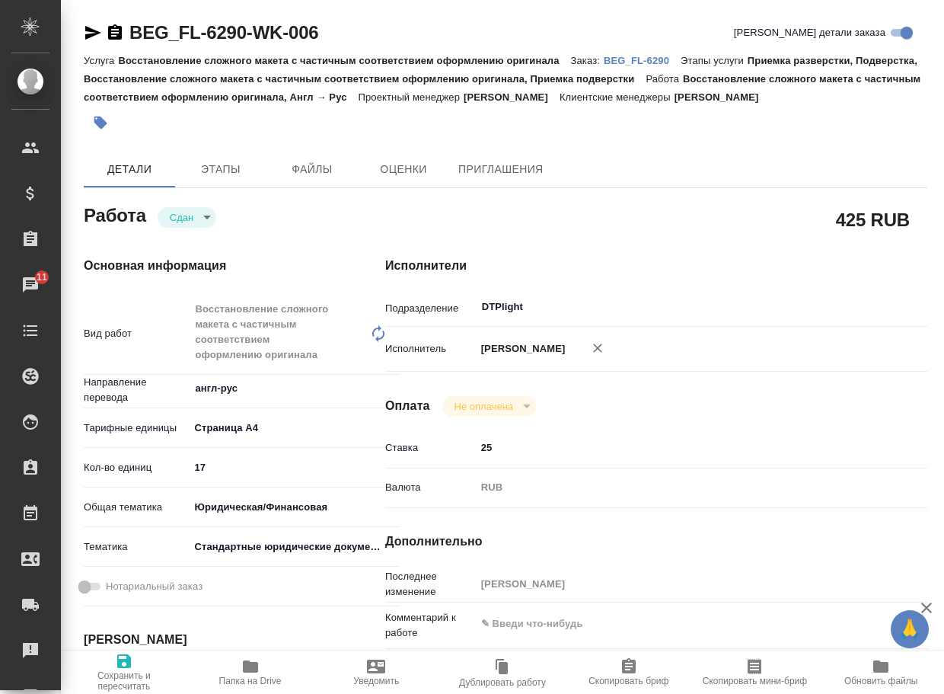
type textarea "x"
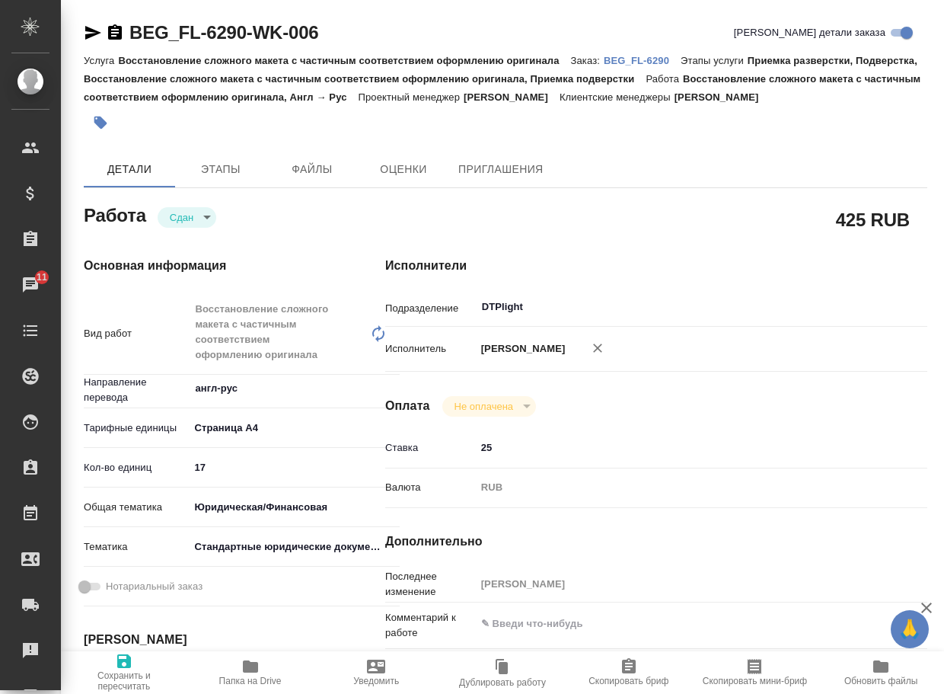
click at [649, 60] on p "BEG_FL-6290" at bounding box center [642, 60] width 77 height 11
type textarea "x"
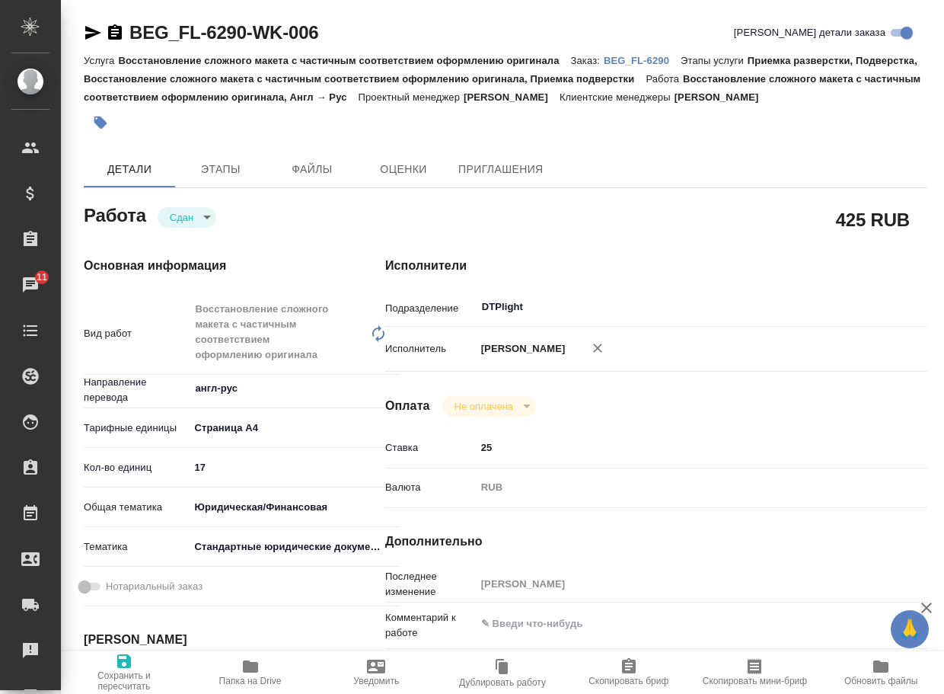
type textarea "x"
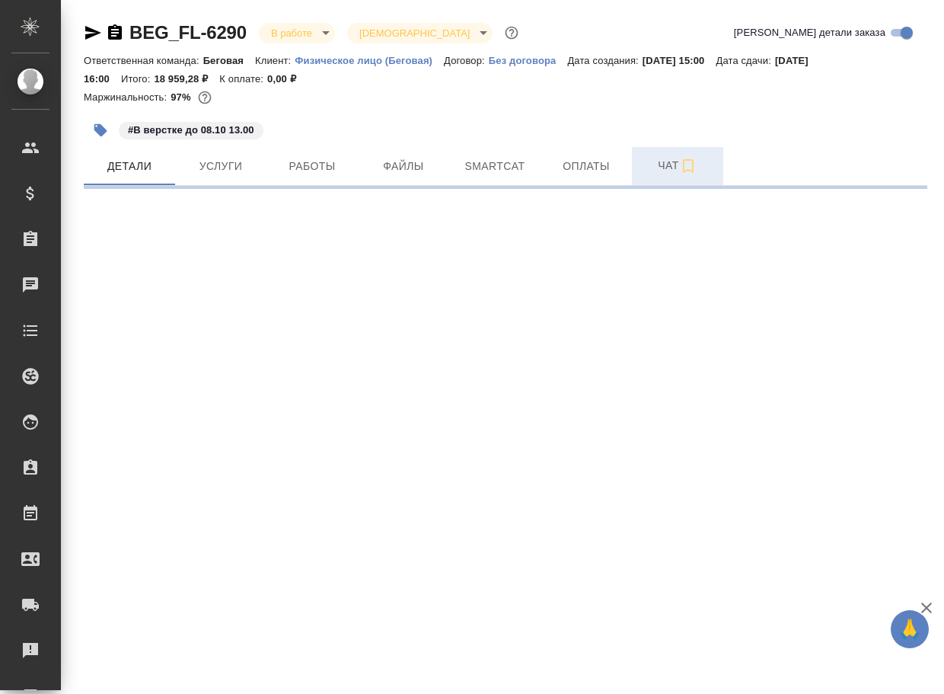
click at [657, 169] on span "Чат" at bounding box center [677, 165] width 73 height 19
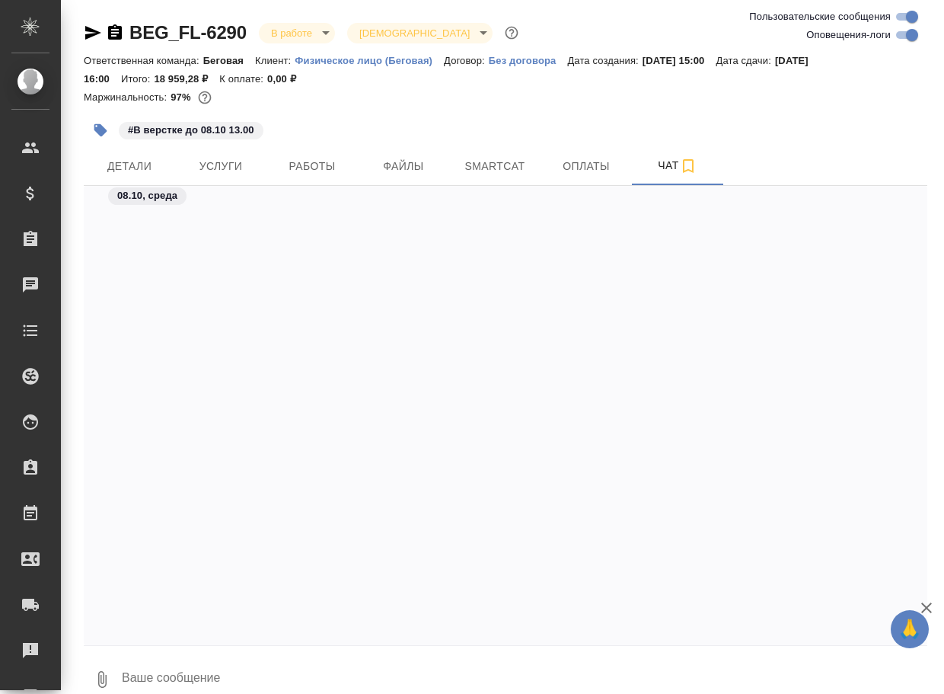
scroll to position [4791, 0]
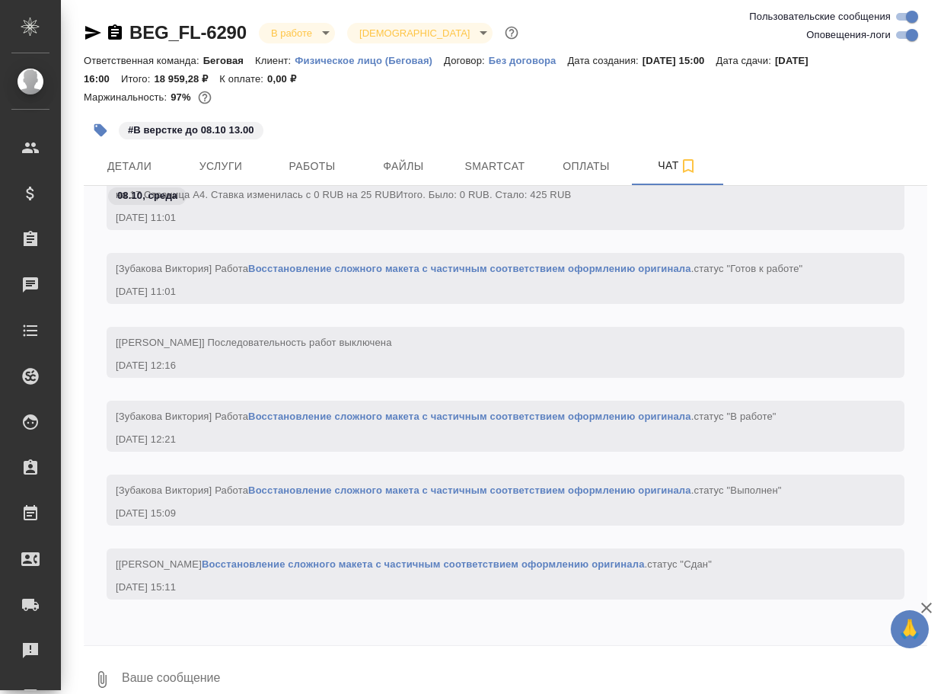
drag, startPoint x: 234, startPoint y: 669, endPoint x: 238, endPoint y: 650, distance: 18.7
click at [234, 667] on textarea at bounding box center [523, 679] width 807 height 52
paste textarea "[URL][DOMAIN_NAME]"
type textarea "[URL][DOMAIN_NAME]"
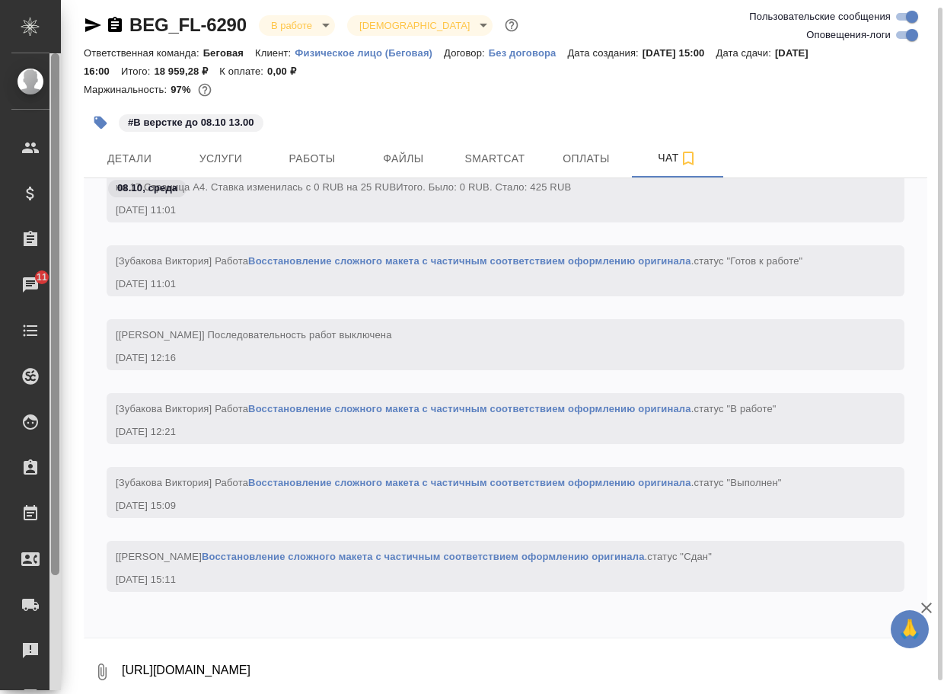
scroll to position [4865, 0]
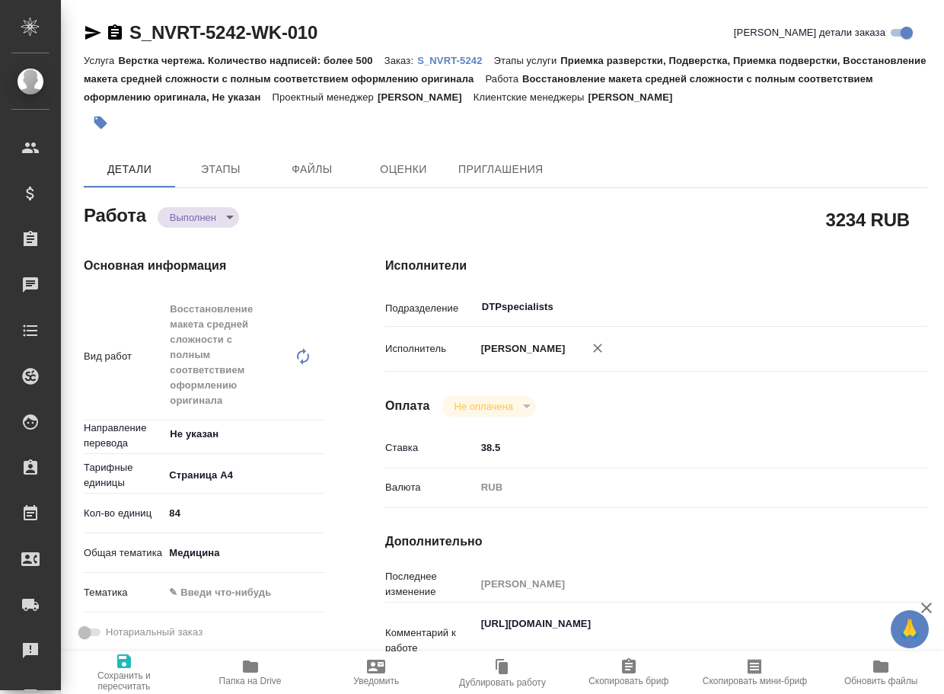
type textarea "x"
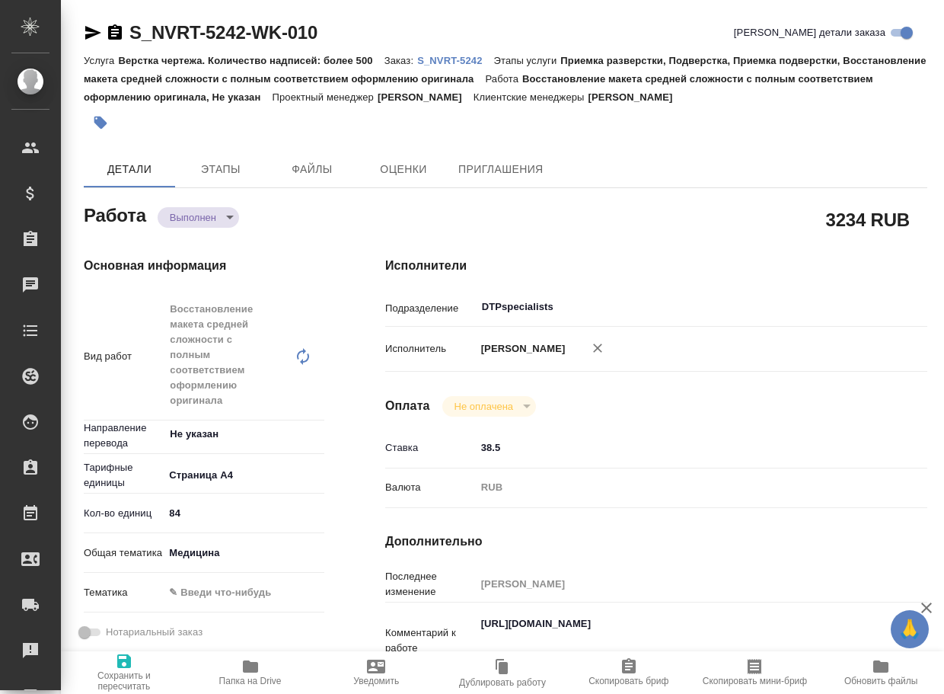
type textarea "x"
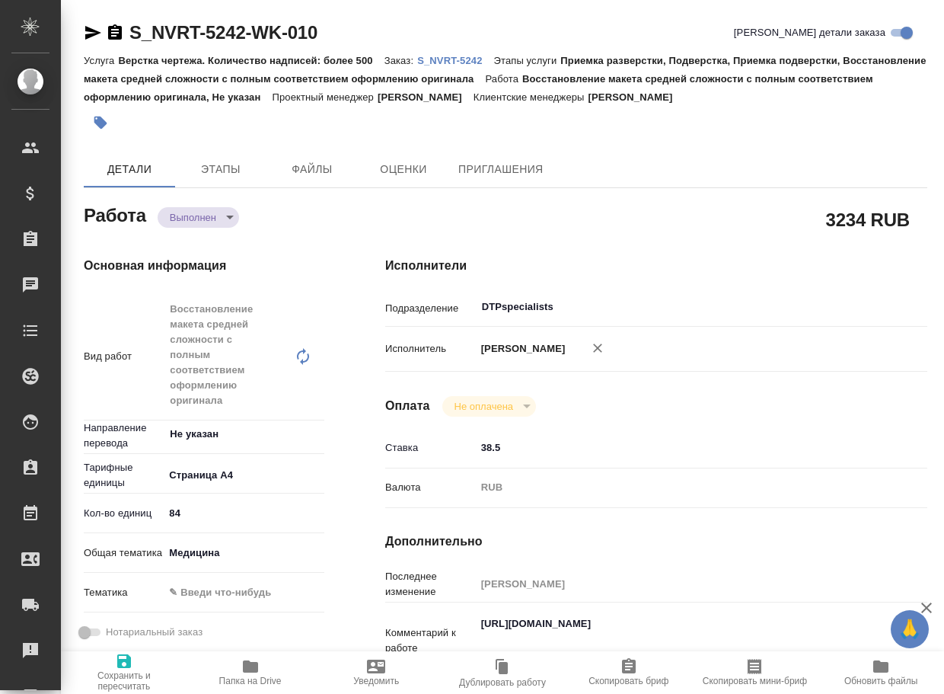
type textarea "x"
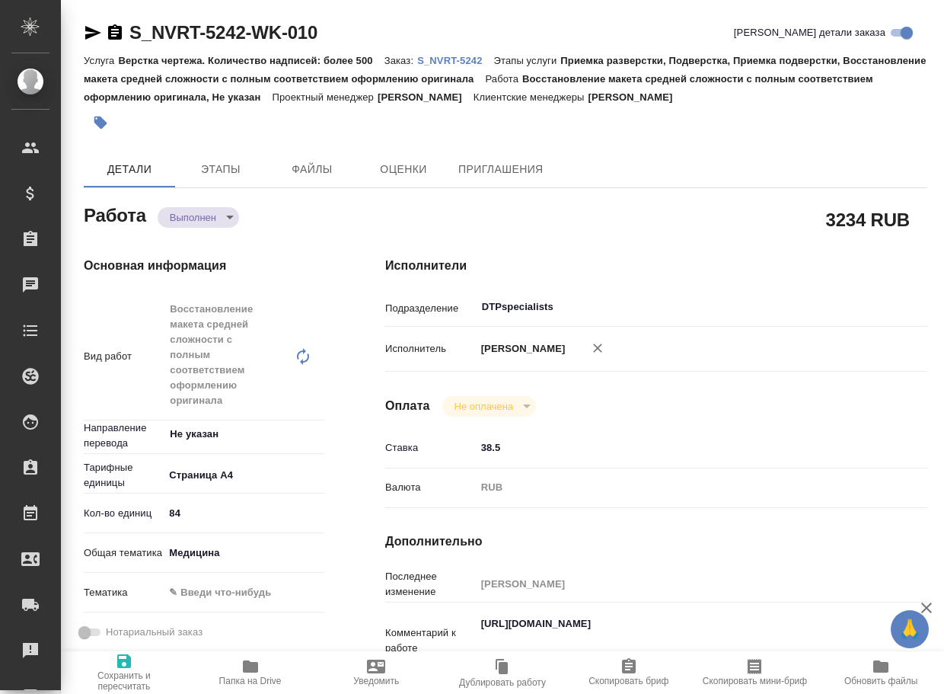
type textarea "x"
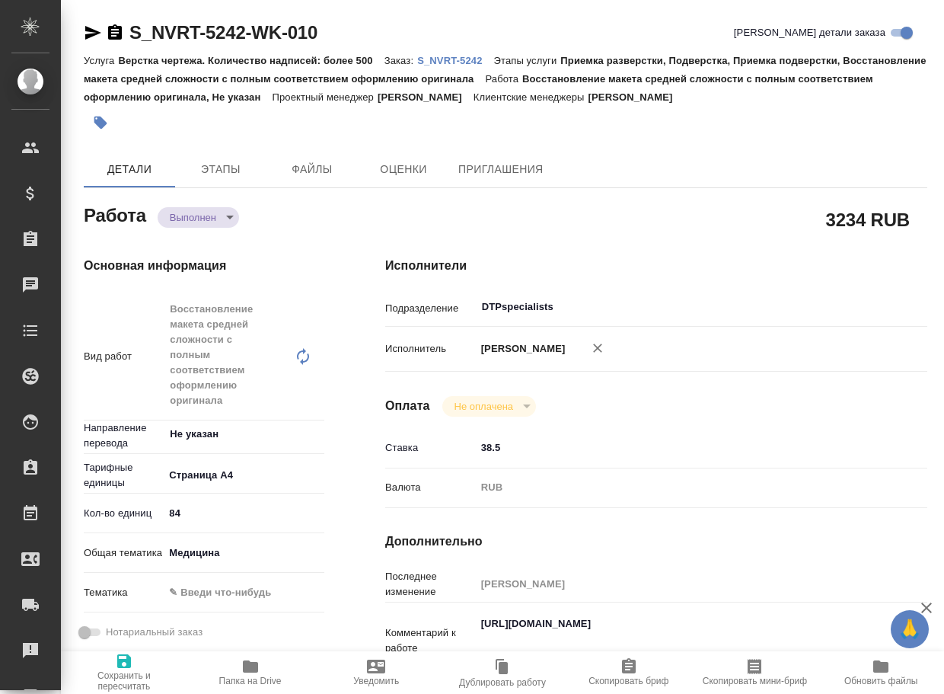
type textarea "x"
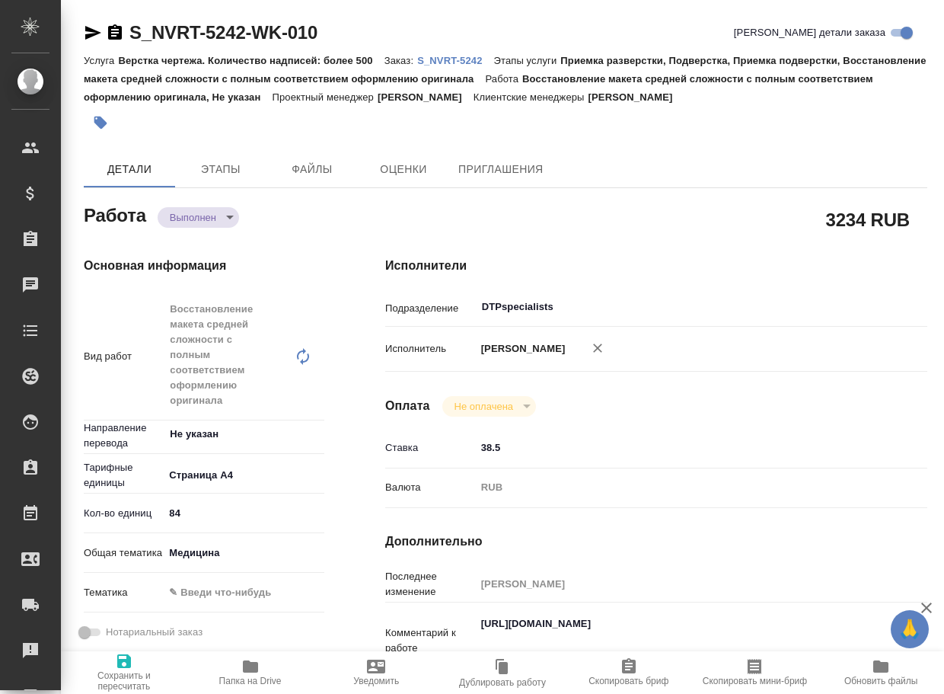
click at [250, 664] on icon "button" at bounding box center [250, 666] width 15 height 12
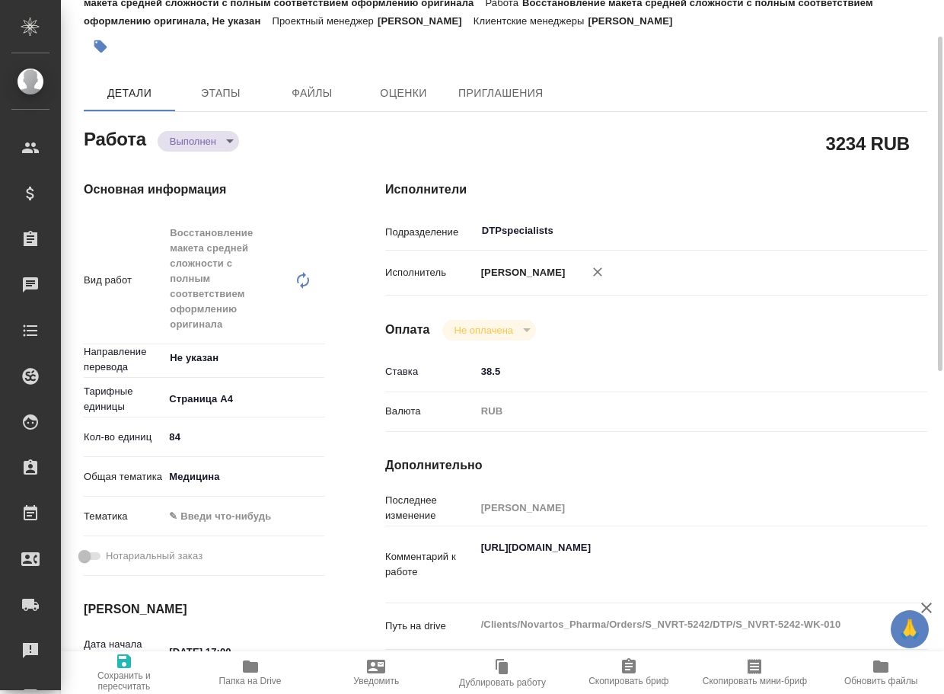
type textarea "x"
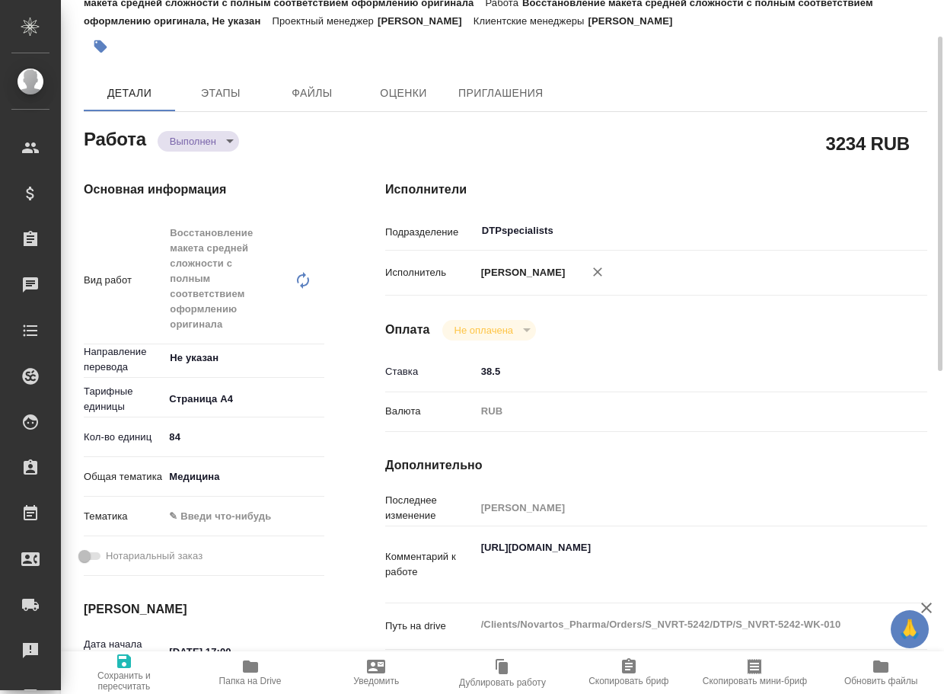
type textarea "x"
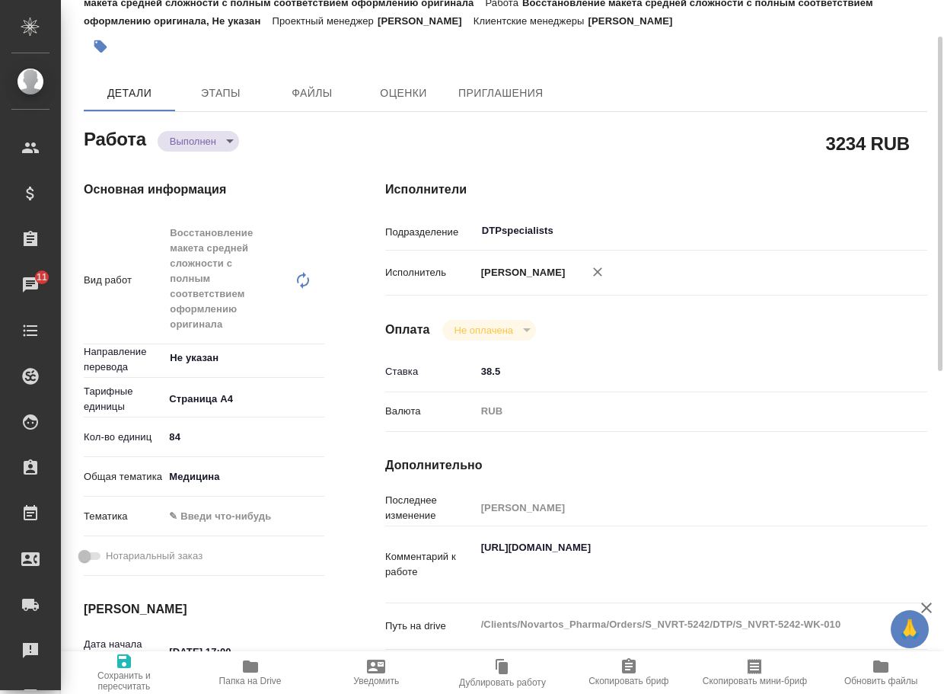
click at [206, 133] on body "🙏 .cls-1 fill:#fff; AWATERA Arsenyeva [PERSON_NAME] Спецификации Заказы 11 Чаты…" at bounding box center [472, 347] width 944 height 694
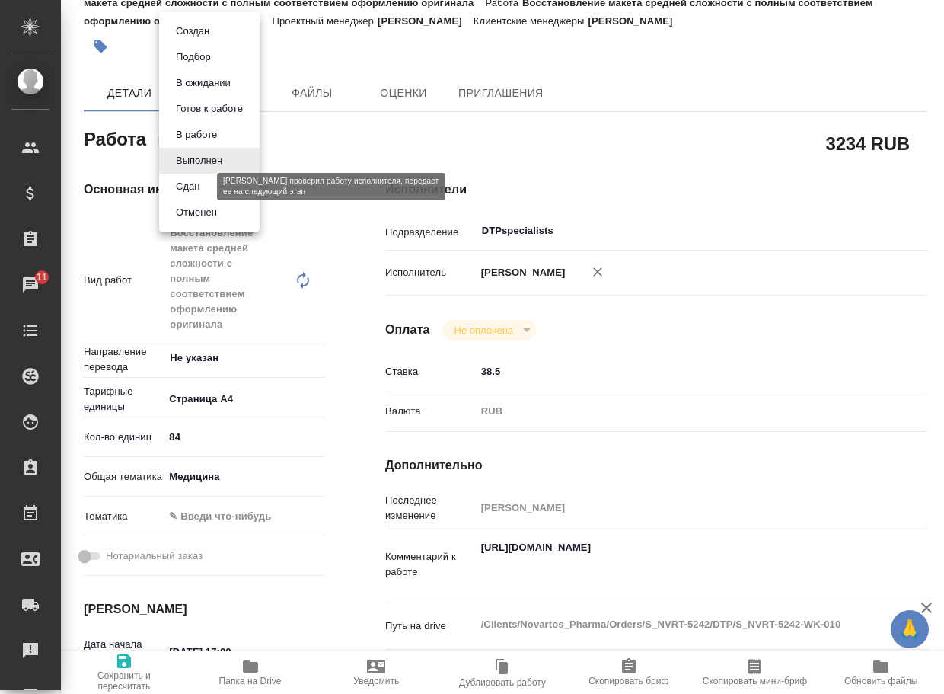
click at [196, 183] on button "Сдан" at bounding box center [187, 186] width 33 height 17
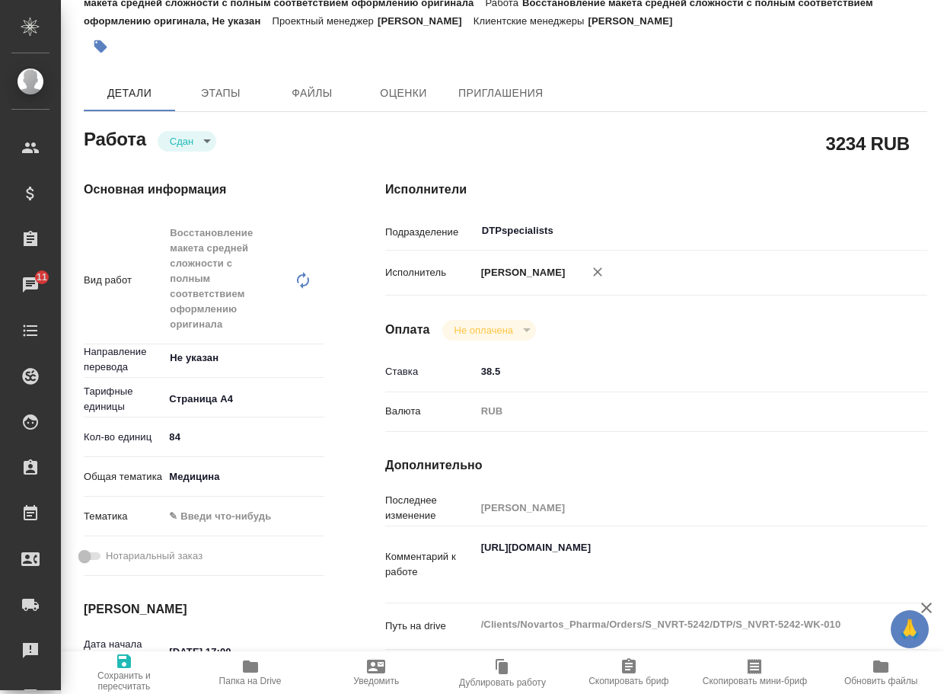
type textarea "x"
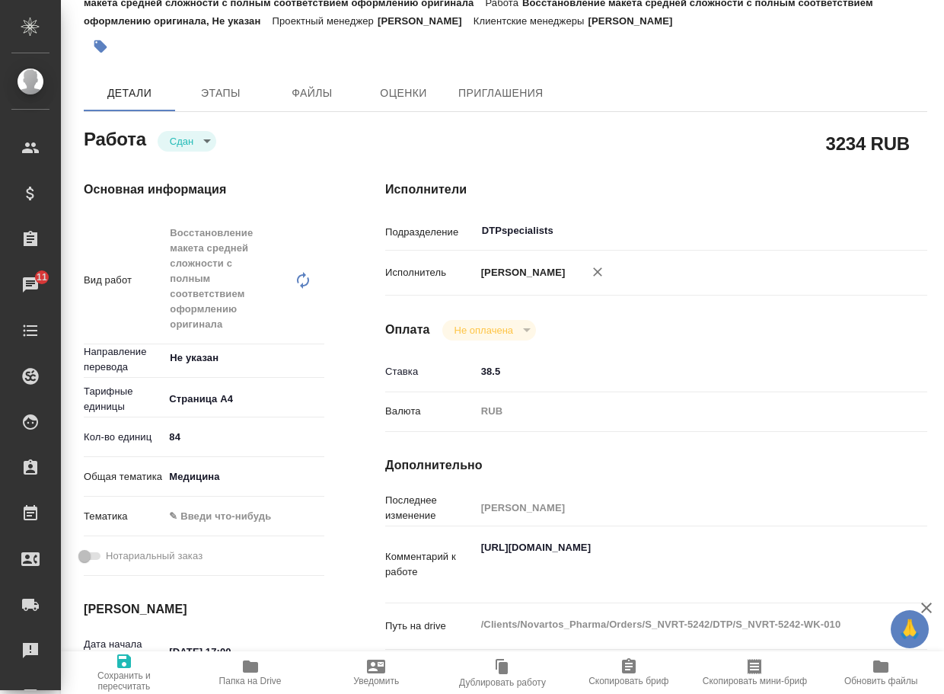
scroll to position [0, 0]
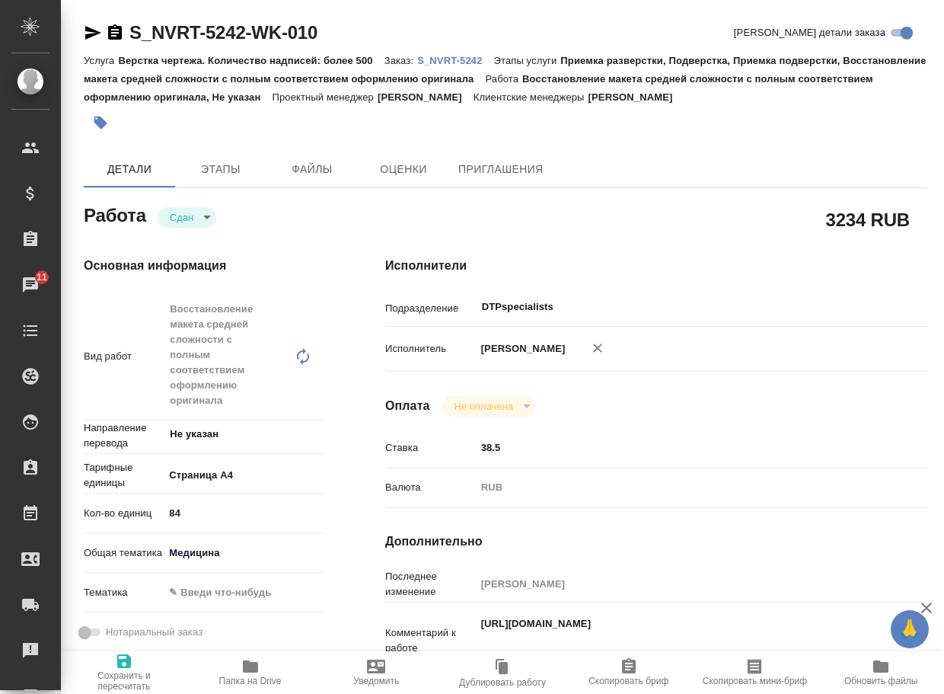
type textarea "x"
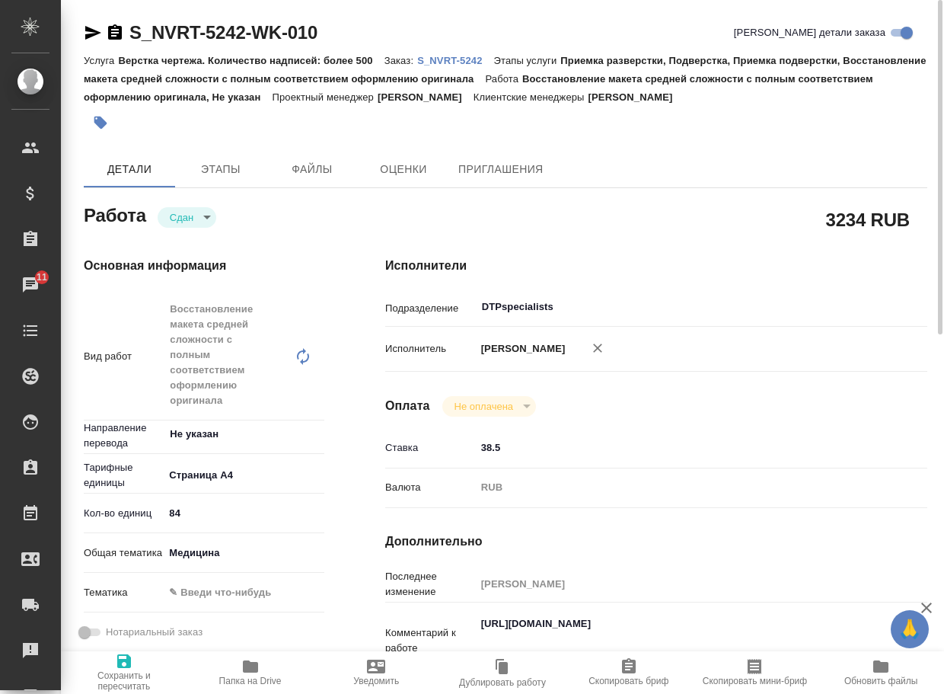
click at [468, 59] on p "S_NVRT-5242" at bounding box center [455, 60] width 76 height 11
type textarea "x"
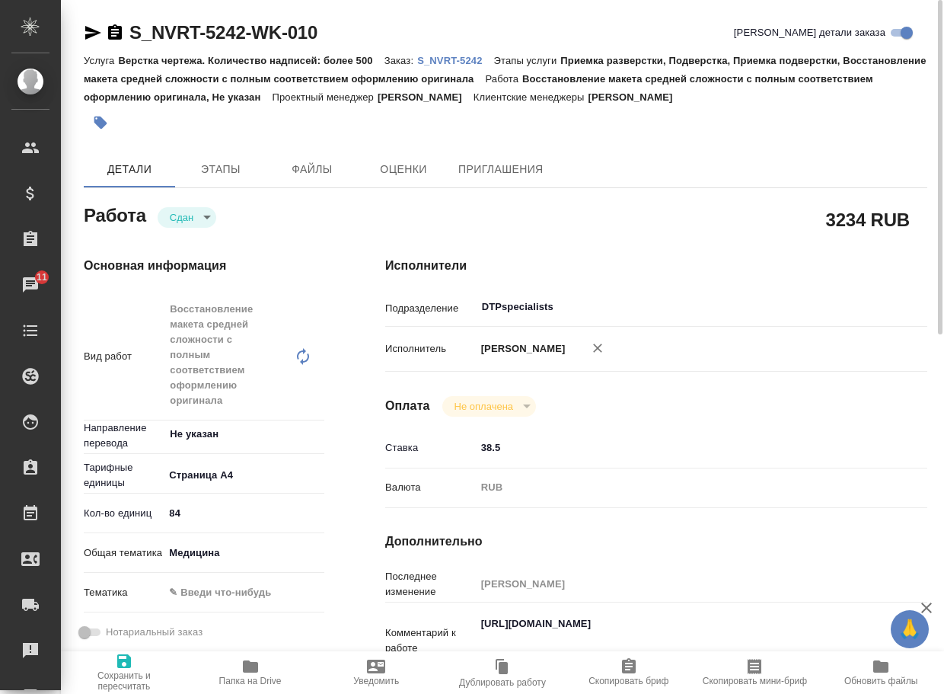
type textarea "x"
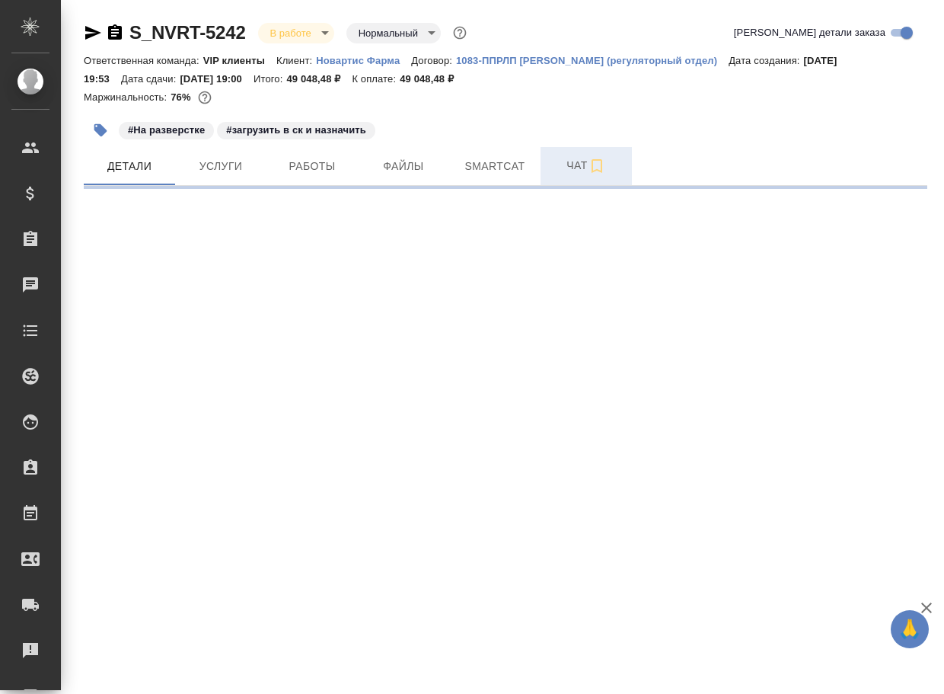
select select "RU"
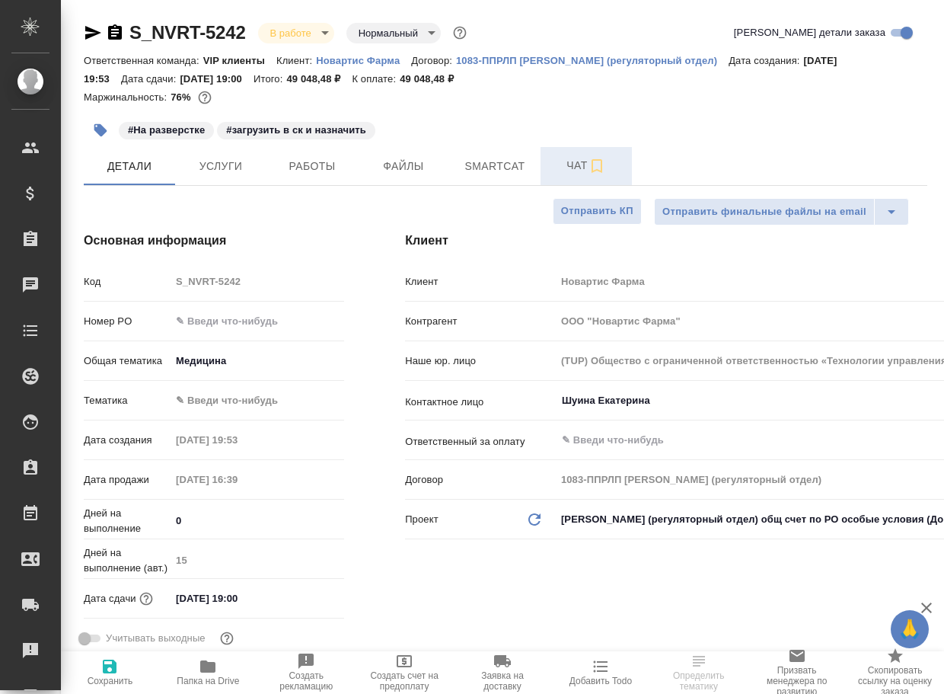
type textarea "x"
click at [570, 160] on span "Чат" at bounding box center [586, 165] width 73 height 19
type textarea "x"
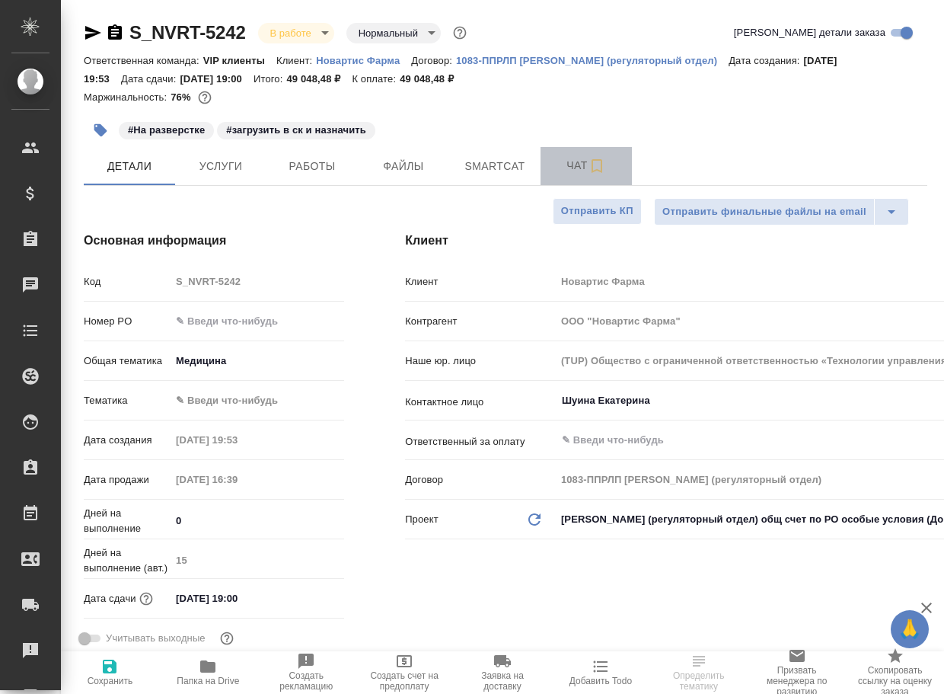
type textarea "x"
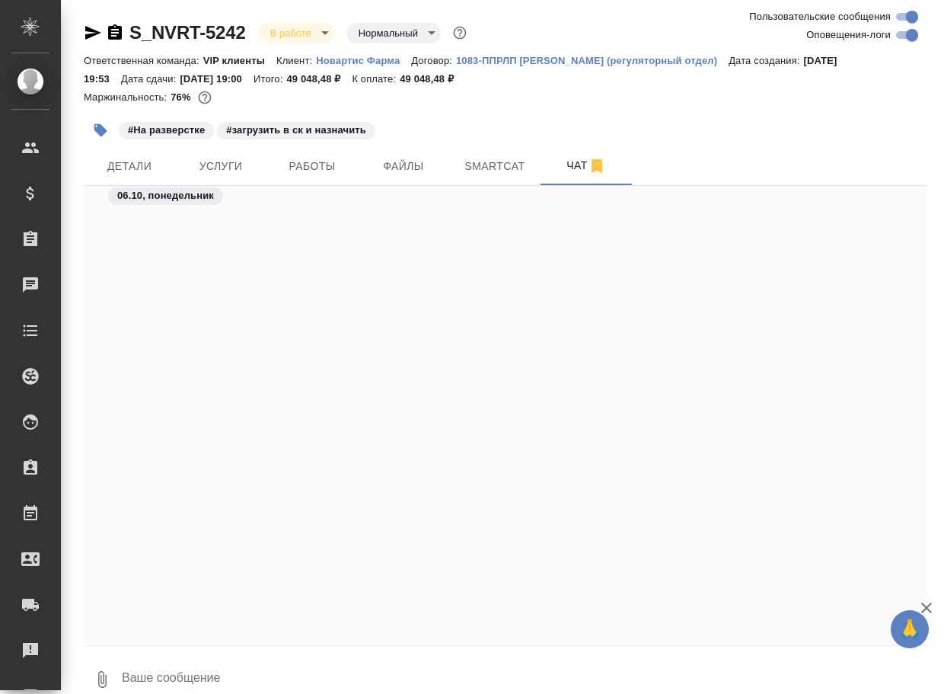
click at [212, 675] on textarea at bounding box center [523, 679] width 807 height 52
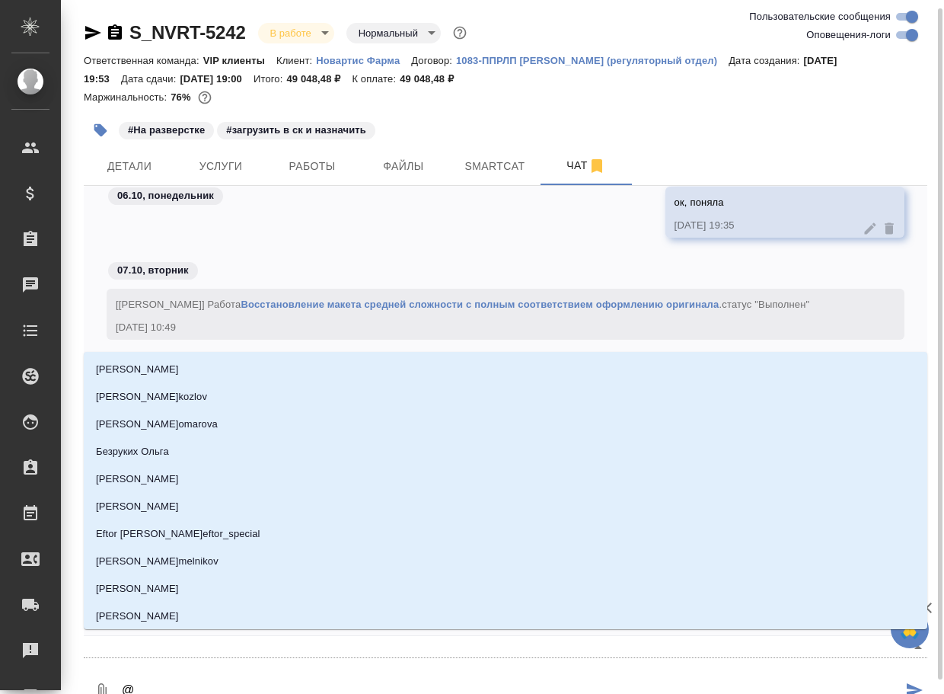
scroll to position [5, 0]
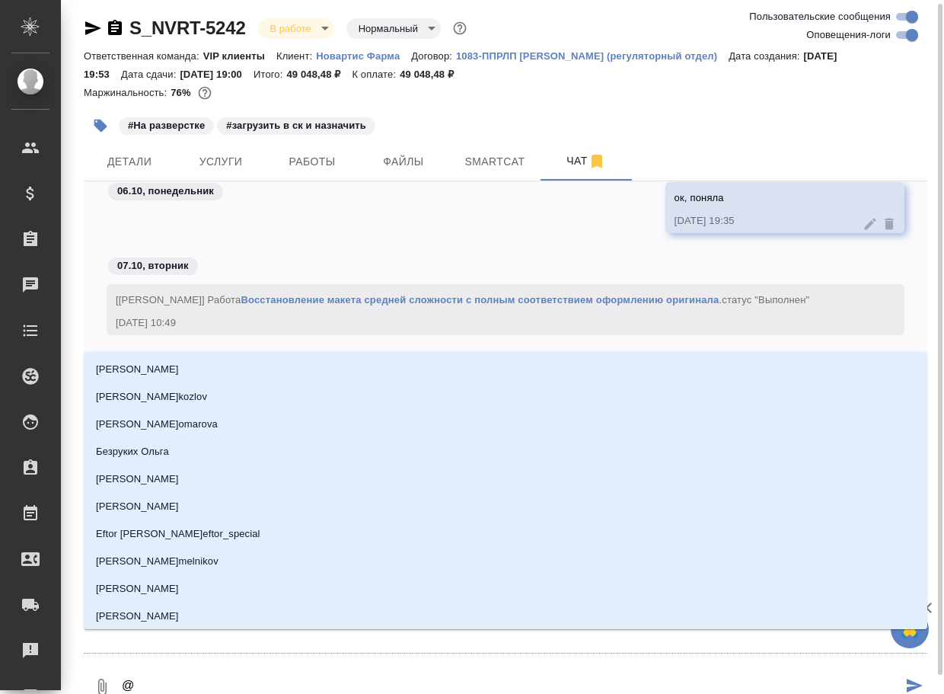
type textarea "@г"
type input "г"
type textarea "@гр"
type input "гр"
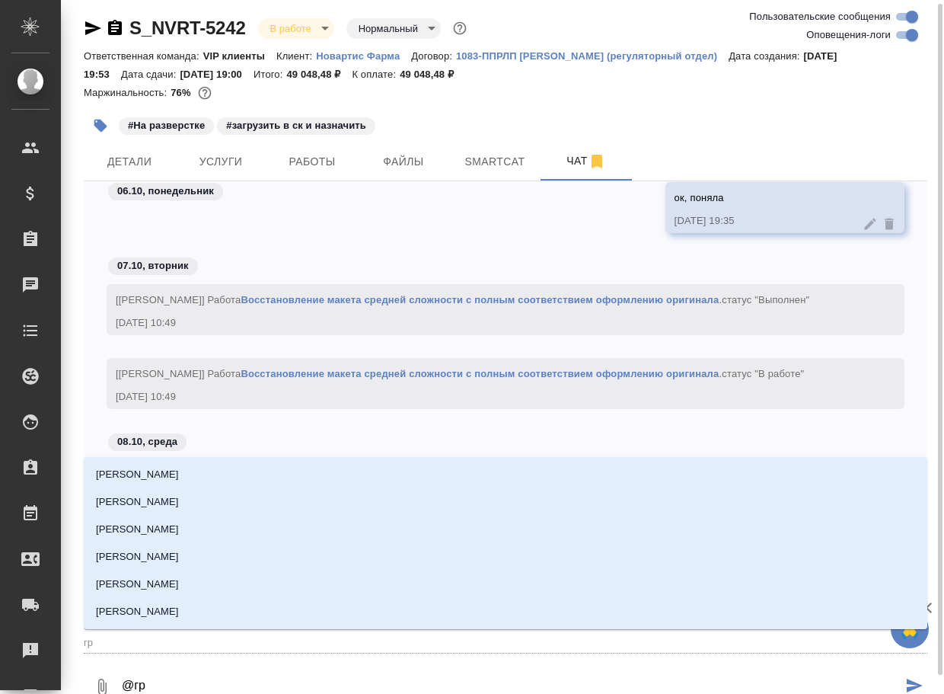
type textarea "@гра"
type input "гра"
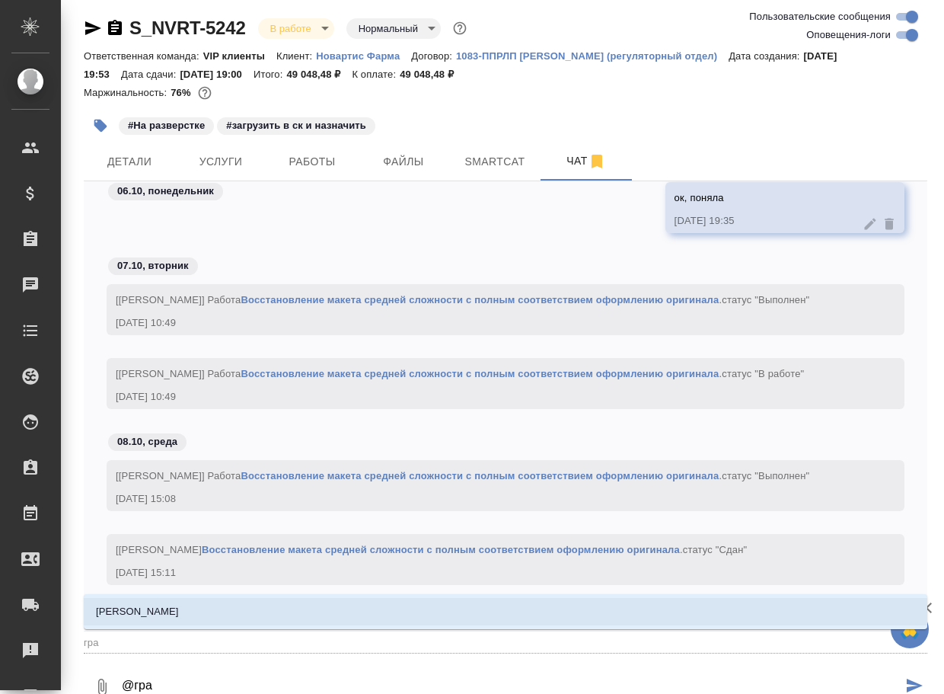
click at [212, 608] on li "[PERSON_NAME]" at bounding box center [506, 611] width 844 height 27
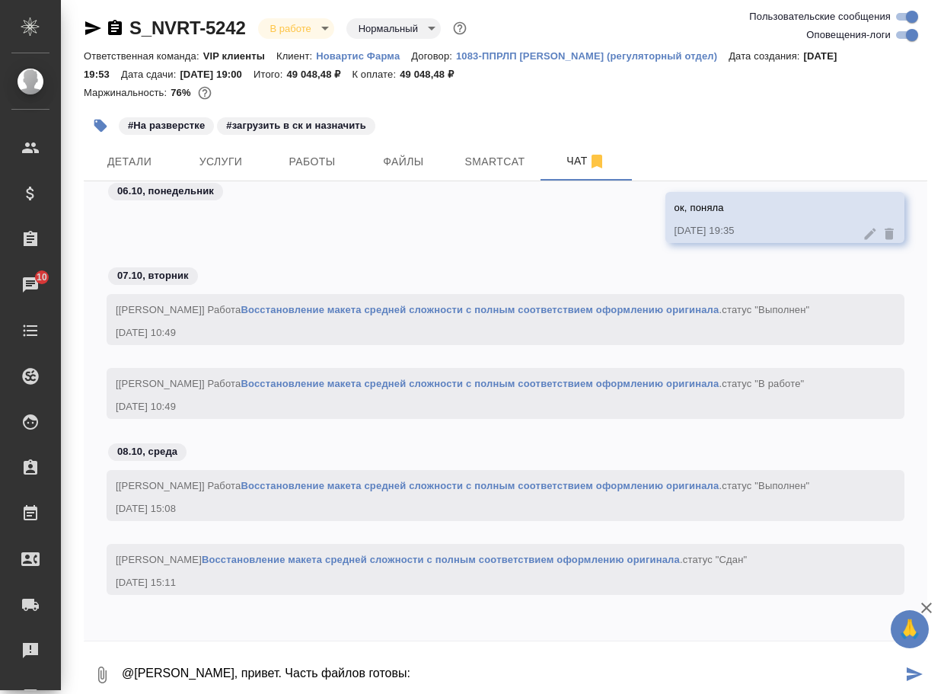
scroll to position [8, 0]
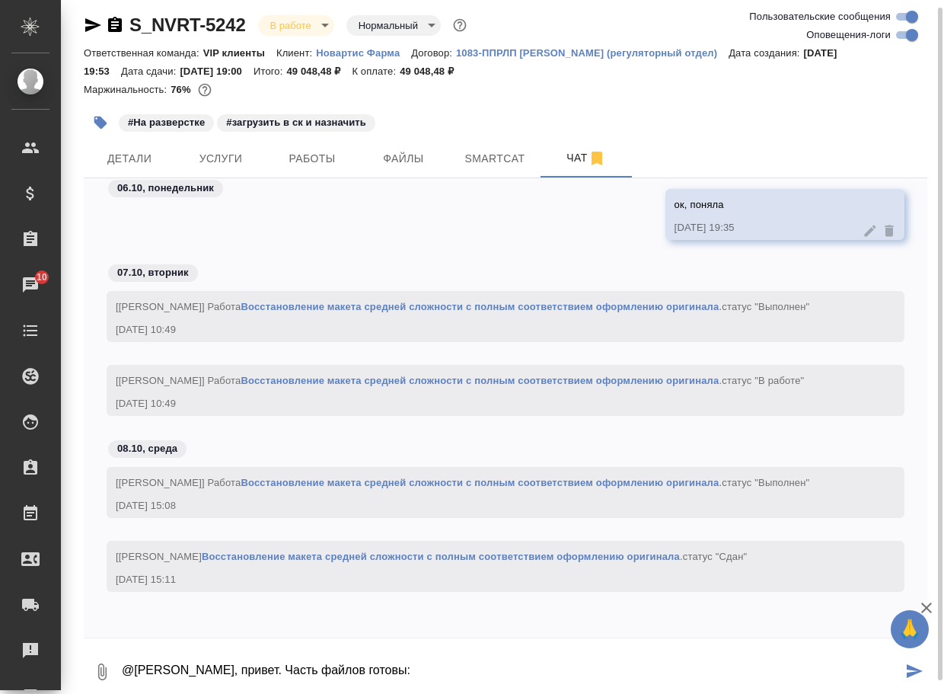
paste textarea "[URL][DOMAIN_NAME]"
type textarea "@[PERSON_NAME], привет. Часть файлов готовы: [URL][DOMAIN_NAME]"
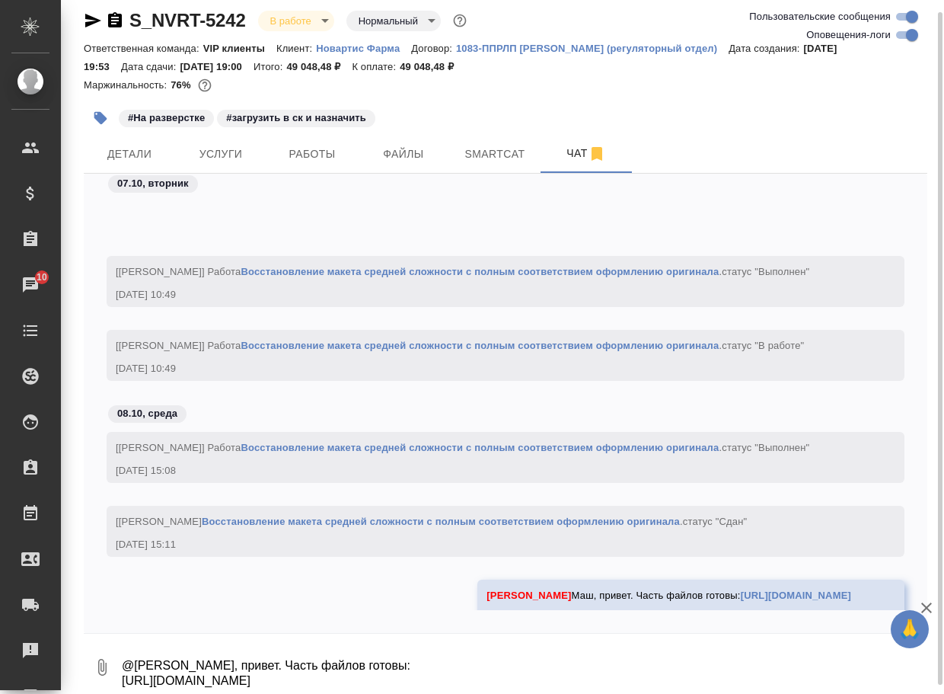
scroll to position [69389, 0]
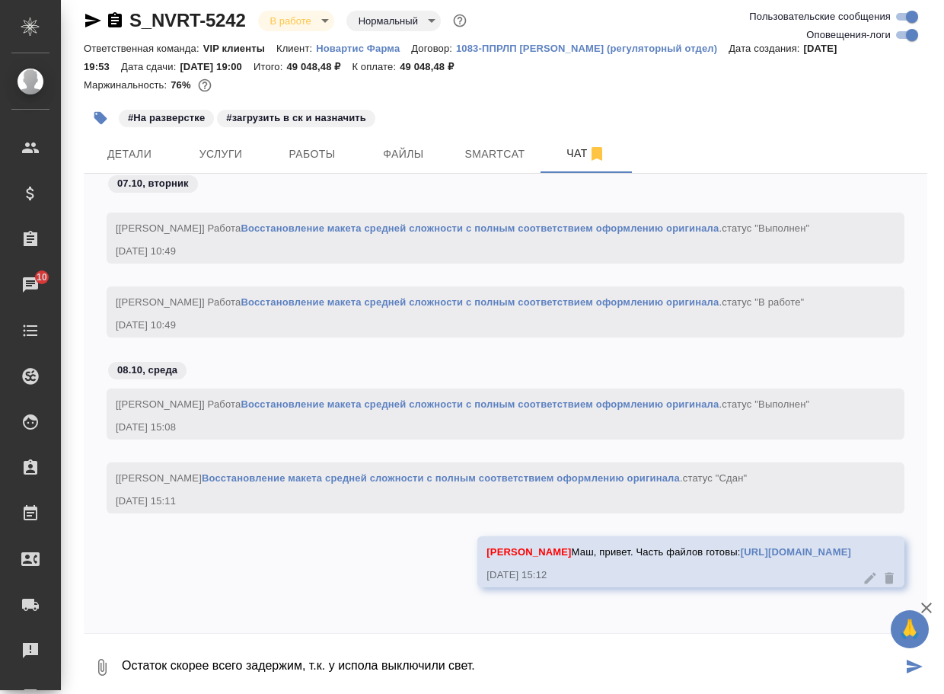
type textarea "Остаток скорее всего задержим, т.к. у испола выключили свет."
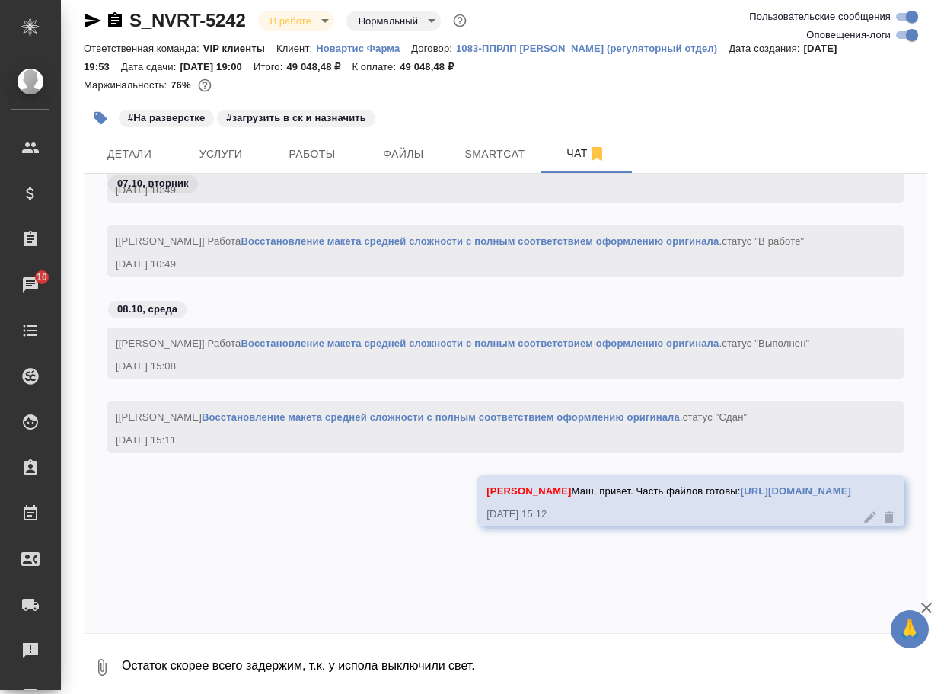
scroll to position [69463, 0]
